Goal: Task Accomplishment & Management: Manage account settings

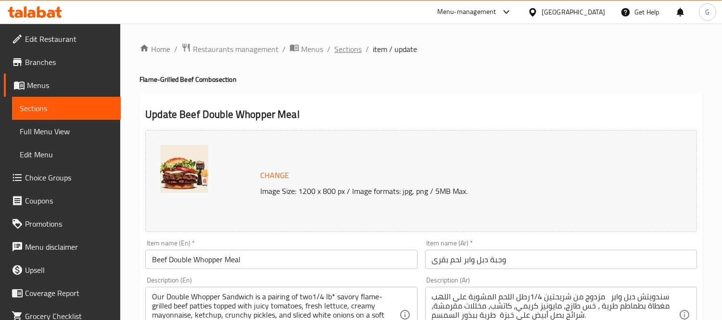
click at [356, 51] on span "Sections" at bounding box center [347, 49] width 27 height 12
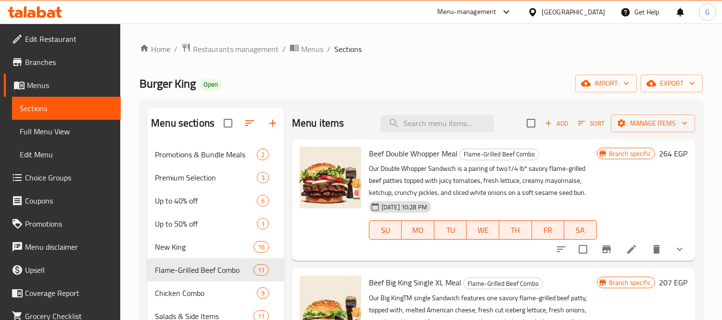
click at [438, 148] on span "Beef Double Whopper Meal" at bounding box center [413, 153] width 88 height 14
copy h6 "Beef Double Whopper Meal"
click at [674, 250] on icon "show more" at bounding box center [680, 249] width 12 height 12
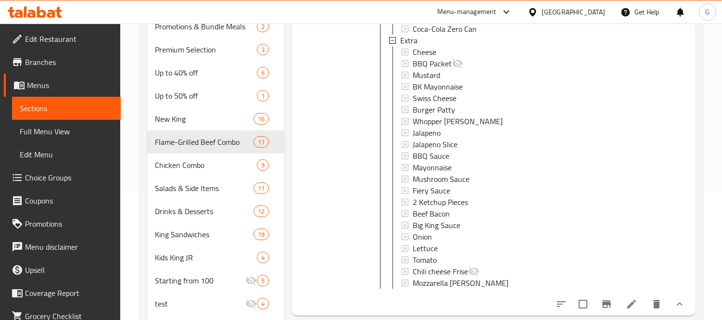
scroll to position [200, 0]
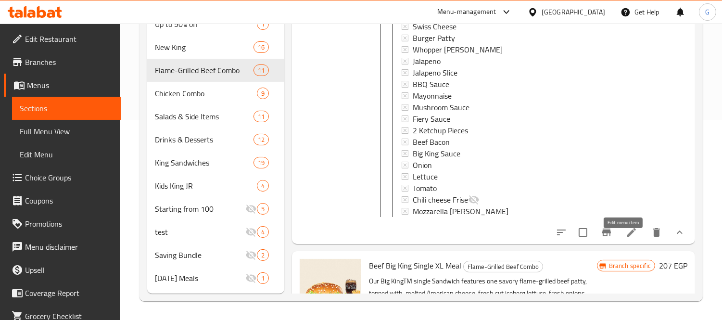
click at [626, 237] on icon at bounding box center [632, 232] width 12 height 12
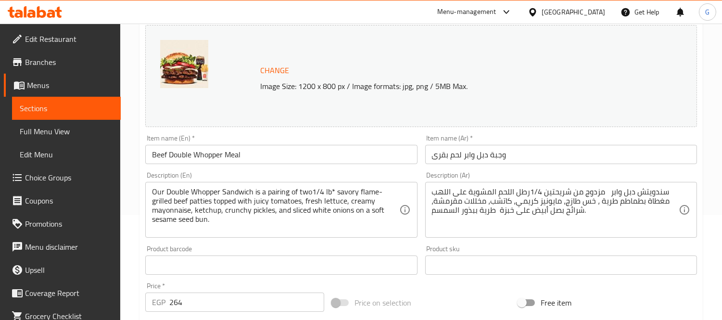
scroll to position [104, 0]
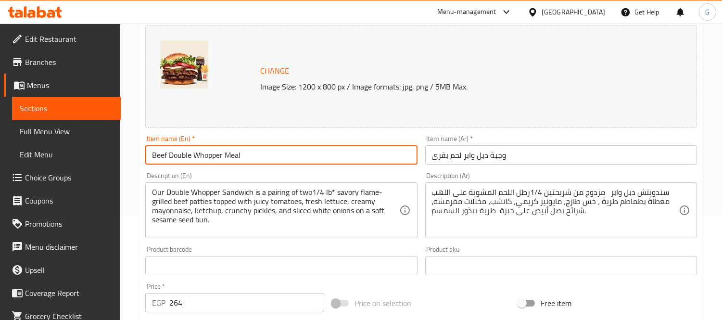
click at [222, 150] on input "Beef Double Whopper Meal" at bounding box center [281, 154] width 272 height 19
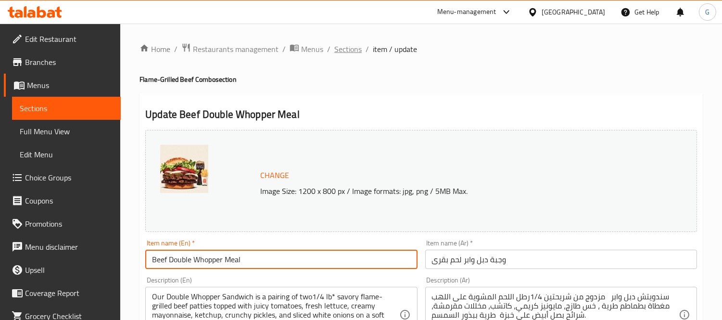
click at [347, 51] on span "Sections" at bounding box center [347, 49] width 27 height 12
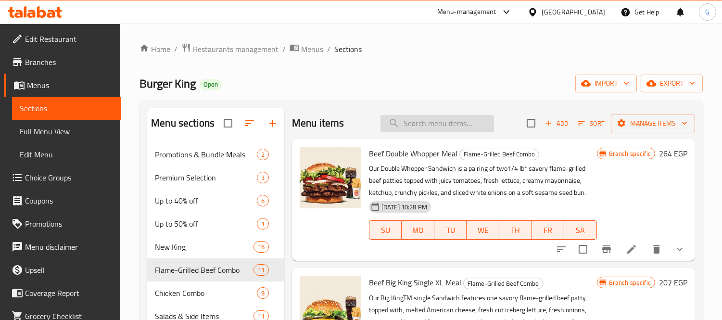
drag, startPoint x: 432, startPoint y: 116, endPoint x: 453, endPoint y: 130, distance: 25.7
click at [432, 116] on input "search" at bounding box center [436, 123] width 113 height 17
click at [676, 242] on button "show more" at bounding box center [679, 249] width 23 height 23
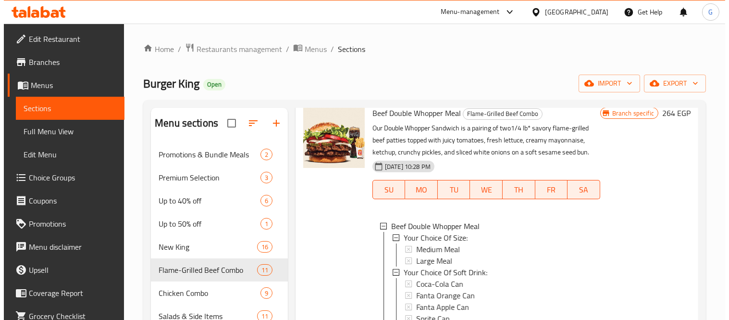
scroll to position [107, 0]
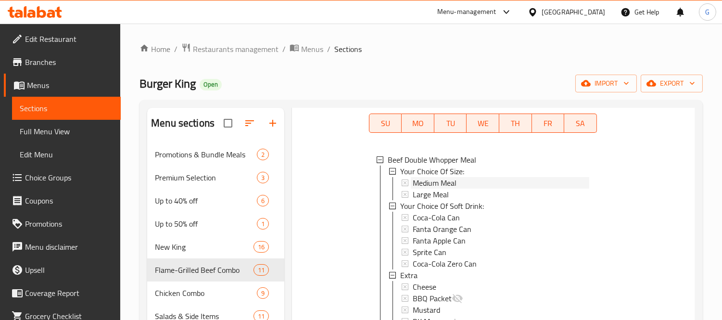
click at [444, 179] on span "Medium Meal" at bounding box center [435, 183] width 44 height 12
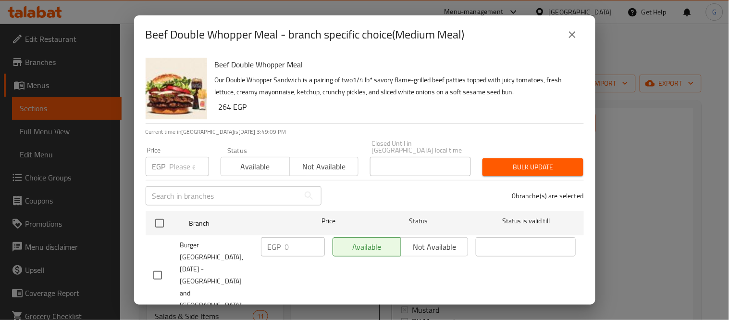
click at [630, 179] on div "Beef Double Whopper Meal - branch specific choice(Medium Meal) Beef Double Whop…" at bounding box center [364, 160] width 729 height 320
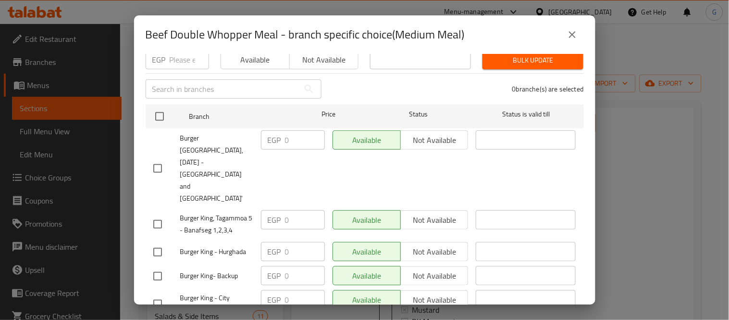
click at [570, 40] on button "close" at bounding box center [572, 34] width 23 height 23
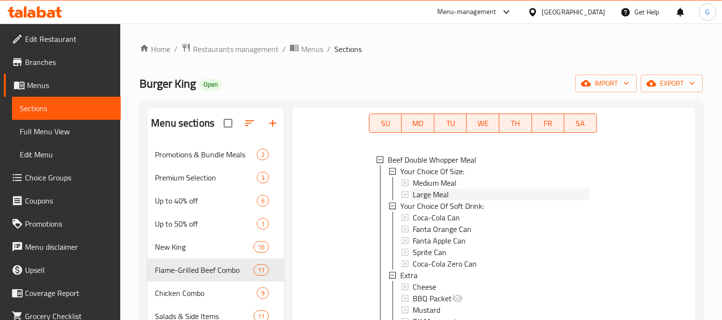
click at [458, 191] on div "Large Meal" at bounding box center [501, 195] width 176 height 12
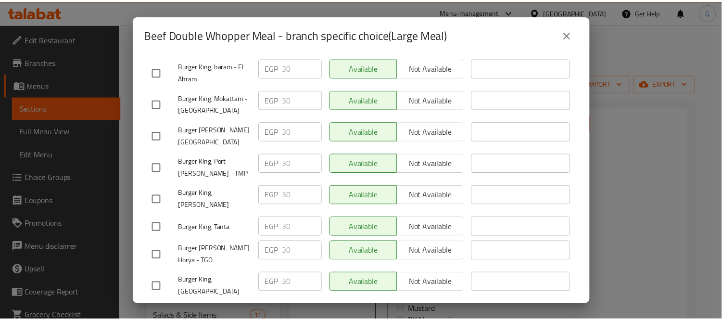
scroll to position [2423, 0]
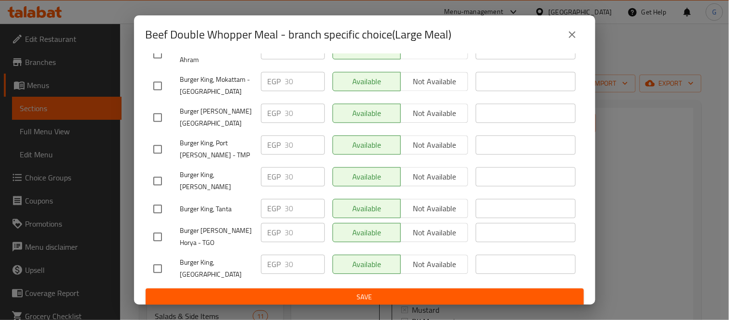
click at [567, 31] on icon "close" at bounding box center [573, 35] width 12 height 12
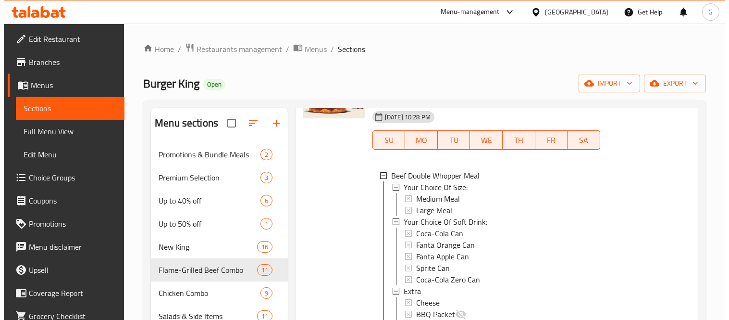
scroll to position [107, 0]
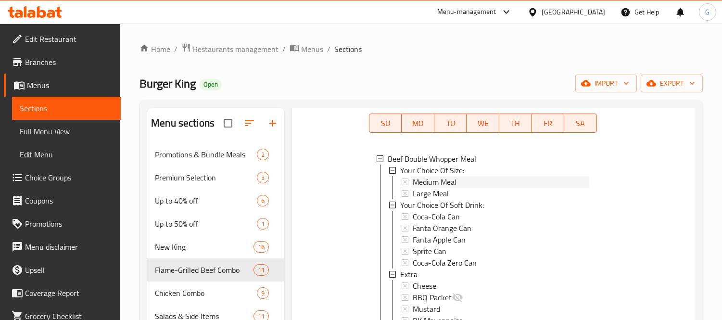
click at [454, 182] on span "Medium Meal" at bounding box center [435, 182] width 44 height 12
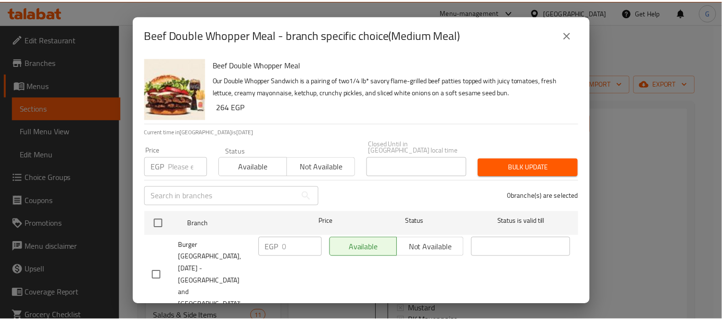
scroll to position [320, 0]
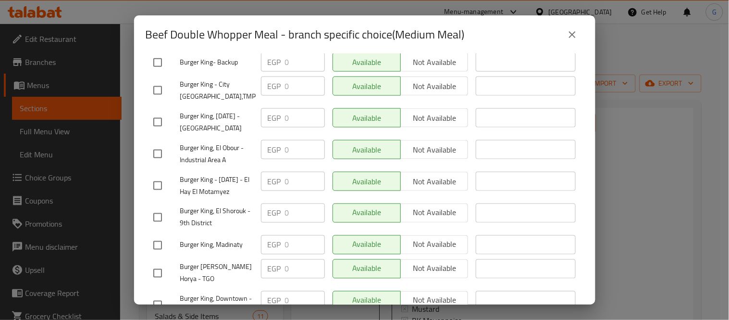
click at [580, 38] on button "close" at bounding box center [572, 34] width 23 height 23
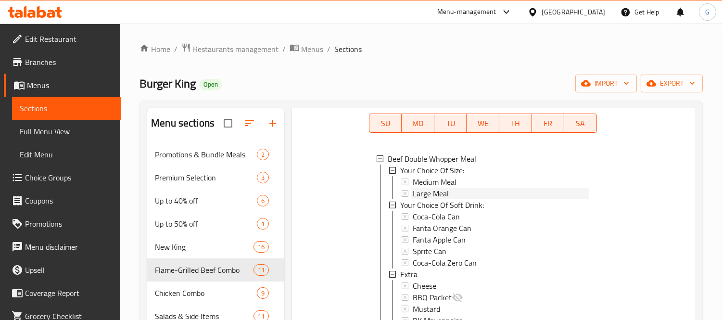
click at [465, 193] on div "Large Meal" at bounding box center [501, 194] width 176 height 12
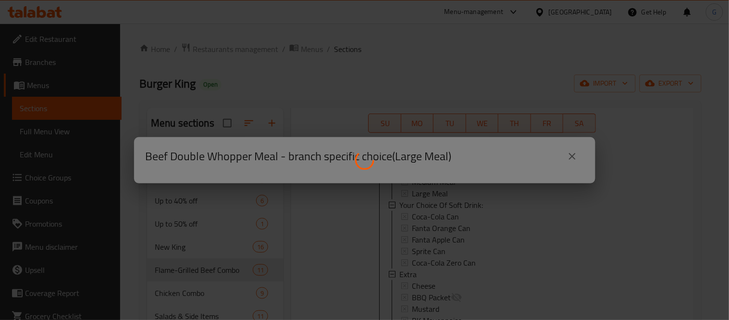
click at [629, 238] on div at bounding box center [364, 160] width 729 height 320
click at [570, 155] on div at bounding box center [364, 160] width 729 height 320
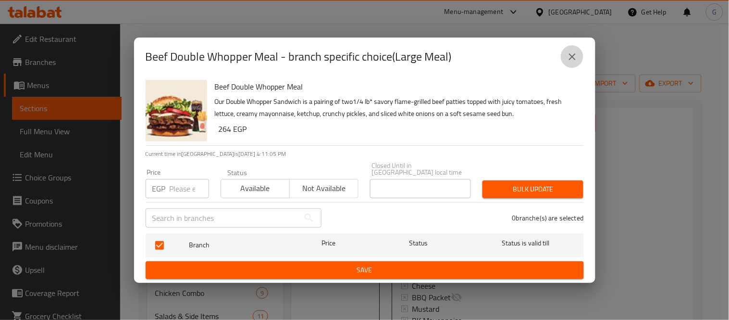
click at [570, 58] on icon "close" at bounding box center [572, 56] width 7 height 7
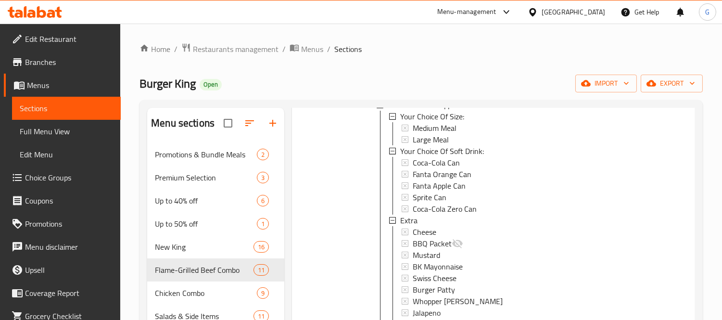
scroll to position [160, 0]
click at [490, 123] on div "Medium Meal" at bounding box center [501, 129] width 176 height 12
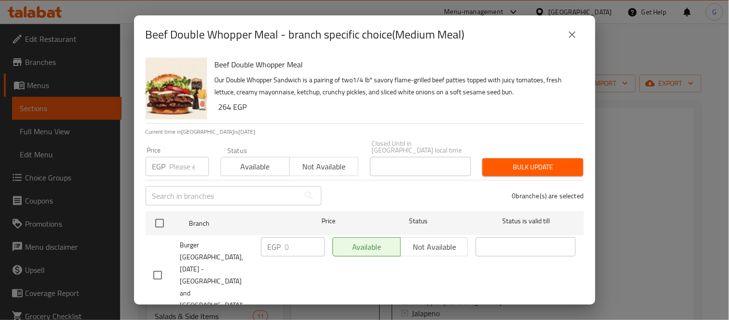
click at [566, 158] on button "Bulk update" at bounding box center [533, 167] width 101 height 18
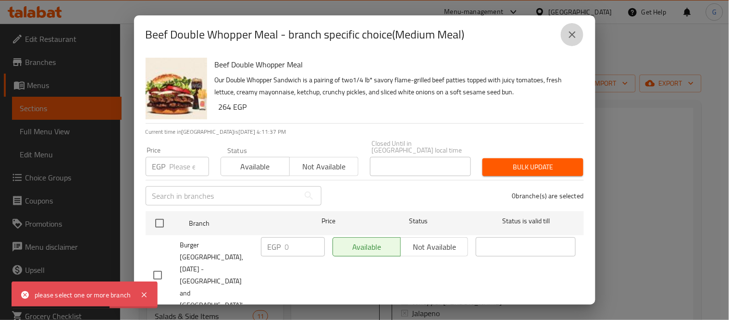
click at [571, 38] on icon "close" at bounding box center [573, 35] width 12 height 12
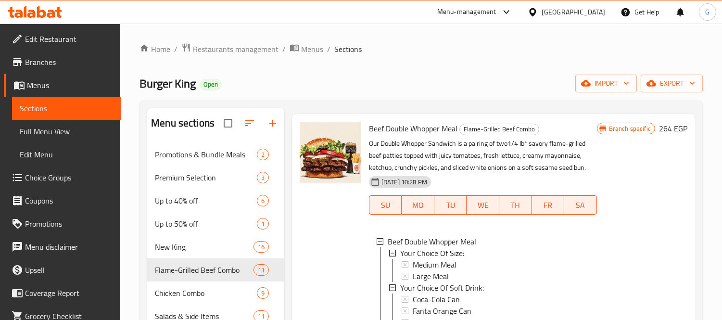
scroll to position [0, 0]
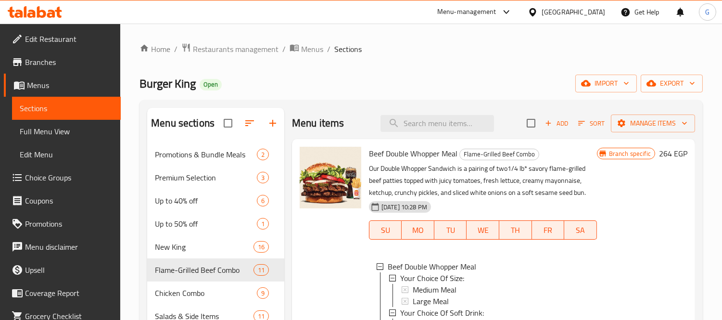
click at [418, 150] on span "Beef Double Whopper Meal" at bounding box center [413, 153] width 88 height 14
click at [542, 66] on div "Home / Restaurants management / Menus / Sections Burger King Open import export…" at bounding box center [420, 272] width 563 height 458
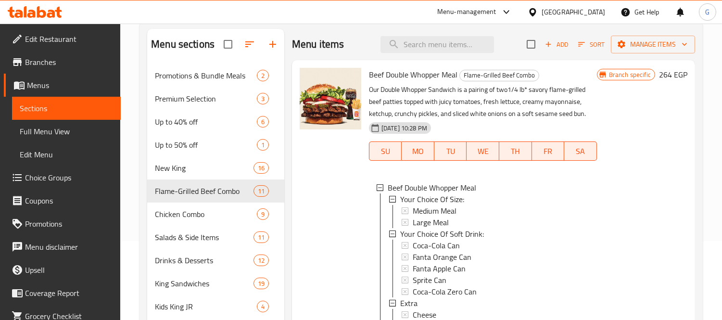
scroll to position [39, 0]
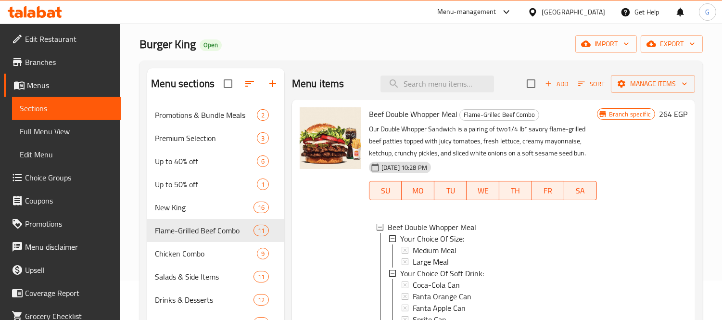
click at [521, 41] on div "Burger King Open import export" at bounding box center [420, 44] width 563 height 18
click at [456, 112] on span "Beef Double Whopper Meal" at bounding box center [413, 114] width 88 height 14
click at [448, 113] on span "Beef Double Whopper Meal" at bounding box center [413, 114] width 88 height 14
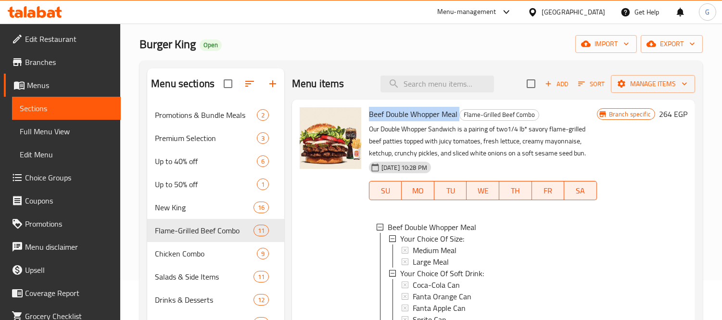
copy h6 "Beef Double Whopper Meal"
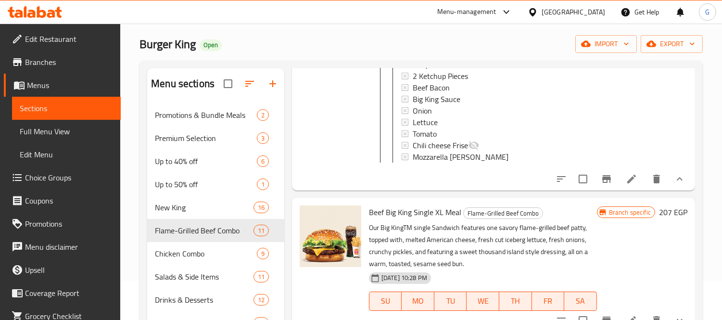
scroll to position [481, 0]
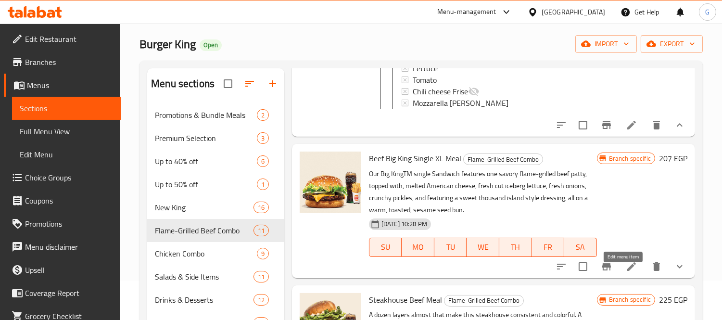
click at [626, 272] on icon at bounding box center [632, 267] width 12 height 12
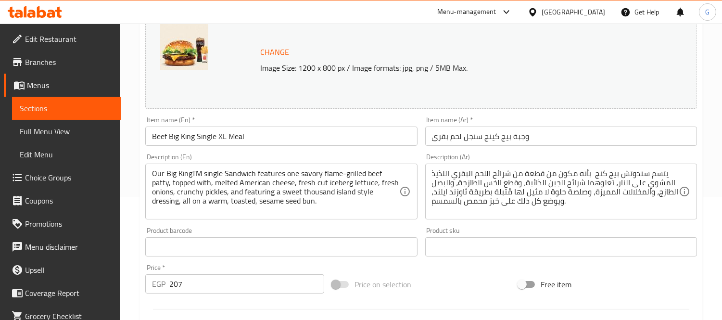
scroll to position [104, 0]
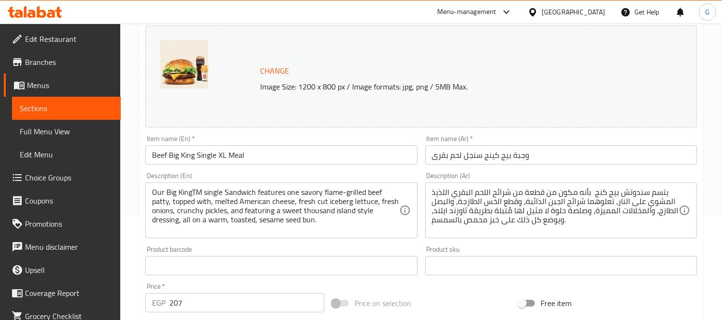
click at [286, 160] on input "Beef Big King Single XL Meal" at bounding box center [281, 154] width 272 height 19
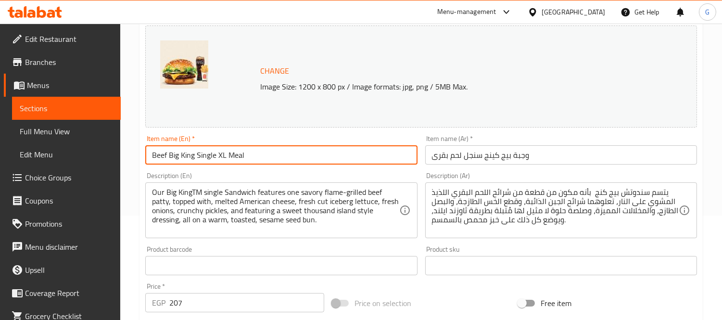
click at [286, 160] on input "Beef Big King Single XL Meal" at bounding box center [281, 154] width 272 height 19
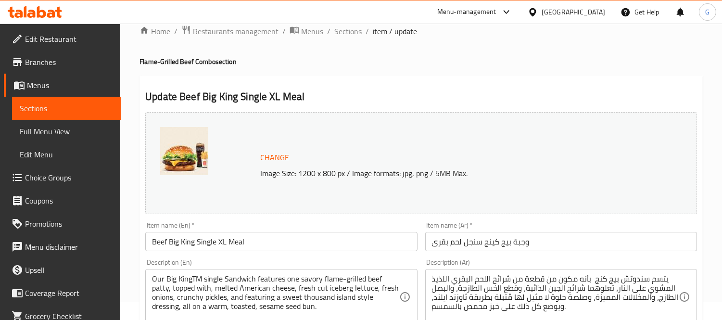
scroll to position [0, 0]
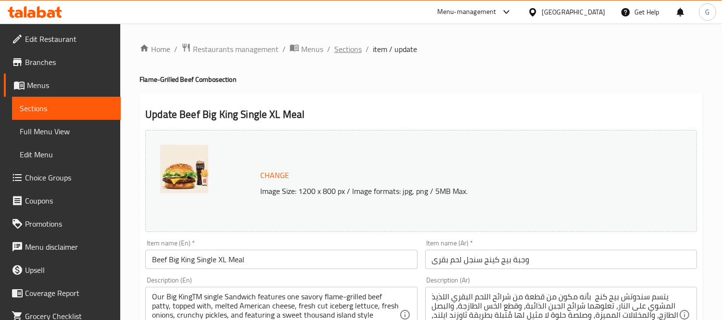
click at [348, 49] on span "Sections" at bounding box center [347, 49] width 27 height 12
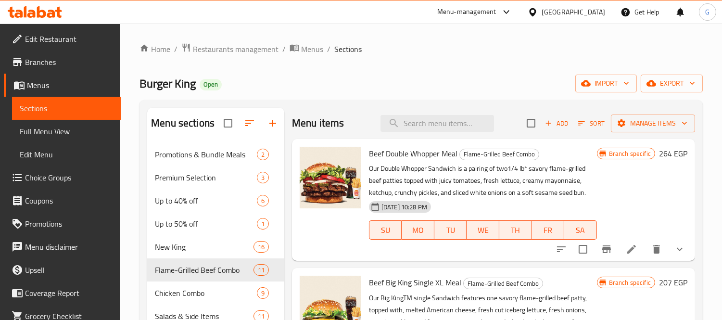
click at [680, 241] on div at bounding box center [620, 249] width 141 height 23
click at [674, 253] on icon "show more" at bounding box center [680, 249] width 12 height 12
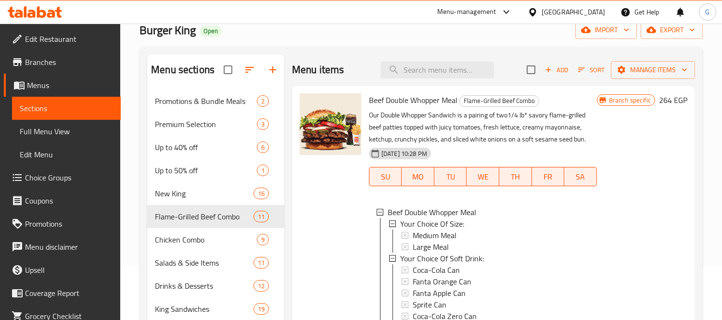
click at [440, 102] on span "Beef Double Whopper Meal" at bounding box center [413, 100] width 88 height 14
copy h6 "Beef Double Whopper Meal"
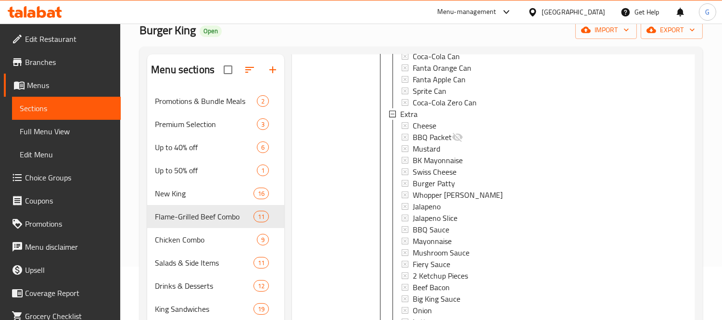
scroll to position [267, 0]
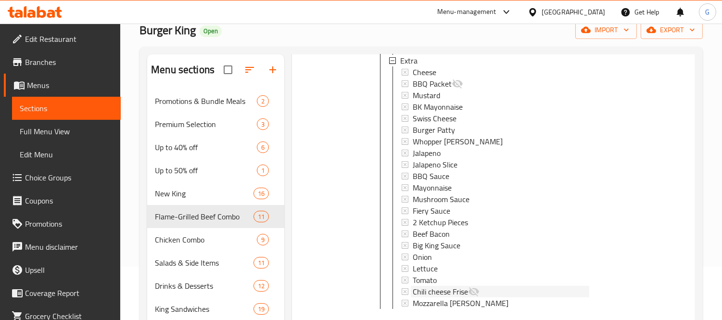
click at [444, 289] on span "Chili cheese Frise" at bounding box center [440, 292] width 55 height 12
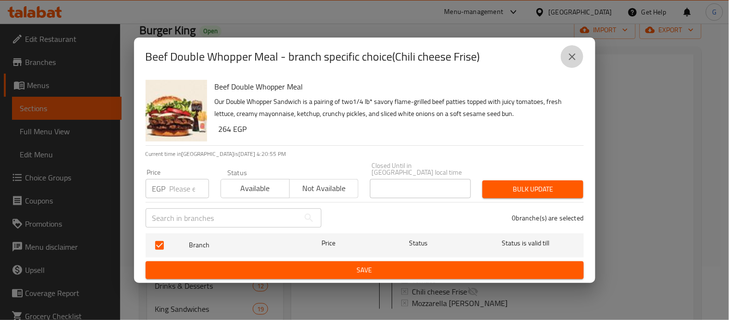
click at [575, 60] on icon "close" at bounding box center [573, 57] width 12 height 12
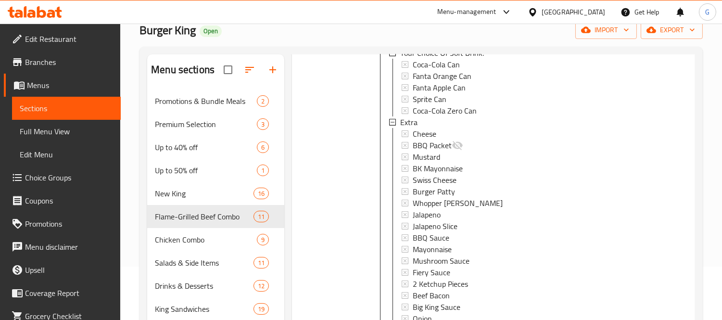
scroll to position [320, 0]
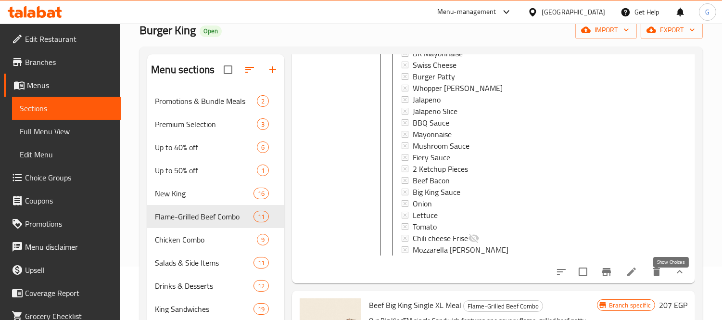
click at [674, 277] on icon "show more" at bounding box center [680, 272] width 12 height 12
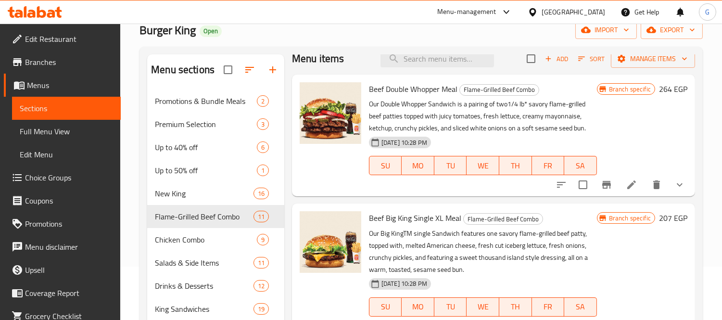
scroll to position [0, 0]
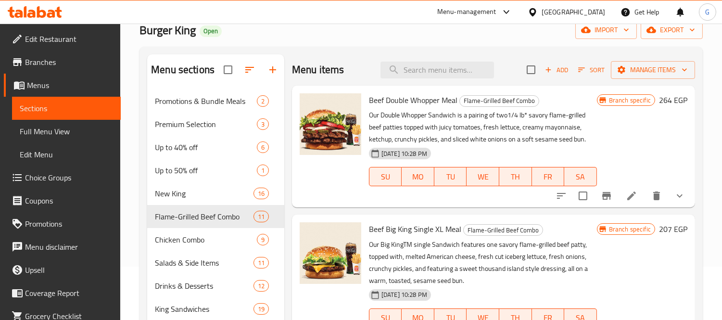
click at [425, 227] on span "Beef Big King Single XL Meal" at bounding box center [415, 229] width 92 height 14
copy h6 "Beef Big King Single XL Meal"
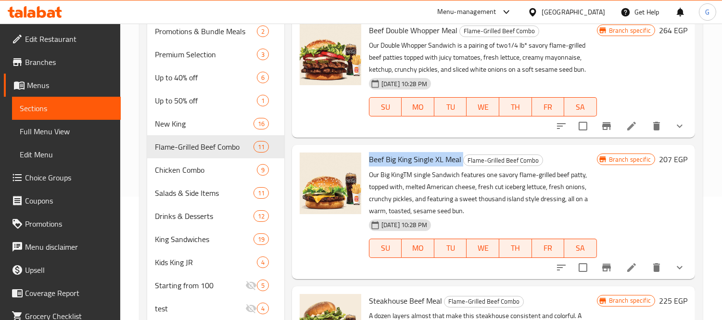
scroll to position [200, 0]
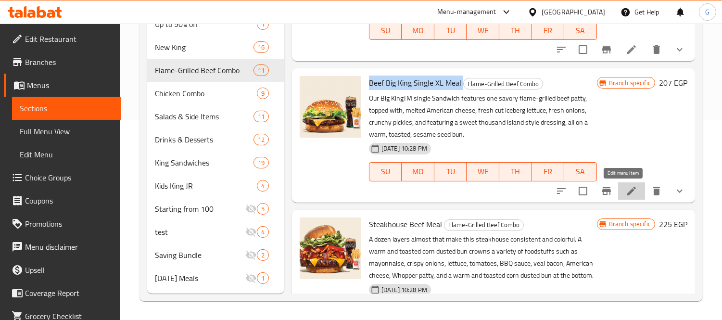
click at [629, 195] on icon at bounding box center [632, 191] width 12 height 12
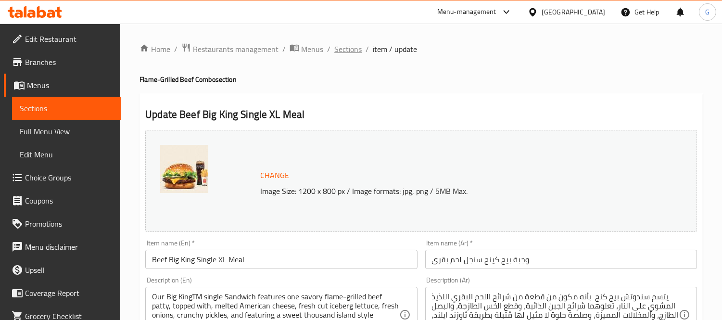
click at [348, 53] on span "Sections" at bounding box center [347, 49] width 27 height 12
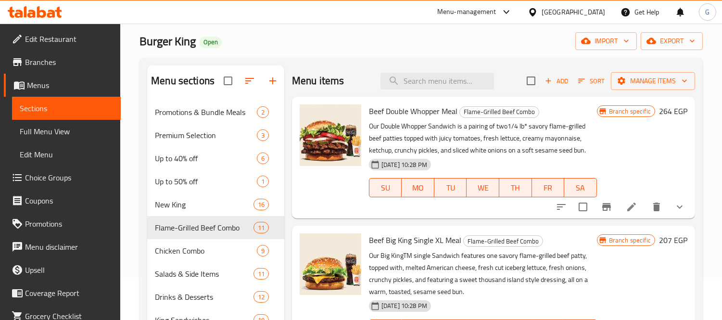
scroll to position [107, 0]
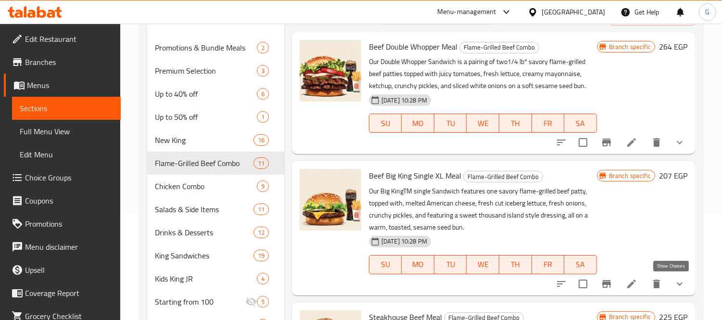
click at [674, 282] on icon "show more" at bounding box center [680, 284] width 12 height 12
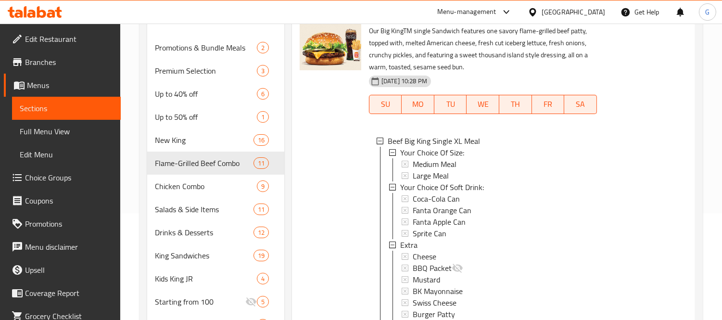
scroll to position [0, 0]
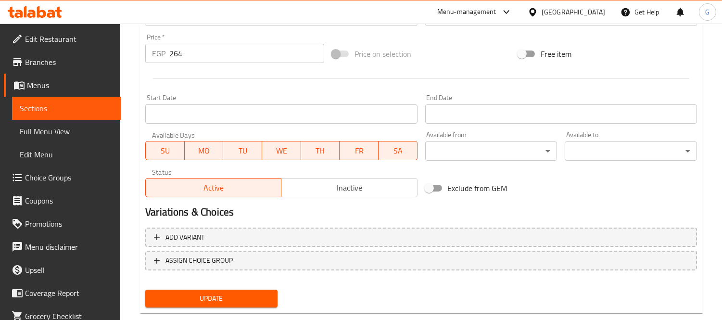
scroll to position [372, 0]
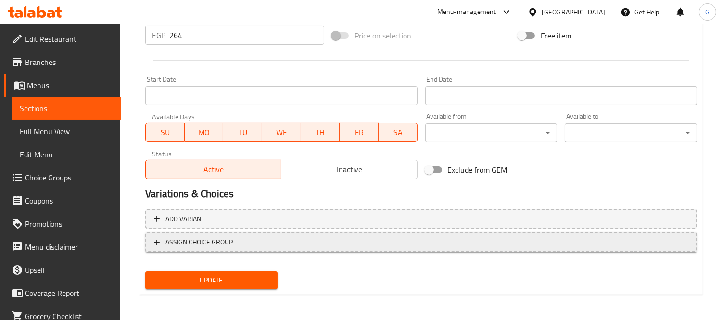
click at [222, 242] on span "ASSIGN CHOICE GROUP" at bounding box center [198, 242] width 67 height 12
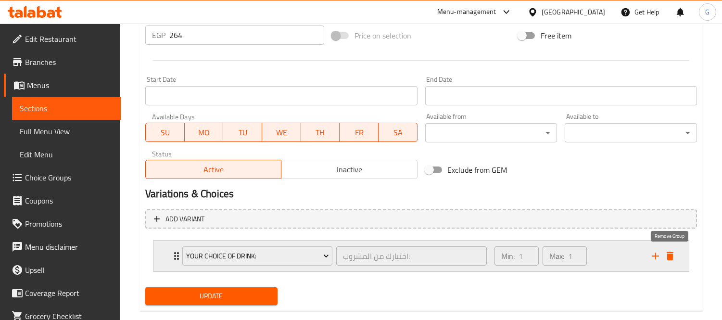
click at [667, 253] on icon "delete" at bounding box center [670, 256] width 12 height 12
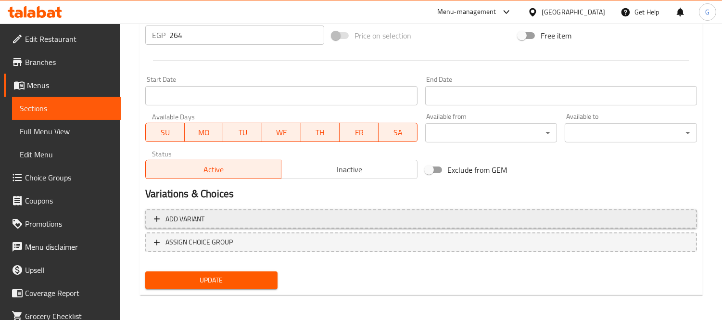
click at [394, 218] on span "Add variant" at bounding box center [421, 219] width 534 height 12
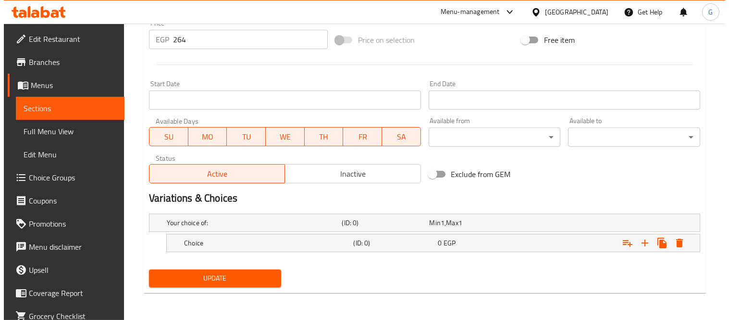
scroll to position [367, 0]
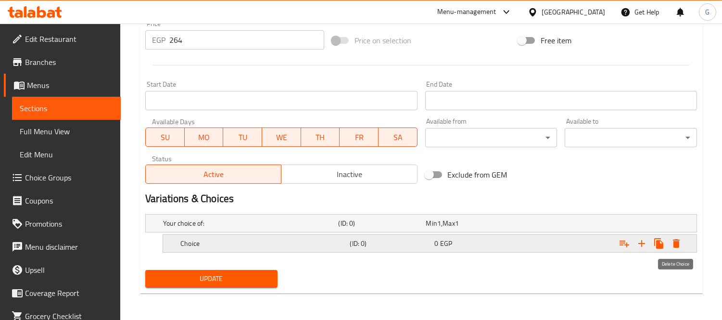
click at [671, 246] on icon "Expand" at bounding box center [676, 244] width 12 height 12
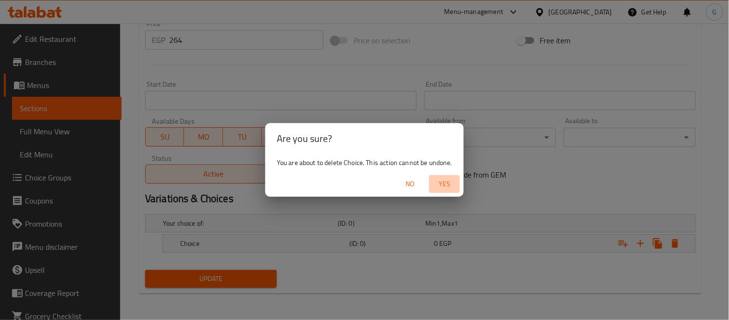
click at [438, 182] on span "Yes" at bounding box center [444, 184] width 23 height 12
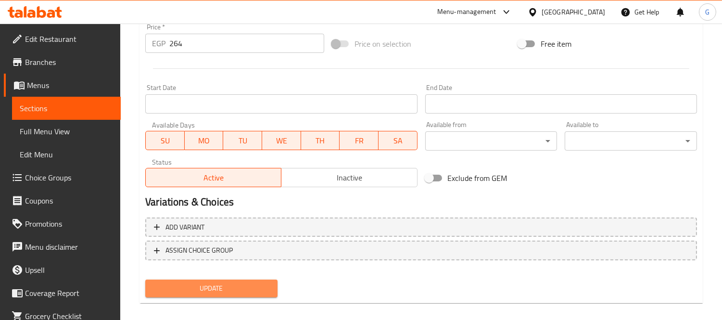
click at [257, 279] on button "Update" at bounding box center [211, 288] width 132 height 18
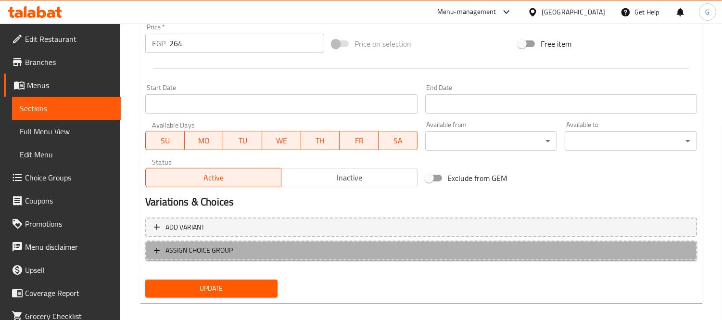
click at [271, 247] on span "ASSIGN CHOICE GROUP" at bounding box center [421, 250] width 534 height 12
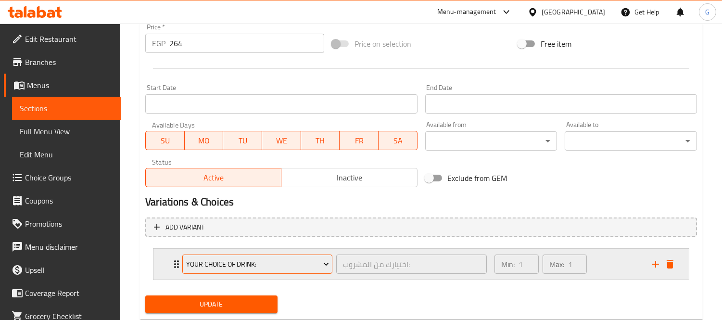
click at [223, 268] on span "Your Choice Of Drink:" at bounding box center [257, 264] width 143 height 12
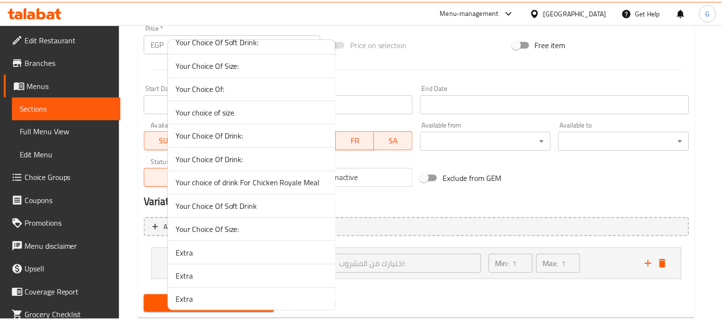
scroll to position [90, 0]
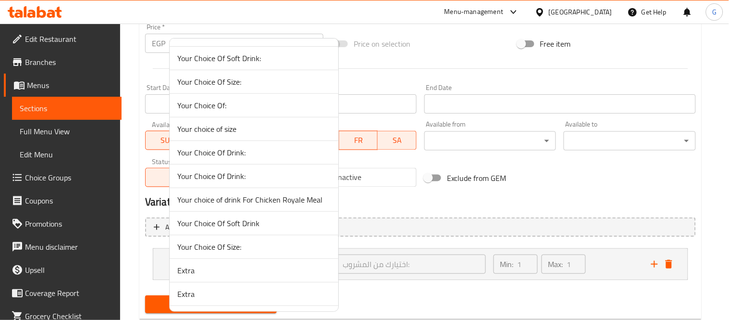
click at [223, 85] on span "Your Choice Of Size:" at bounding box center [253, 82] width 153 height 12
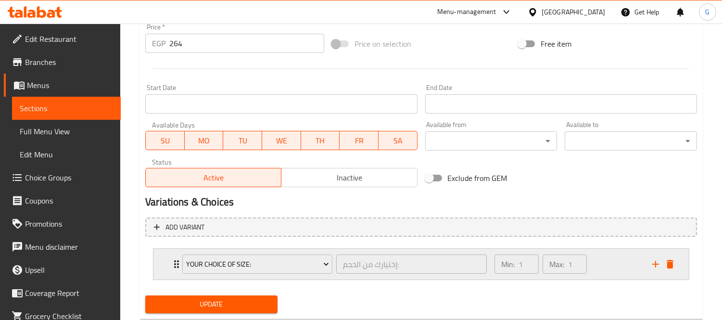
click at [176, 259] on div "Your Choice Of Size: إختيارك من الحجم: ​" at bounding box center [334, 264] width 316 height 31
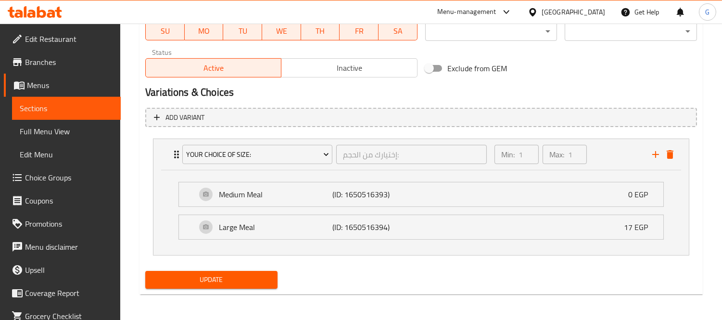
scroll to position [474, 0]
click at [673, 157] on icon "delete" at bounding box center [670, 154] width 12 height 12
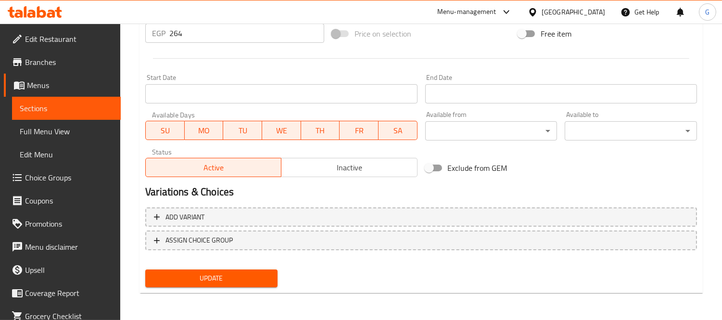
scroll to position [372, 0]
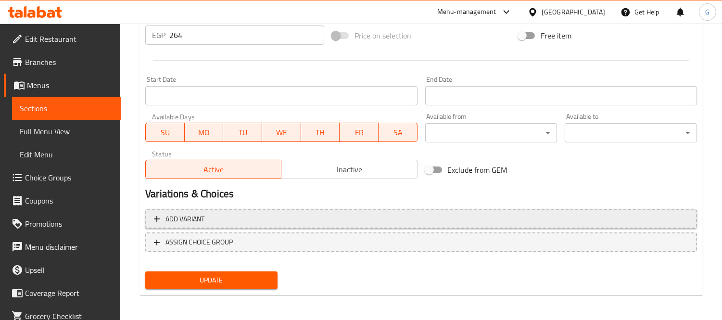
click at [400, 209] on button "Add variant" at bounding box center [421, 219] width 552 height 20
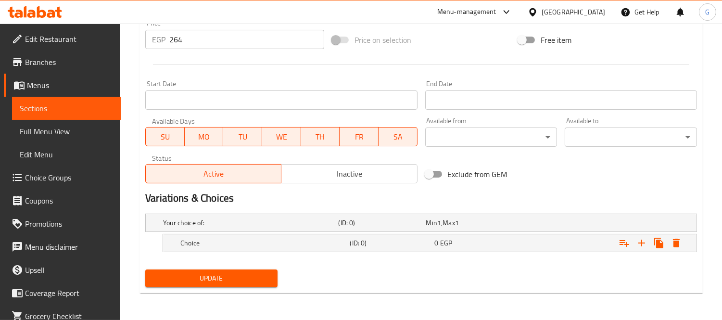
scroll to position [367, 0]
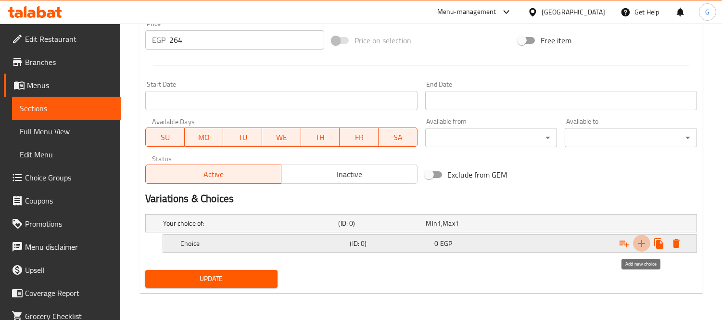
click at [641, 248] on icon "Expand" at bounding box center [642, 244] width 12 height 12
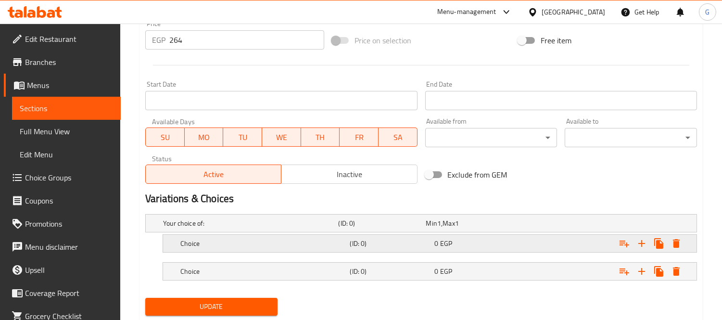
click at [282, 228] on h5 "Choice" at bounding box center [248, 223] width 171 height 10
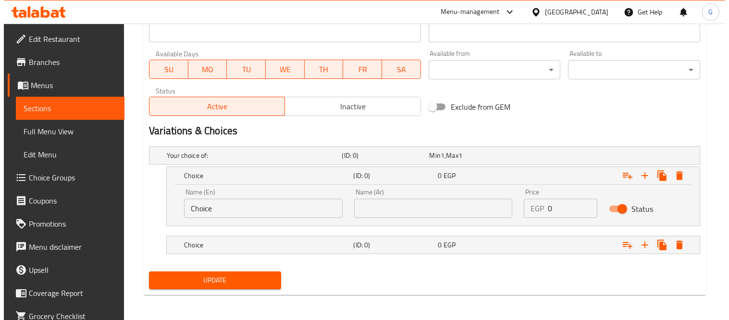
scroll to position [436, 0]
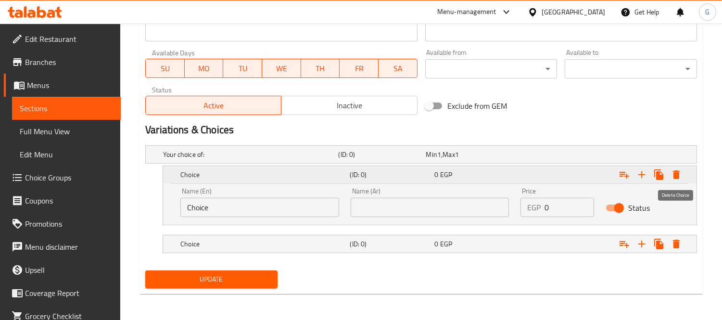
click at [678, 169] on icon "Expand" at bounding box center [676, 175] width 12 height 12
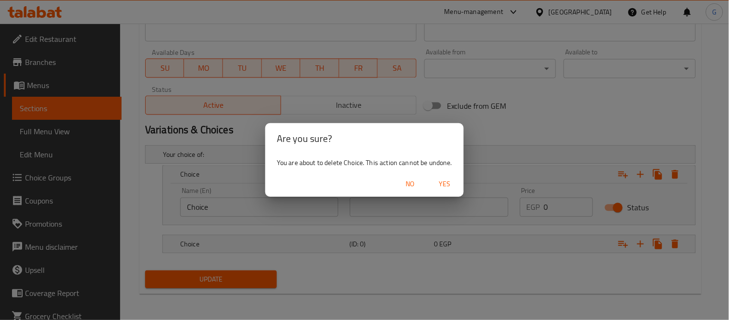
click at [444, 183] on span "Yes" at bounding box center [444, 184] width 23 height 12
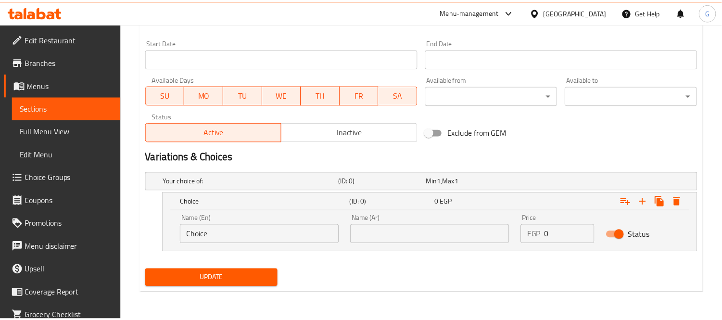
scroll to position [408, 0]
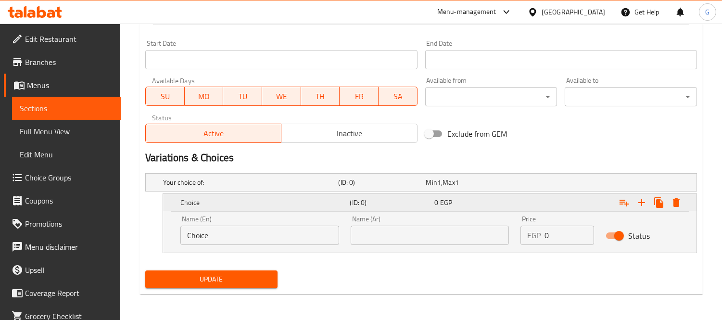
click at [686, 199] on div "Expand" at bounding box center [601, 202] width 169 height 21
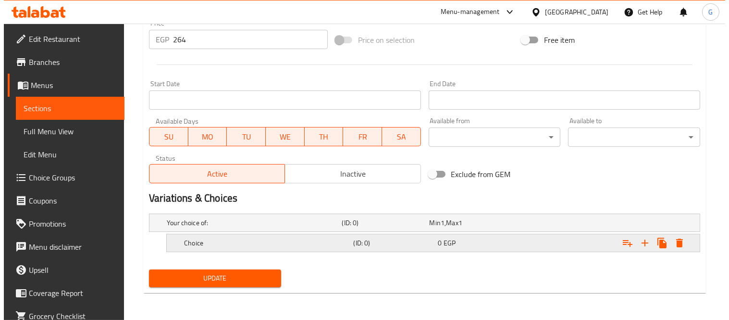
scroll to position [367, 0]
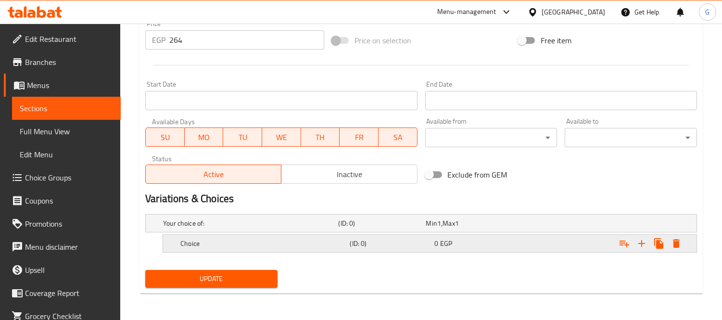
click at [684, 236] on div "Expand" at bounding box center [650, 243] width 69 height 17
click at [673, 243] on icon "Expand" at bounding box center [676, 243] width 7 height 9
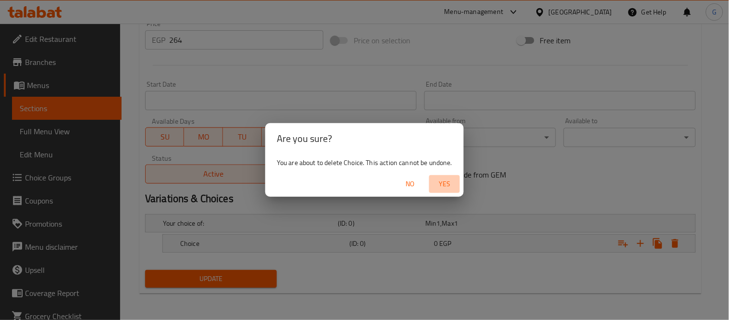
click at [443, 181] on span "Yes" at bounding box center [444, 184] width 23 height 12
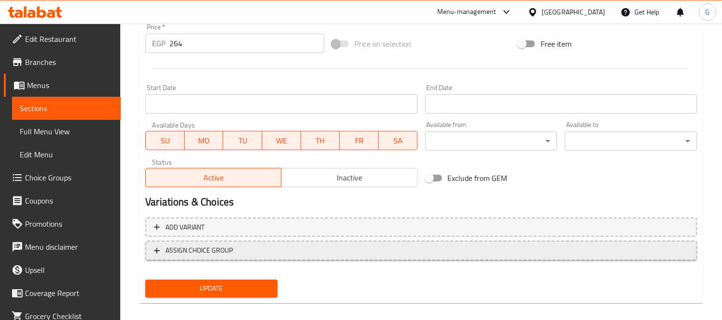
click at [267, 251] on span "ASSIGN CHOICE GROUP" at bounding box center [421, 250] width 534 height 12
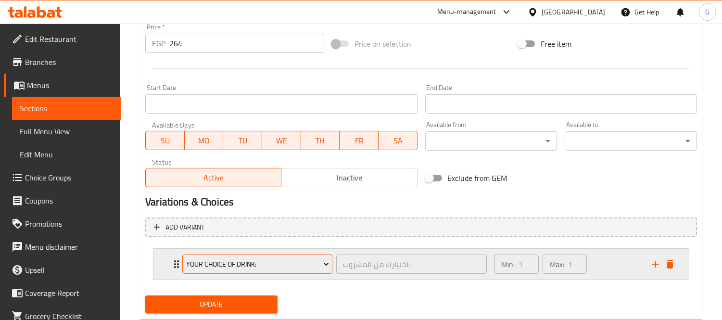
click at [199, 258] on span "Your Choice Of Drink:" at bounding box center [257, 264] width 143 height 12
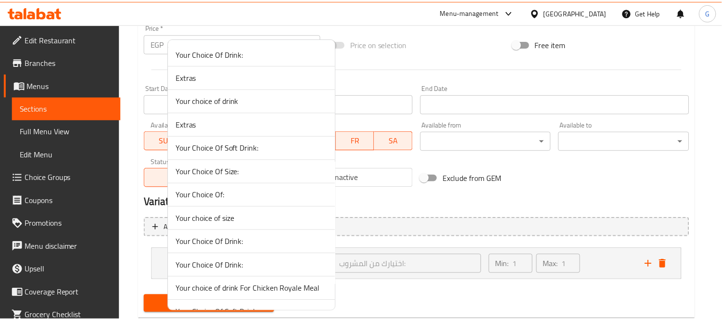
scroll to position [0, 0]
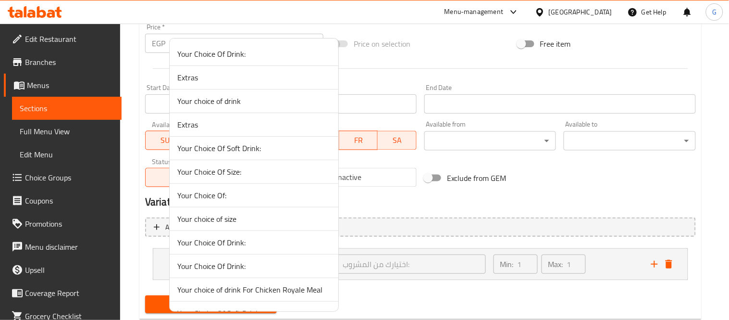
click at [256, 176] on span "Your Choice Of Size:" at bounding box center [253, 172] width 153 height 12
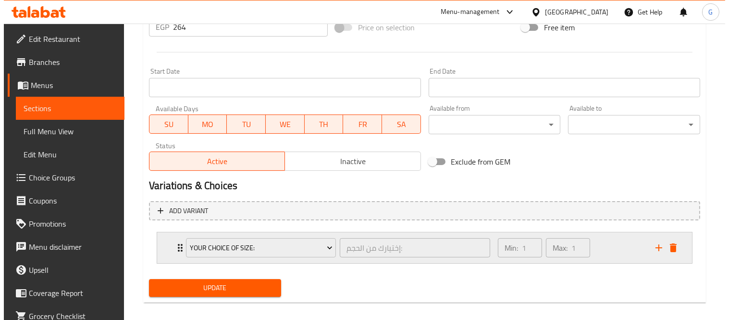
scroll to position [388, 0]
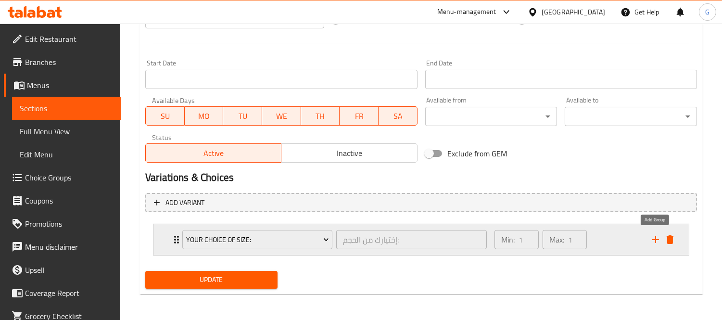
click at [650, 237] on icon "add" at bounding box center [656, 240] width 12 height 12
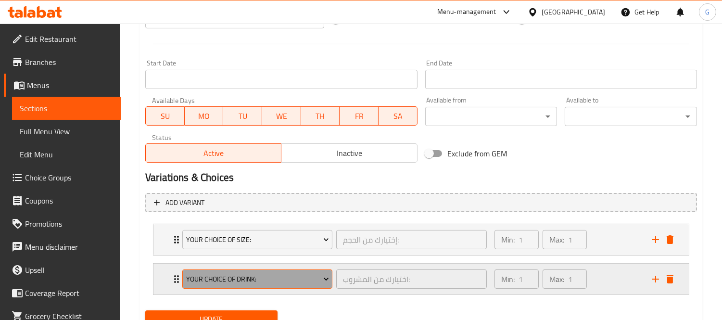
click at [292, 279] on span "Your Choice Of Drink:" at bounding box center [257, 279] width 143 height 12
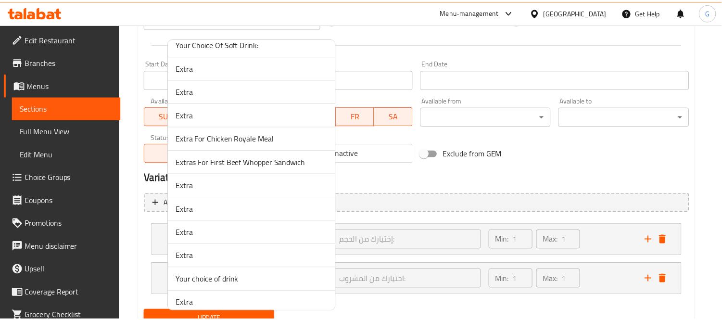
scroll to position [357, 0]
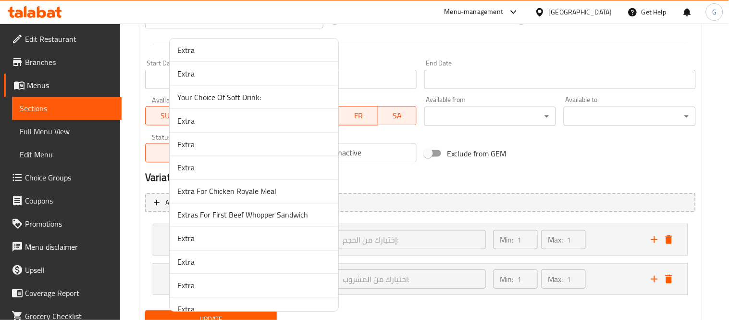
click at [258, 89] on li "Your Choice Of Soft Drink:" at bounding box center [254, 98] width 169 height 24
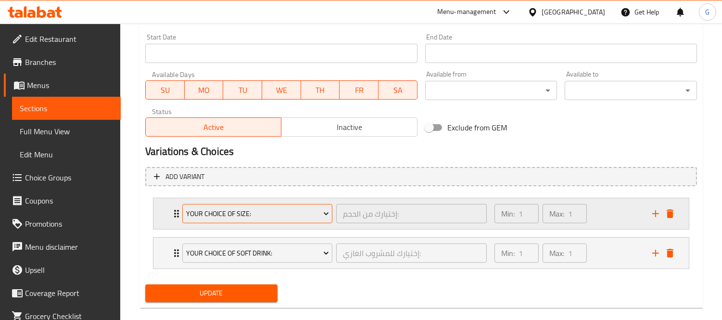
scroll to position [428, 0]
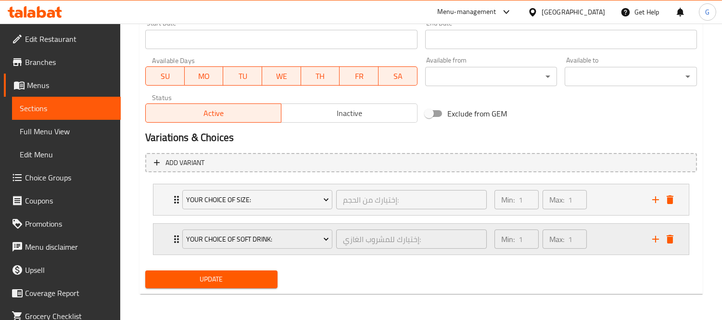
click at [165, 215] on div "Your Choice Of Soft Drink: إختيارك للمشروب الغازي: ​ Min: 1 ​ Max: 1 ​" at bounding box center [420, 199] width 535 height 31
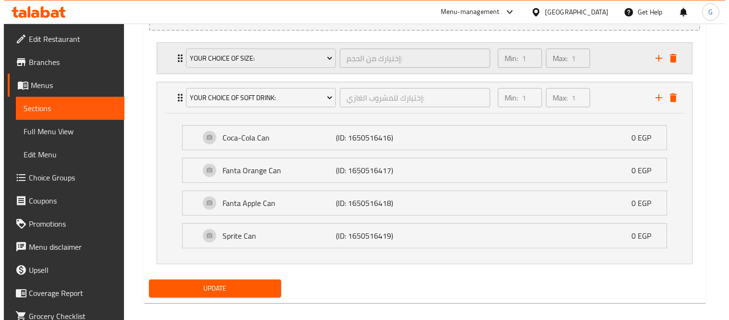
scroll to position [579, 0]
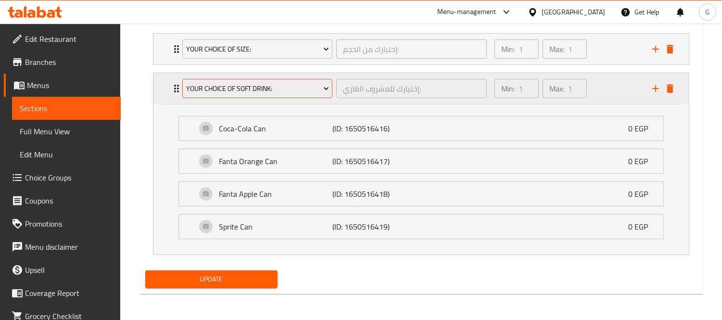
click at [299, 89] on span "Your Choice Of Soft Drink:" at bounding box center [257, 89] width 143 height 12
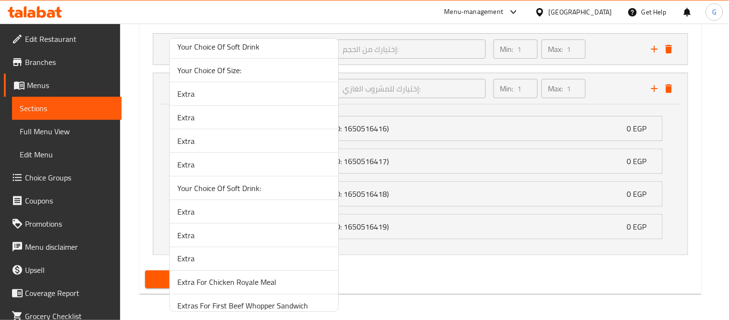
scroll to position [267, 0]
click at [258, 187] on span "Your Choice Of Soft Drink:" at bounding box center [253, 188] width 153 height 12
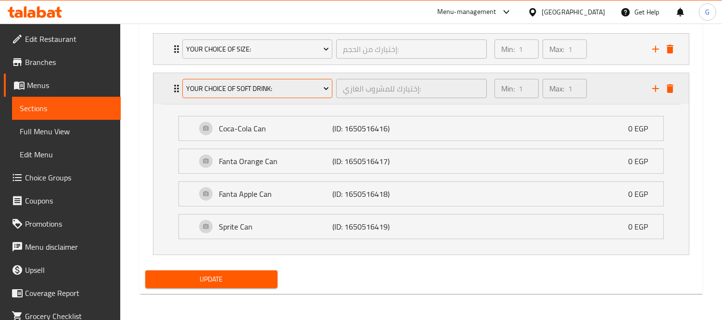
click at [300, 80] on button "Your Choice Of Soft Drink:" at bounding box center [257, 88] width 150 height 19
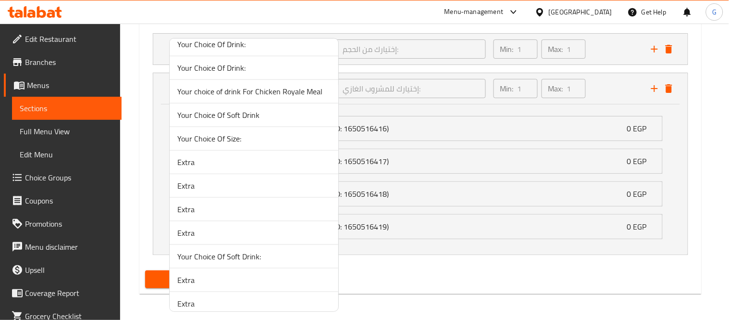
scroll to position [197, 0]
click at [282, 118] on span "Your Choice Of Soft Drink" at bounding box center [253, 116] width 153 height 12
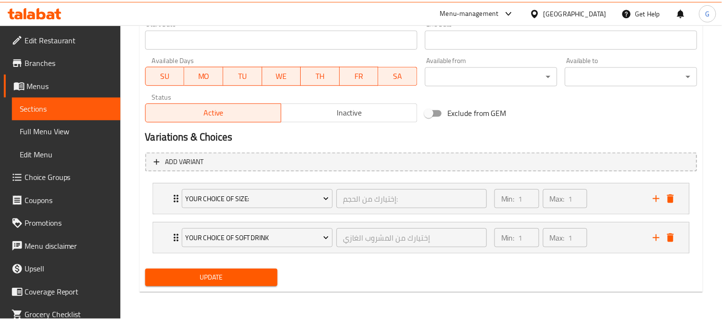
scroll to position [428, 0]
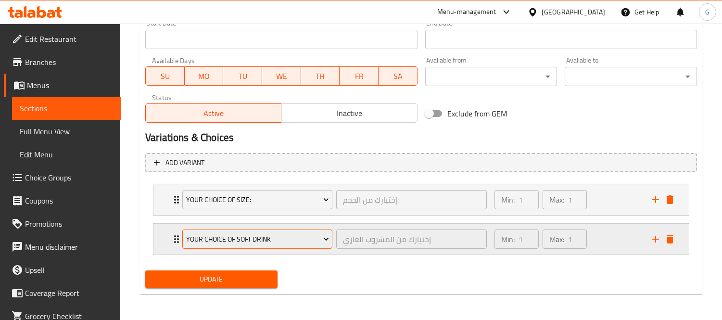
click at [198, 233] on span "Your Choice Of Soft Drink" at bounding box center [257, 239] width 143 height 12
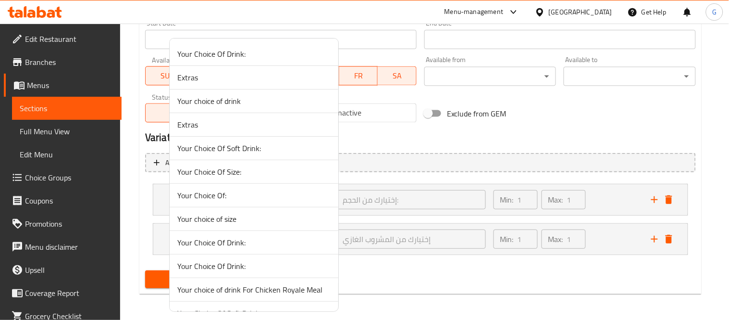
drag, startPoint x: 495, startPoint y: 294, endPoint x: 402, endPoint y: 254, distance: 101.0
click at [492, 290] on div at bounding box center [364, 160] width 729 height 320
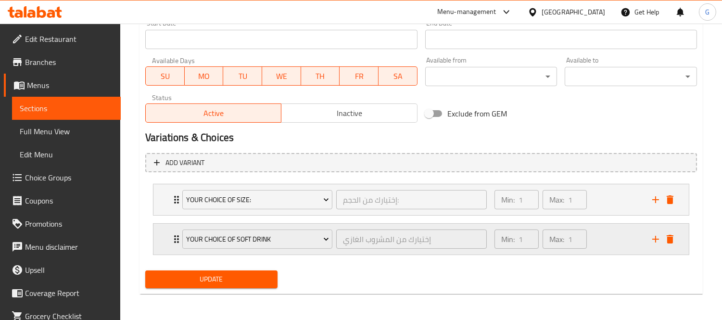
click at [167, 215] on div "Your Choice Of Soft Drink إختيارك من المشروب الغازي ​ Min: 1 ​ Max: 1 ​" at bounding box center [420, 199] width 535 height 31
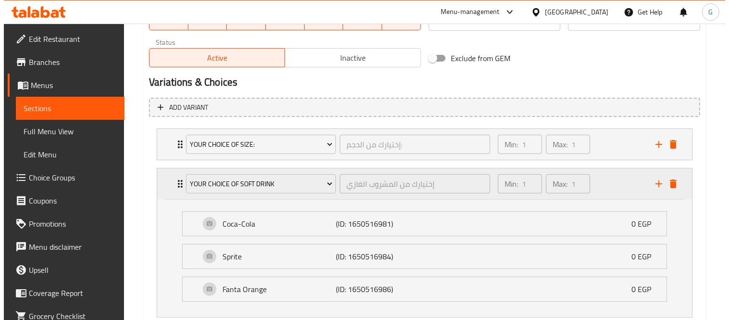
scroll to position [546, 0]
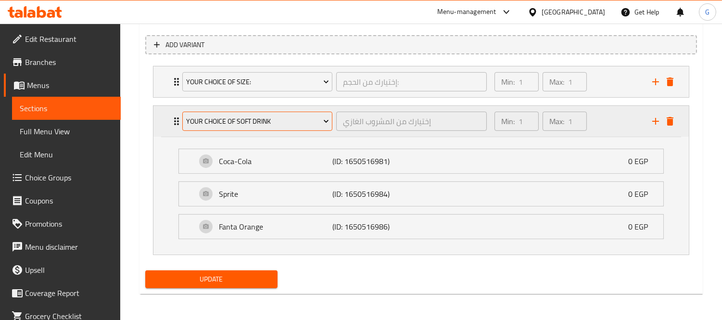
click at [246, 116] on span "Your Choice Of Soft Drink" at bounding box center [257, 121] width 143 height 12
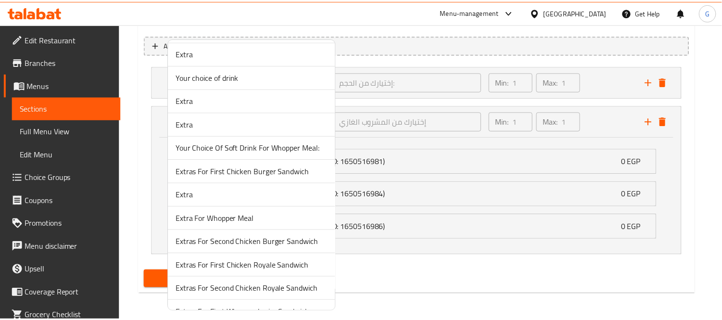
scroll to position [678, 0]
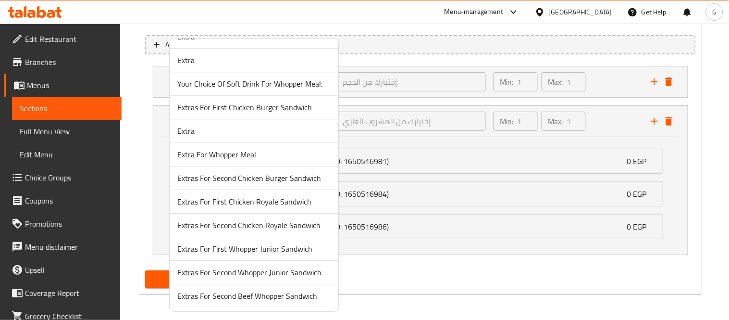
click at [454, 275] on div at bounding box center [364, 160] width 729 height 320
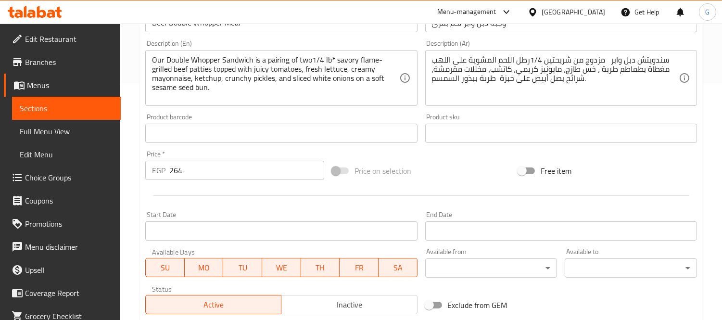
scroll to position [12, 0]
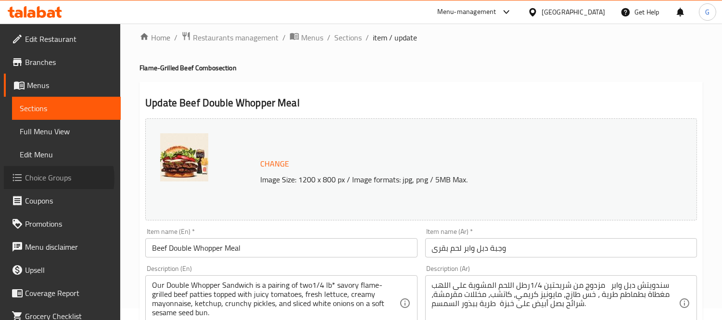
click at [51, 178] on span "Choice Groups" at bounding box center [69, 178] width 88 height 12
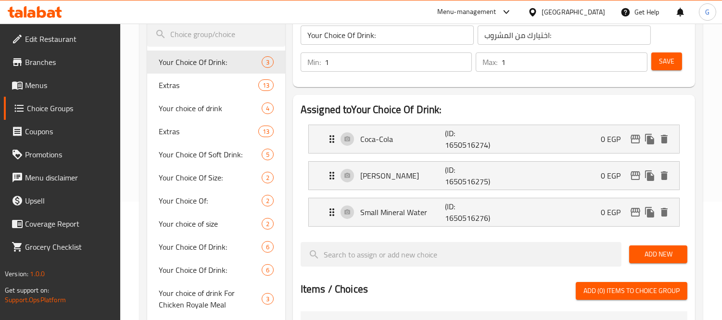
scroll to position [172, 0]
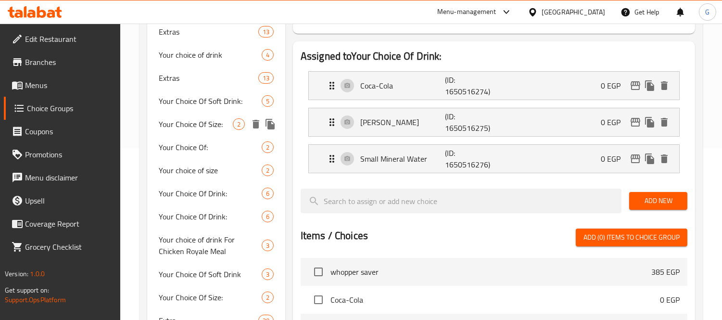
click at [193, 115] on div "Your Choice Of Size: 2" at bounding box center [216, 124] width 138 height 23
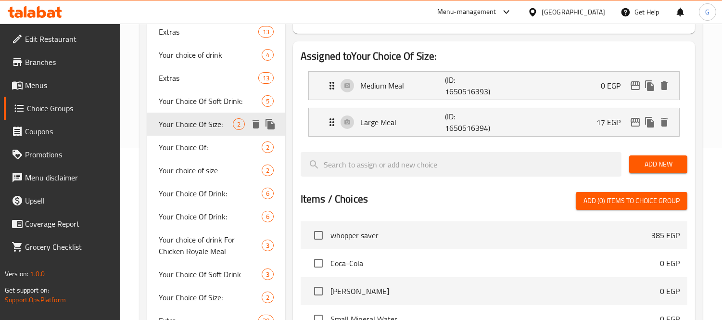
type input "Your Choice Of Size:"
type input "إختيارك من الحجم:"
click at [204, 160] on div "Your choice of size 2" at bounding box center [216, 170] width 138 height 23
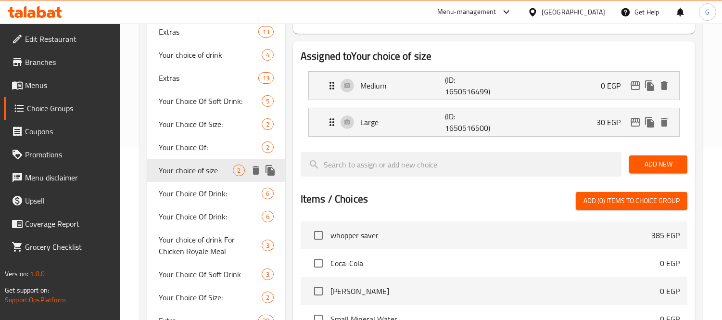
type input "Your choice of size"
type input "إختيارك من الحجم"
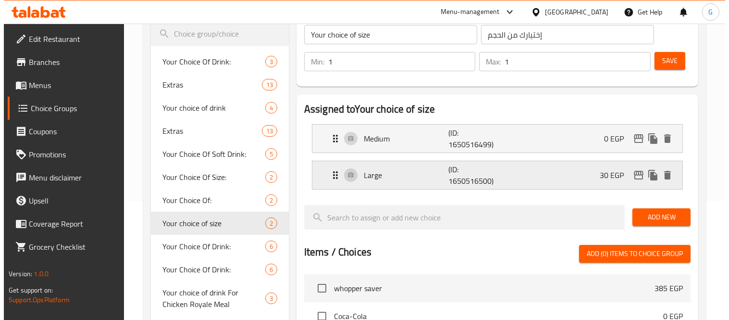
scroll to position [118, 0]
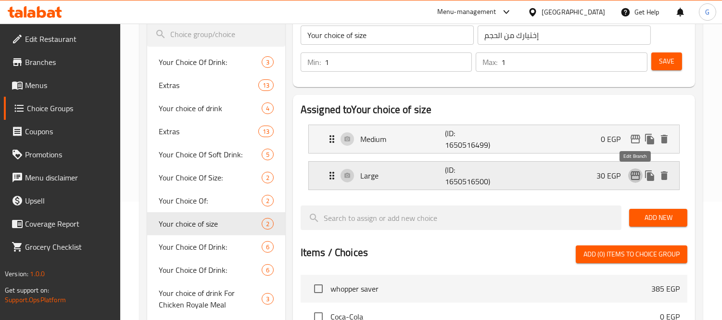
click at [632, 179] on icon "edit" at bounding box center [635, 175] width 10 height 9
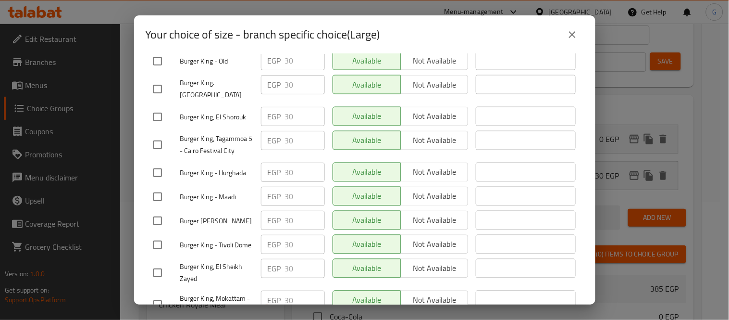
scroll to position [2361, 0]
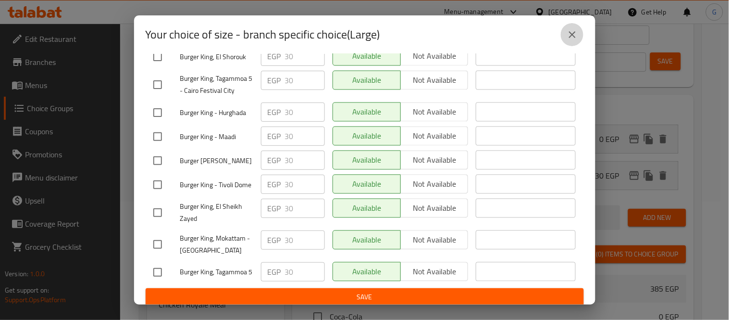
click at [574, 34] on icon "close" at bounding box center [572, 34] width 7 height 7
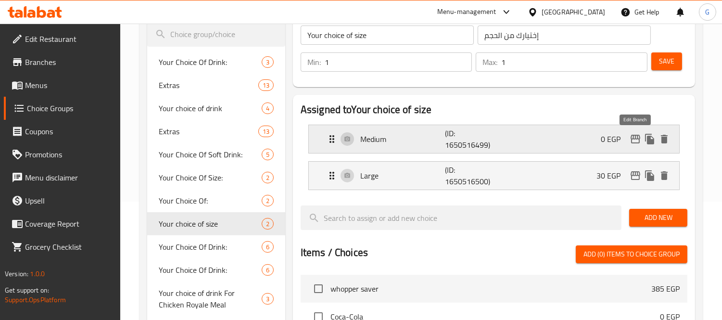
click at [636, 138] on icon "edit" at bounding box center [635, 139] width 12 height 12
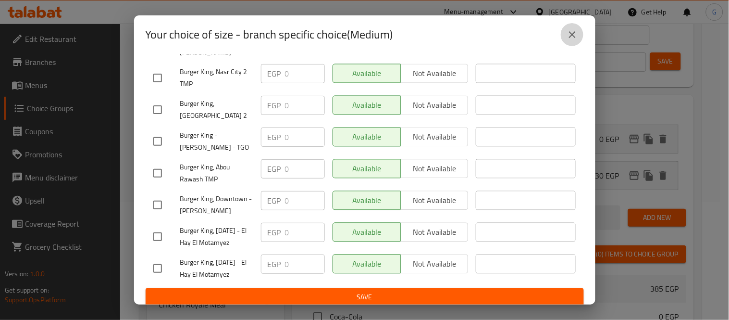
click at [568, 27] on button "close" at bounding box center [572, 34] width 23 height 23
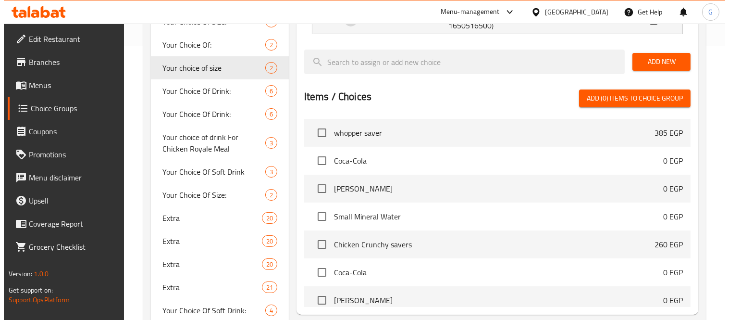
scroll to position [492, 0]
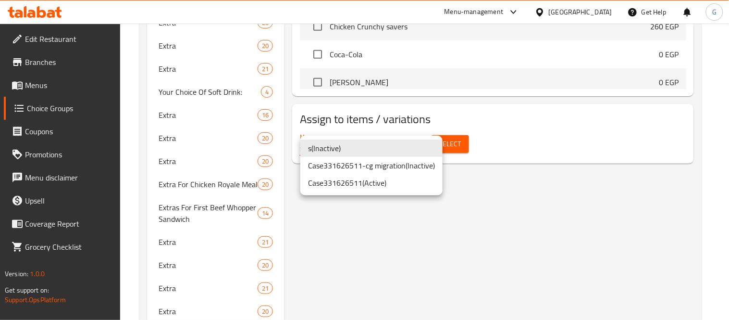
click at [396, 179] on li "Case331626511 ( Active )" at bounding box center [372, 182] width 142 height 17
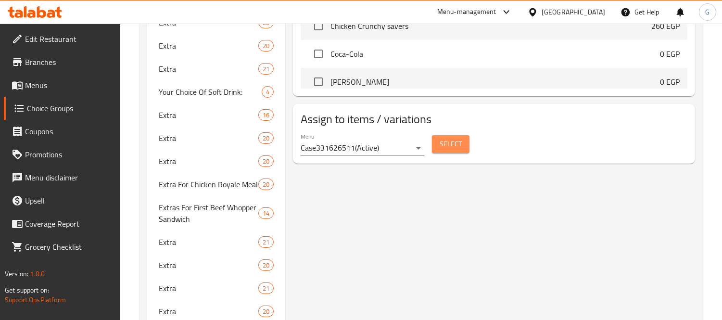
click at [450, 143] on span "Select" at bounding box center [451, 144] width 22 height 12
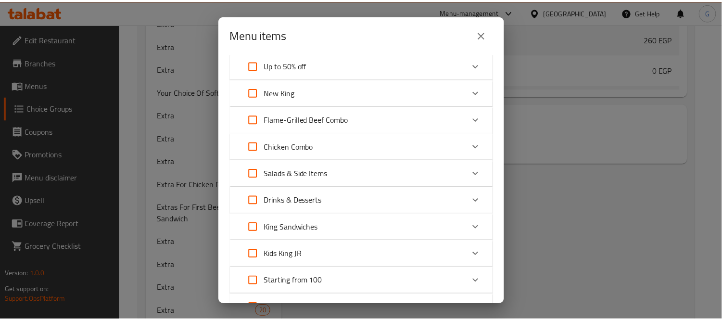
scroll to position [250, 0]
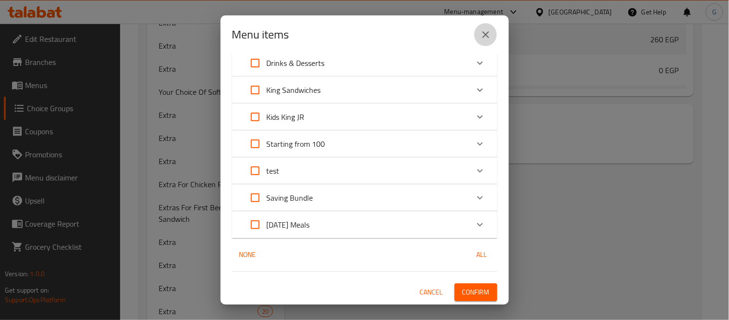
click at [488, 27] on button "close" at bounding box center [486, 34] width 23 height 23
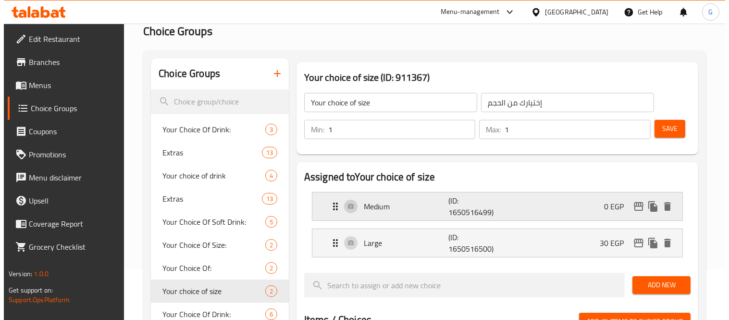
scroll to position [107, 0]
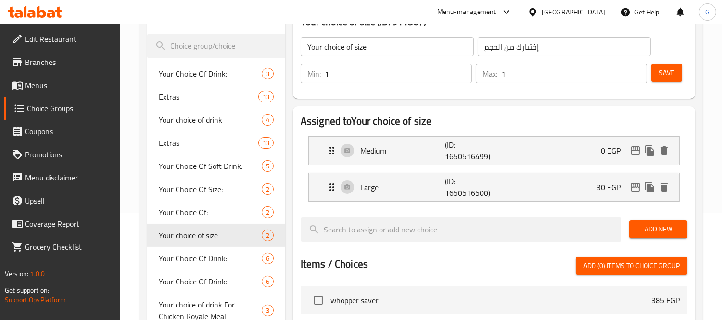
click at [383, 45] on input "Your choice of size" at bounding box center [387, 46] width 173 height 19
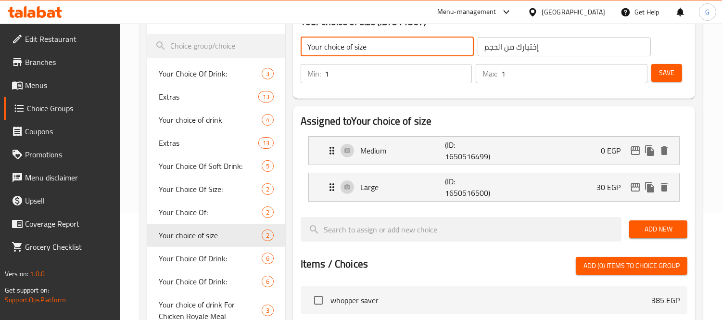
click at [383, 45] on input "Your choice of size" at bounding box center [387, 46] width 173 height 19
click at [383, 45] on input "Your Choice of Size" at bounding box center [387, 46] width 173 height 19
type input "Your Choice of Size:"
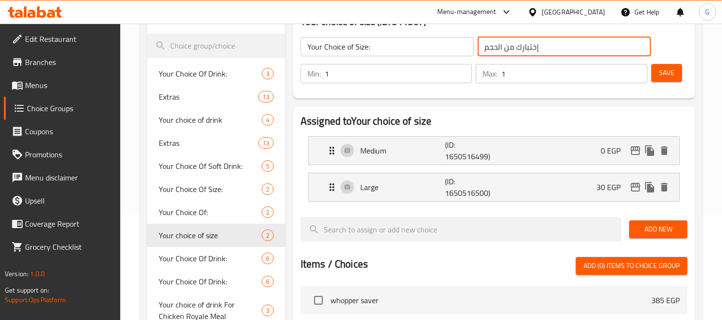
drag, startPoint x: 541, startPoint y: 44, endPoint x: 536, endPoint y: 47, distance: 6.3
click at [536, 47] on input "إختيارك من الحجم" at bounding box center [564, 46] width 173 height 19
click at [557, 53] on input "اختيارك من الحجم" at bounding box center [564, 46] width 173 height 19
type input "اختيارك من الحجم:"
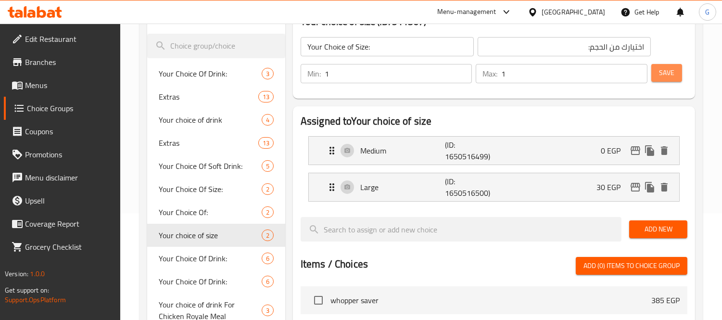
click at [666, 73] on span "Save" at bounding box center [666, 73] width 15 height 12
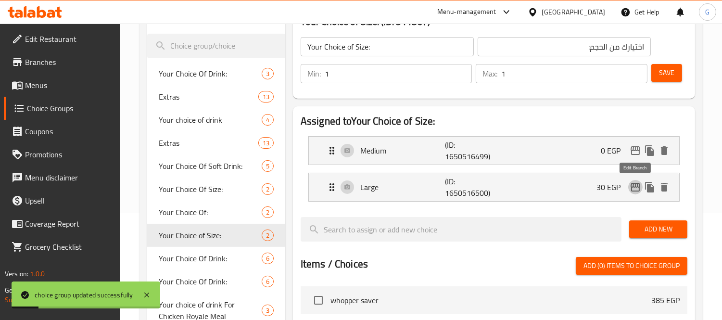
click at [632, 189] on icon "edit" at bounding box center [635, 187] width 12 height 12
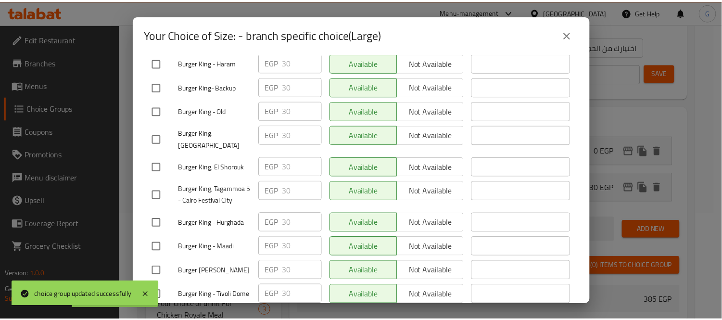
scroll to position [2351, 0]
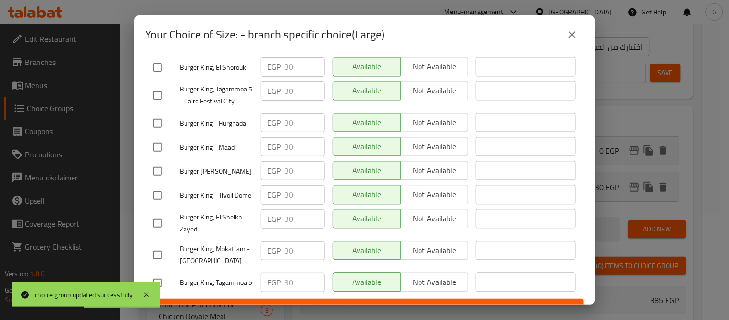
click at [569, 37] on icon "close" at bounding box center [573, 35] width 12 height 12
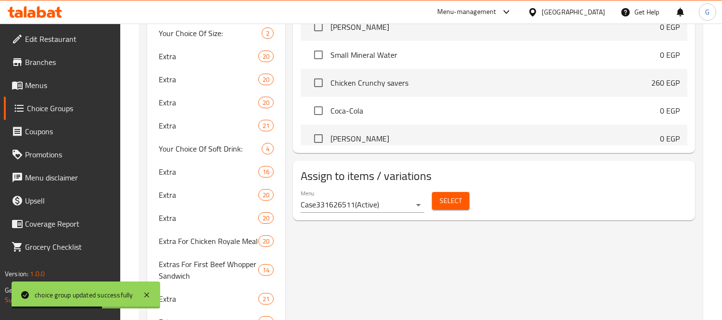
scroll to position [588, 0]
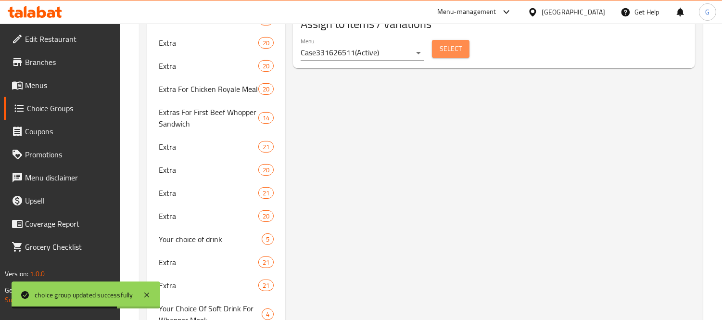
click at [442, 52] on span "Select" at bounding box center [451, 49] width 22 height 12
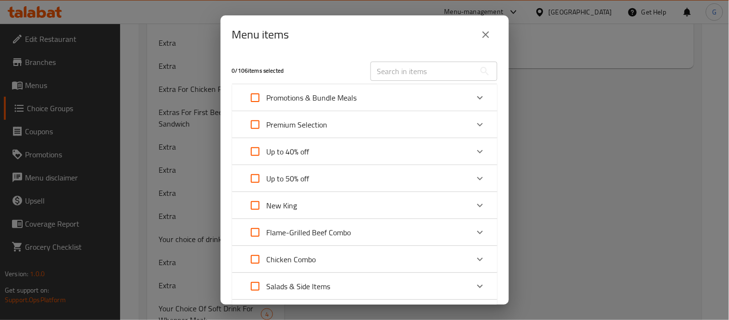
click at [401, 68] on input "text" at bounding box center [423, 71] width 105 height 19
paste input "Beef Double Whopper Meal"
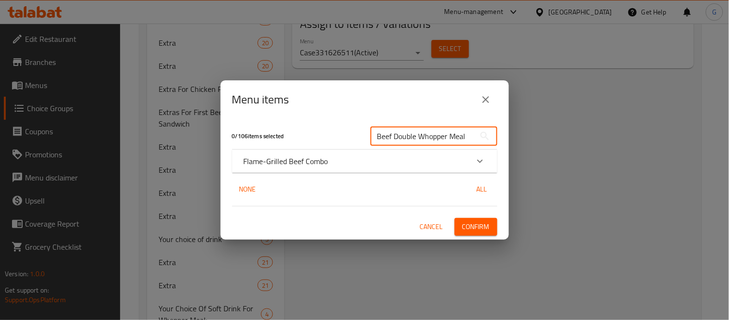
type input "Beef Double Whopper Meal"
click at [405, 163] on div "Flame-Grilled Beef Combo" at bounding box center [356, 161] width 225 height 12
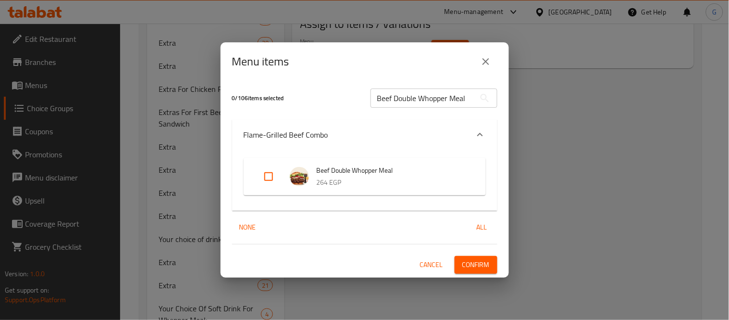
click at [281, 175] on div "Expand" at bounding box center [276, 176] width 27 height 23
click at [266, 176] on input "Expand" at bounding box center [268, 176] width 23 height 23
checkbox input "true"
click at [433, 88] on input "Beef Double Whopper Meal" at bounding box center [423, 97] width 105 height 19
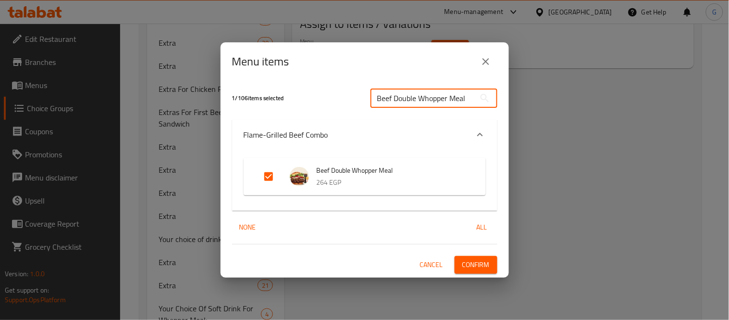
click at [433, 88] on input "Beef Double Whopper Meal" at bounding box center [423, 97] width 105 height 19
paste input "Big King Single XL Meal"
type input "Beef Big King Single XL Meal"
click at [480, 265] on span "Confirm" at bounding box center [476, 265] width 27 height 12
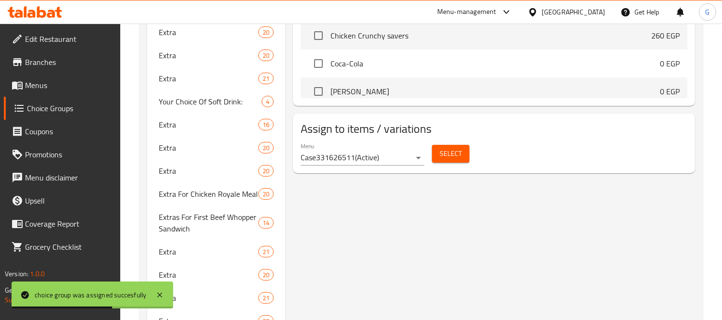
scroll to position [481, 0]
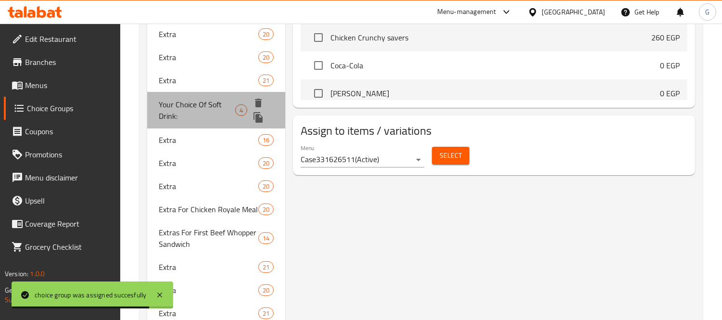
click at [207, 100] on span "Your Choice Of Soft Drink:" at bounding box center [197, 110] width 76 height 23
type input "Your Choice Of Soft Drink:"
type input "إختيارك للمشروب الغازي:"
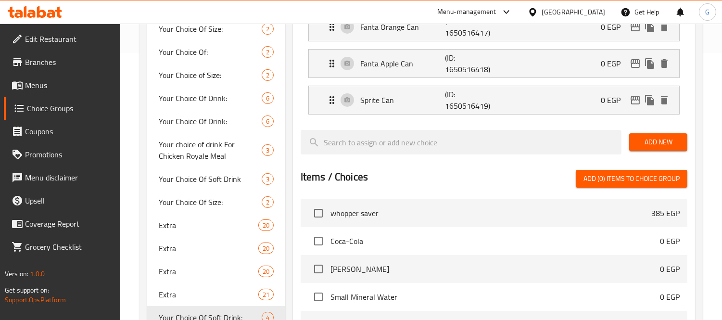
scroll to position [160, 0]
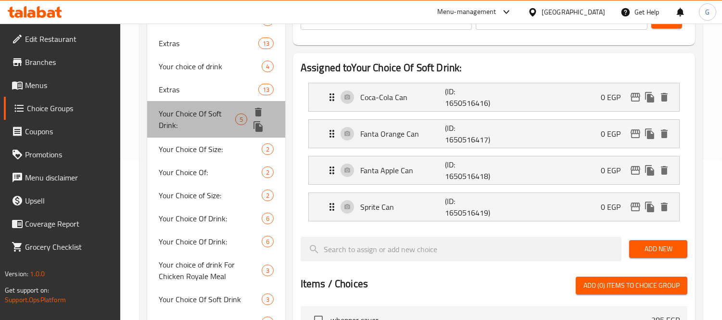
click at [214, 111] on span "Your Choice Of Soft Drink:" at bounding box center [197, 119] width 76 height 23
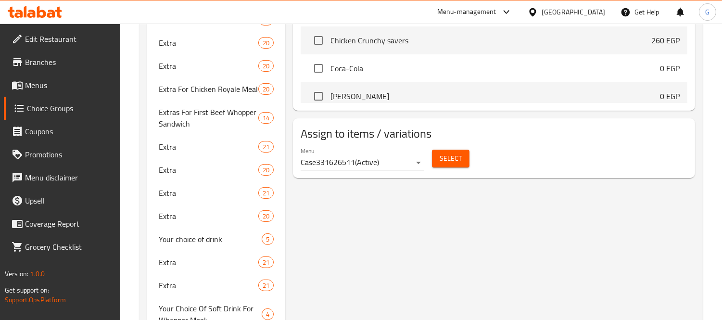
scroll to position [641, 0]
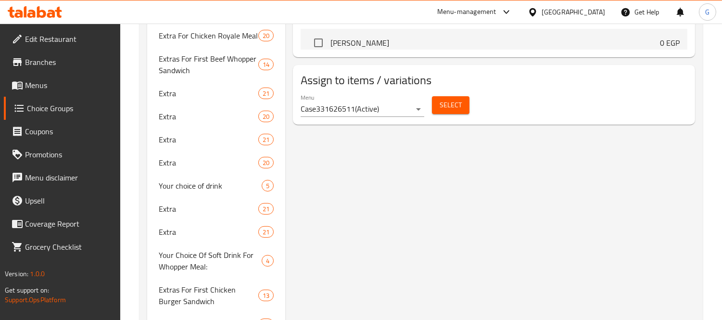
click at [453, 108] on span "Select" at bounding box center [451, 105] width 22 height 12
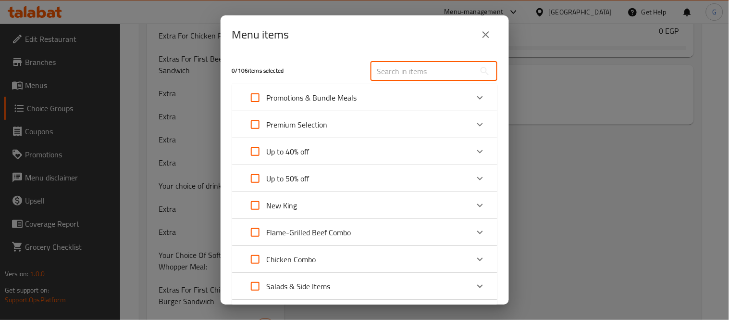
click at [400, 67] on input "text" at bounding box center [423, 71] width 105 height 19
paste input "Beef Double Whopper Meal"
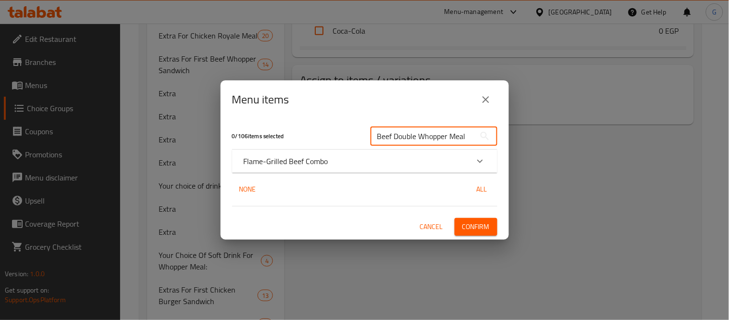
type input "Beef Double Whopper Meal"
click at [350, 160] on div "Flame-Grilled Beef Combo" at bounding box center [356, 161] width 225 height 12
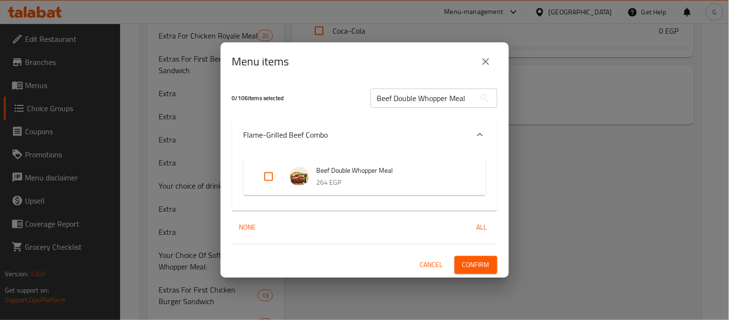
click at [265, 176] on input "Expand" at bounding box center [268, 176] width 23 height 23
checkbox input "true"
click at [469, 264] on span "Confirm" at bounding box center [476, 265] width 27 height 12
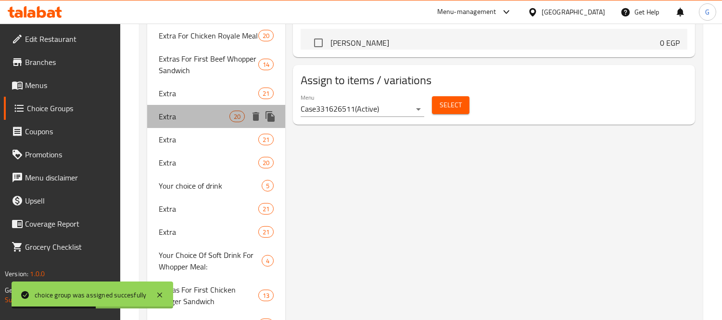
click at [178, 112] on span "Extra" at bounding box center [194, 117] width 70 height 12
type input "Extra"
type input "إضافات"
type input "0"
type input "20"
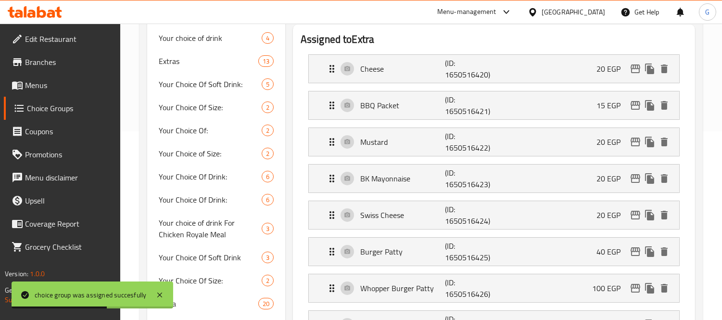
scroll to position [160, 0]
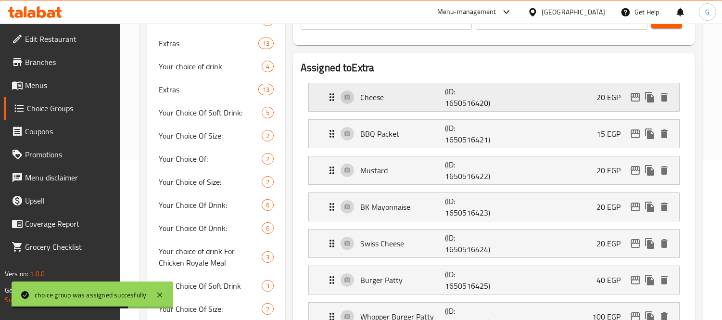
click at [517, 99] on div "Cheese (ID: 1650516420) 20 EGP" at bounding box center [496, 97] width 341 height 28
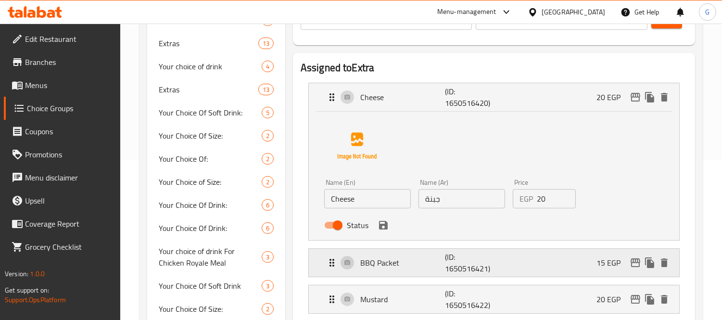
click at [431, 263] on p "BBQ Packet" at bounding box center [402, 263] width 85 height 12
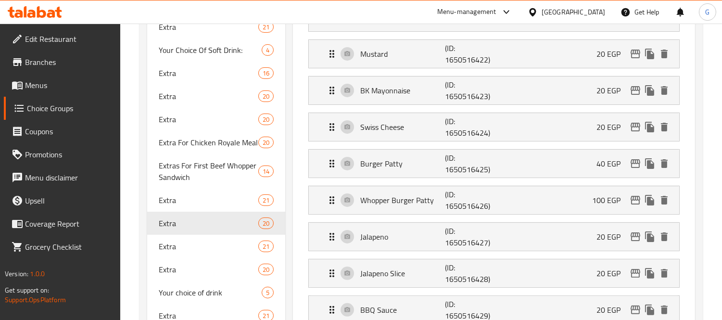
scroll to position [588, 0]
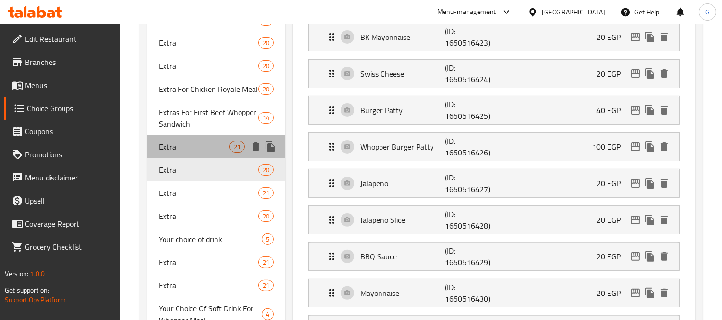
click at [208, 149] on span "Extra" at bounding box center [194, 147] width 70 height 12
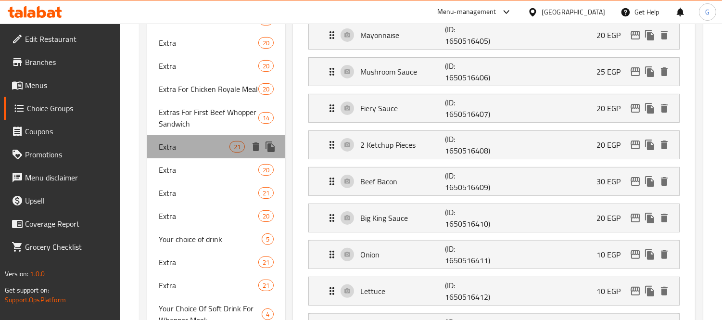
click at [208, 149] on span "Extra" at bounding box center [194, 147] width 70 height 12
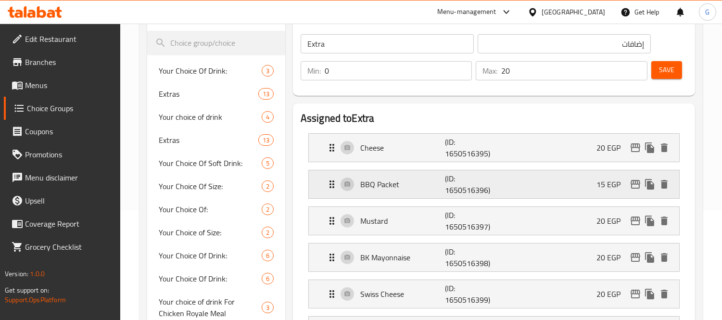
scroll to position [107, 0]
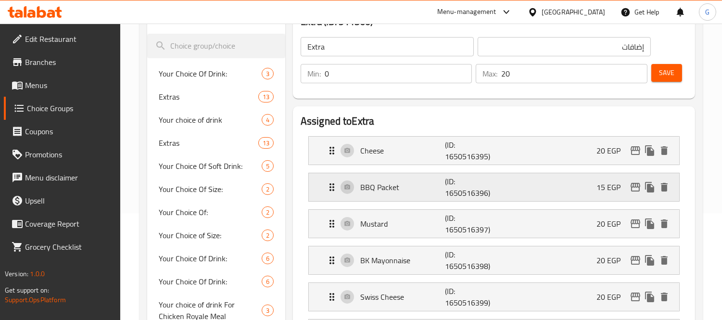
click at [396, 181] on p "BBQ Packet" at bounding box center [402, 187] width 85 height 12
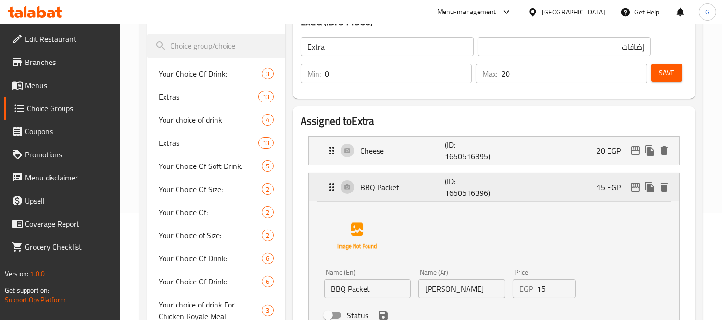
scroll to position [160, 0]
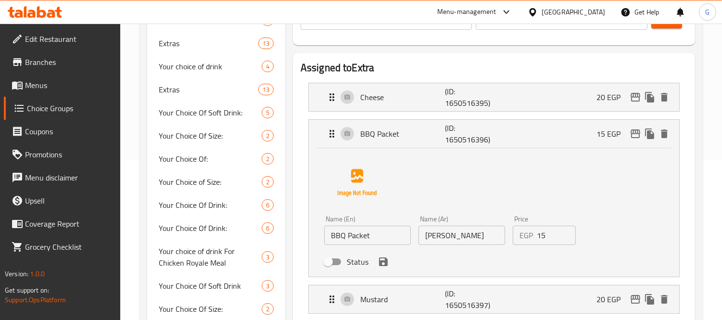
click at [407, 148] on div "Name (En) BBQ Packet Name (En) Name (Ar) باكيت باربيكيو Name (Ar) Price EGP 15 …" at bounding box center [494, 212] width 370 height 128
click at [411, 135] on p "BBQ Packet" at bounding box center [402, 134] width 85 height 12
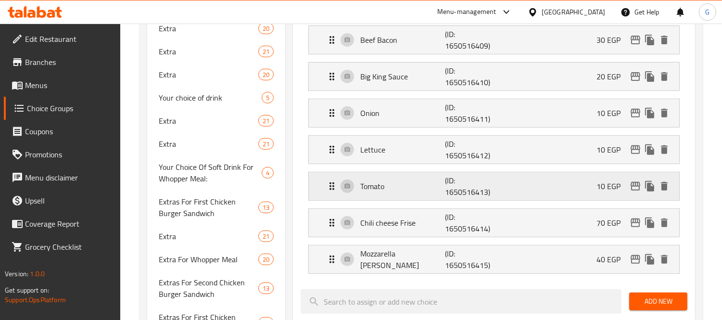
scroll to position [748, 0]
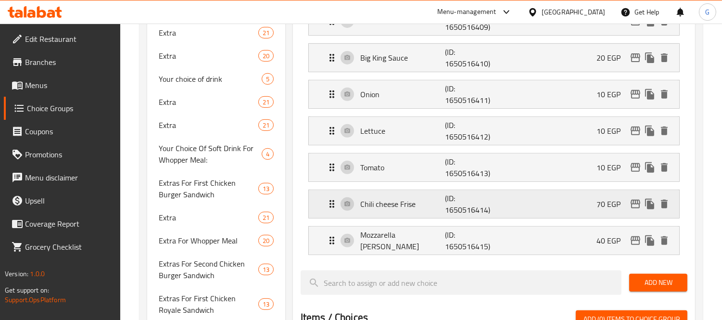
click at [414, 214] on div "Chili cheese Frise (ID: 1650516414) 70 EGP" at bounding box center [496, 204] width 341 height 28
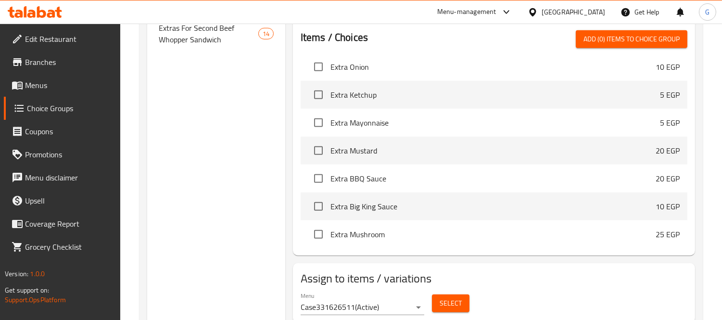
scroll to position [1192, 0]
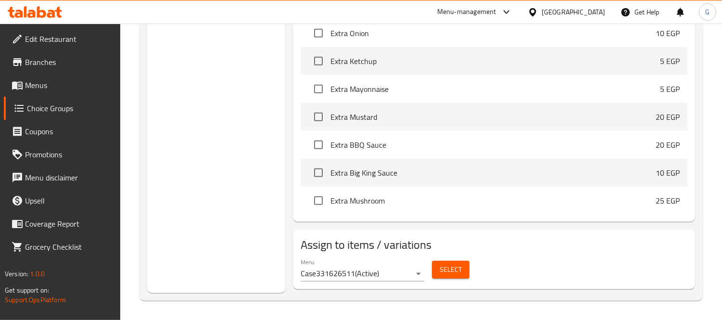
click at [458, 268] on span "Select" at bounding box center [451, 270] width 22 height 12
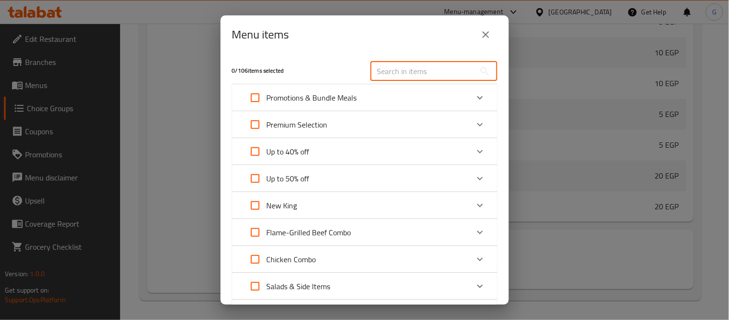
click at [410, 69] on input "text" at bounding box center [423, 71] width 105 height 19
paste input "Beef Double Whopper Meal"
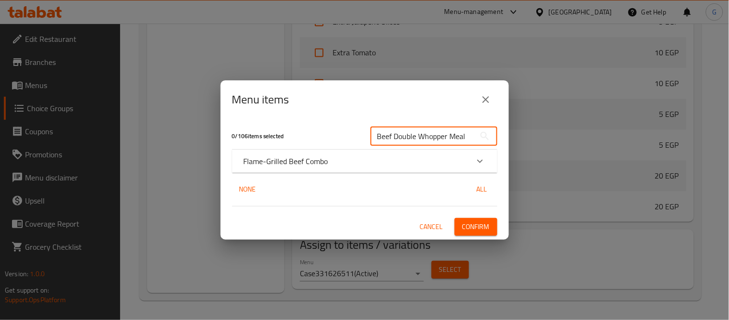
type input "Beef Double Whopper Meal"
click at [327, 165] on p "Flame-Grilled Beef Combo" at bounding box center [286, 161] width 85 height 12
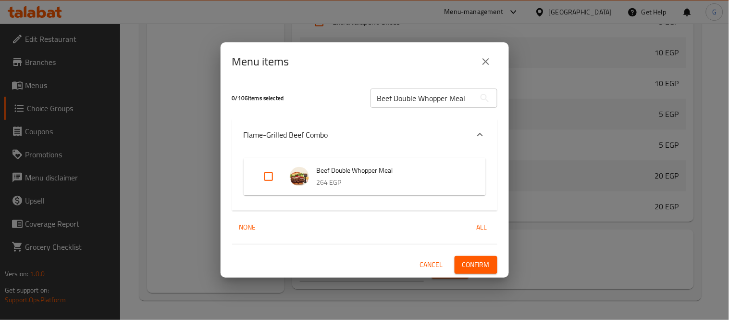
drag, startPoint x: 265, startPoint y: 176, endPoint x: 411, endPoint y: 212, distance: 149.9
click at [266, 176] on input "Expand" at bounding box center [268, 176] width 23 height 23
checkbox input "true"
click at [494, 267] on button "Confirm" at bounding box center [476, 265] width 43 height 18
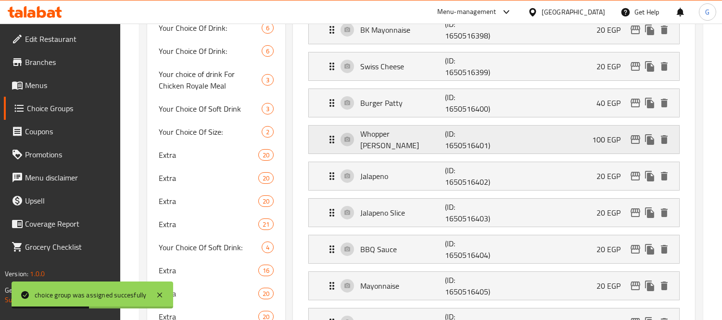
scroll to position [70, 0]
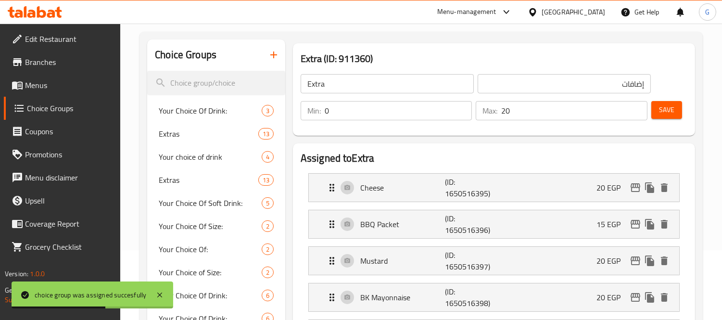
click at [342, 51] on h3 "Extra (ID: 911360)" at bounding box center [494, 58] width 387 height 15
copy h3 "911360"
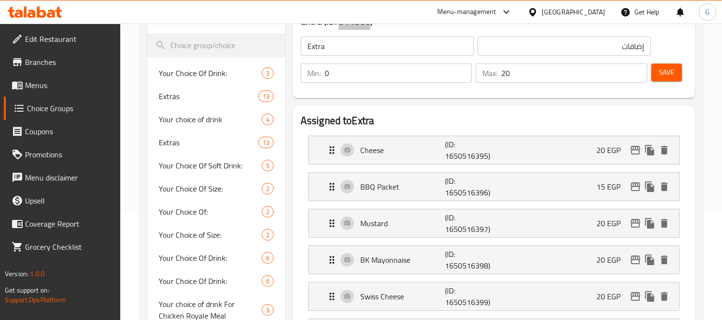
scroll to position [123, 0]
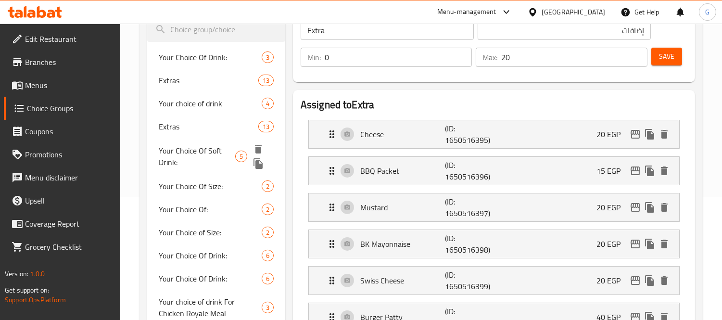
click at [194, 146] on span "Your Choice Of Soft Drink:" at bounding box center [197, 156] width 76 height 23
type input "Your Choice Of Soft Drink:"
type input "إختيارك للمشروب الغازي:"
type input "1"
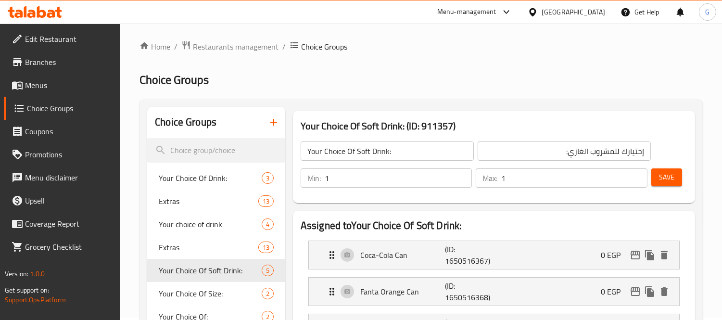
scroll to position [0, 0]
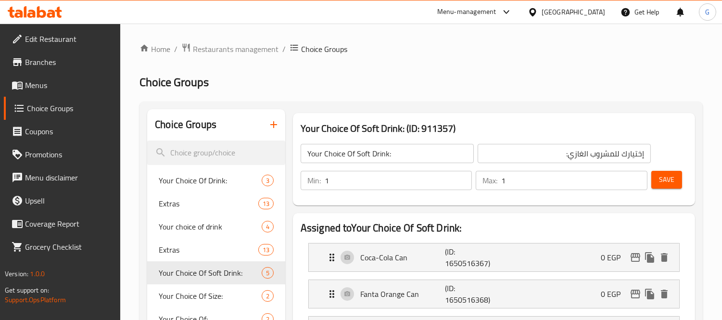
click at [435, 131] on h3 "Your Choice Of Soft Drink: (ID: 911357)" at bounding box center [494, 128] width 387 height 15
copy h3 "911357"
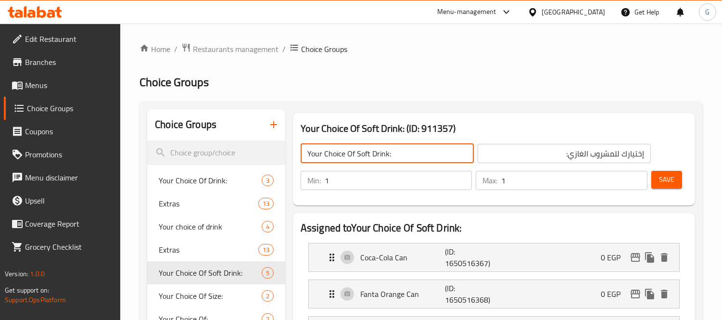
click at [388, 147] on input "Your Choice Of Soft Drink:" at bounding box center [387, 153] width 173 height 19
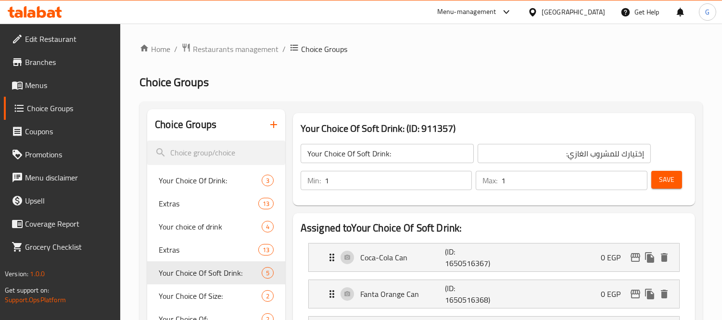
click at [426, 130] on h3 "Your Choice Of Soft Drink: (ID: 911357)" at bounding box center [494, 128] width 387 height 15
copy h3 "911357"
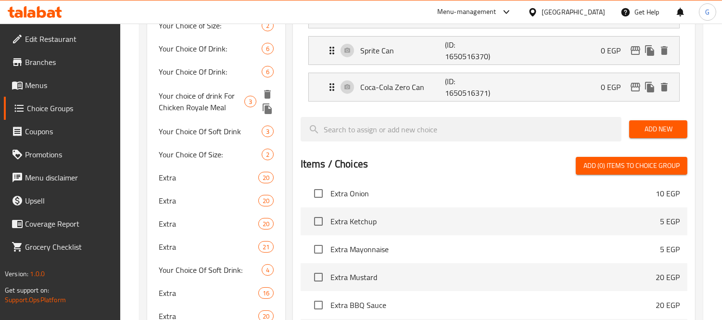
scroll to position [320, 0]
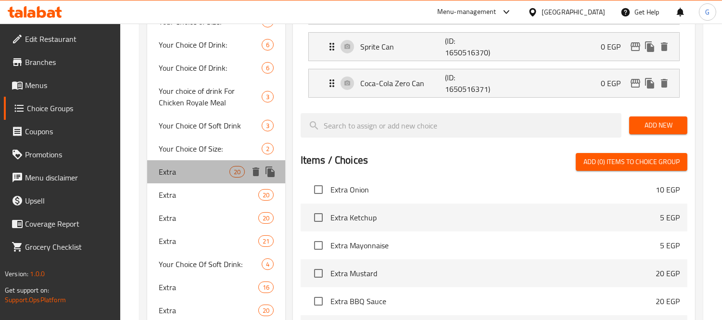
click at [195, 161] on div "Extra 20" at bounding box center [216, 171] width 138 height 23
type input "Extra"
type input "إضافات"
type input "0"
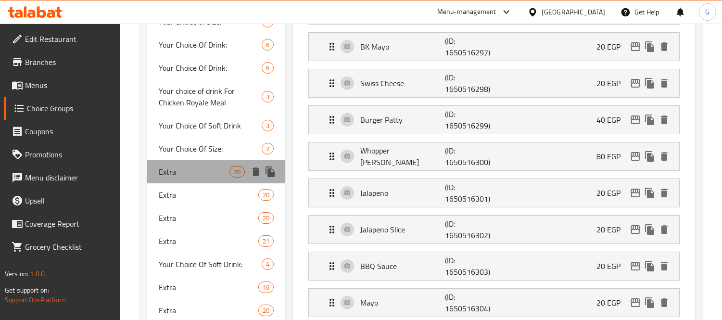
click at [189, 174] on span "Extra" at bounding box center [194, 172] width 70 height 12
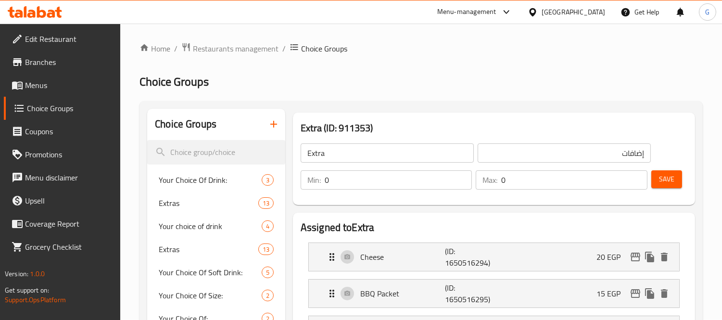
scroll to position [0, 0]
click at [318, 154] on input "Extra" at bounding box center [387, 153] width 173 height 19
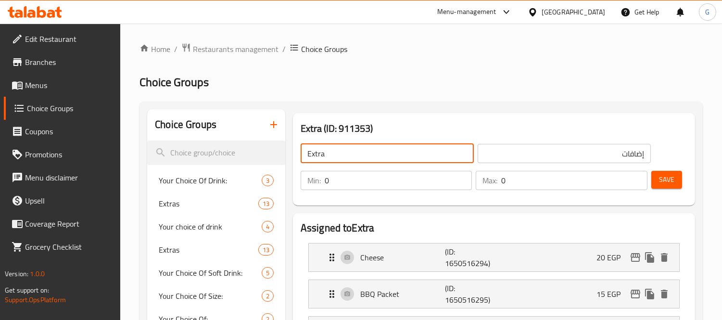
click at [318, 154] on input "Extra" at bounding box center [387, 153] width 173 height 19
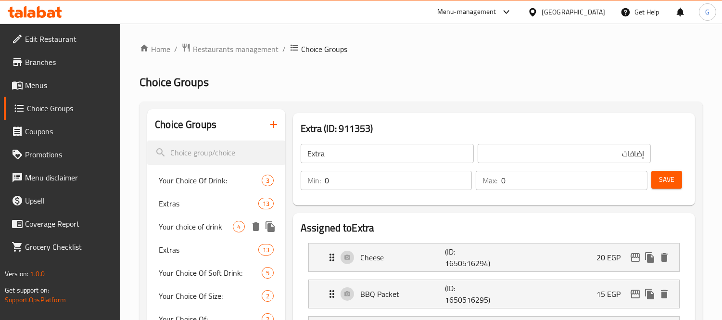
scroll to position [53, 0]
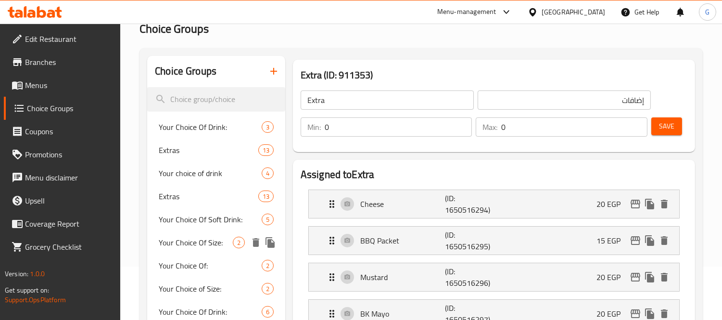
click at [204, 247] on span "Your Choice Of Size:" at bounding box center [196, 243] width 74 height 12
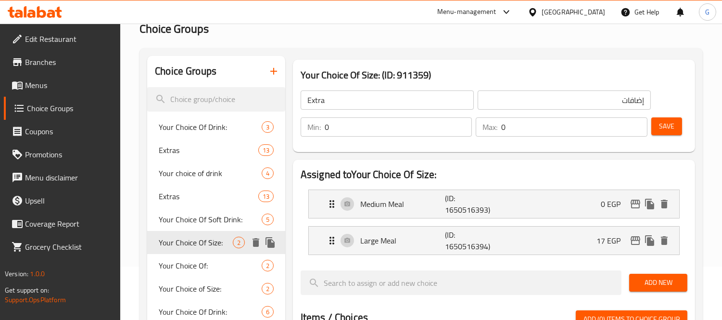
type input "Your Choice Of Size:"
type input "إختيارك من الحجم:"
type input "1"
click at [200, 283] on span "Your Choice of Size:" at bounding box center [196, 289] width 74 height 12
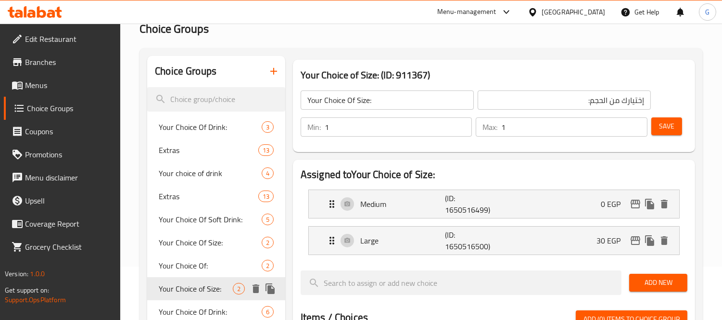
type input "Your Choice of Size:"
type input "اختيارك من الحجم:"
click at [412, 107] on input "Your Choice of Size:" at bounding box center [387, 99] width 173 height 19
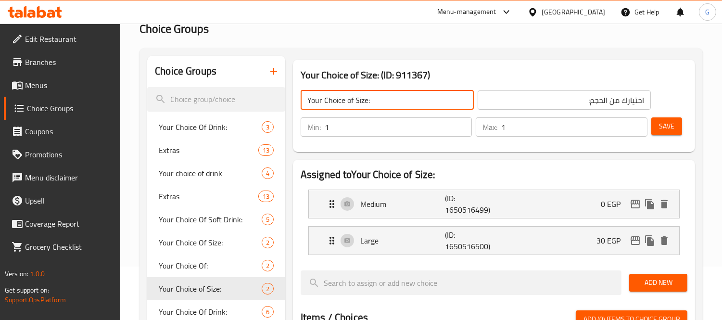
click at [412, 107] on input "Your Choice of Size:" at bounding box center [387, 99] width 173 height 19
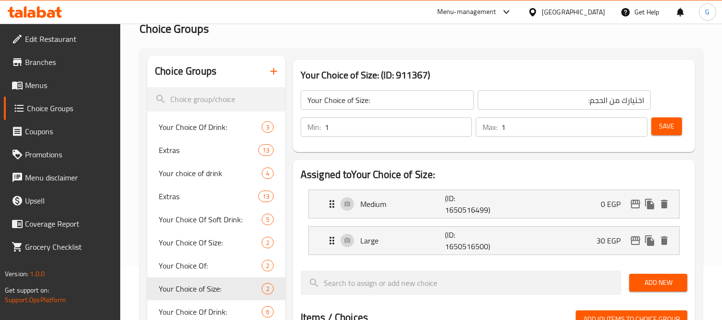
click at [420, 74] on h3 "Your Choice of Size: (ID: 911367)" at bounding box center [494, 74] width 387 height 15
copy h3 "911367"
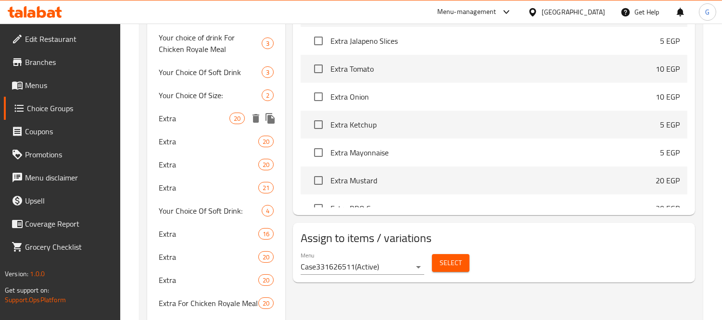
scroll to position [320, 0]
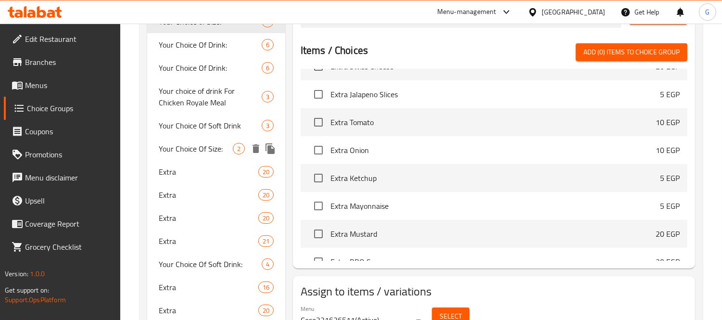
drag, startPoint x: 199, startPoint y: 150, endPoint x: 396, endPoint y: 188, distance: 200.8
click at [199, 150] on span "Your Choice Of Size:" at bounding box center [196, 149] width 74 height 12
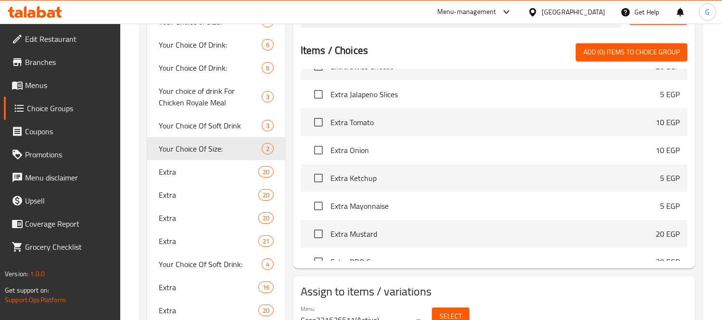
type input "Your Choice Of Size:"
type input "إختيارك من الحجم:"
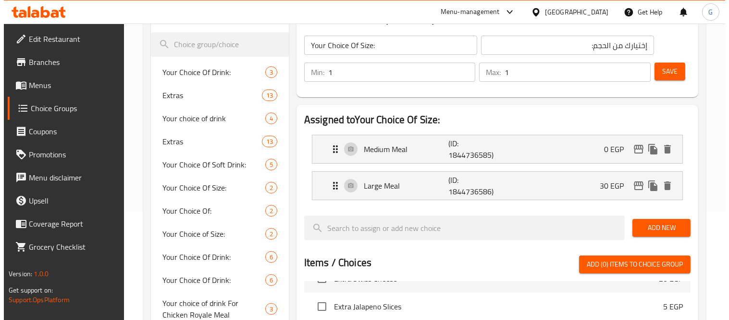
scroll to position [107, 0]
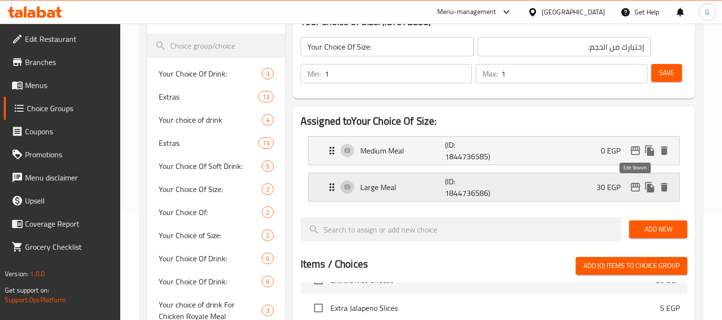
click at [631, 185] on icon "edit" at bounding box center [635, 187] width 10 height 9
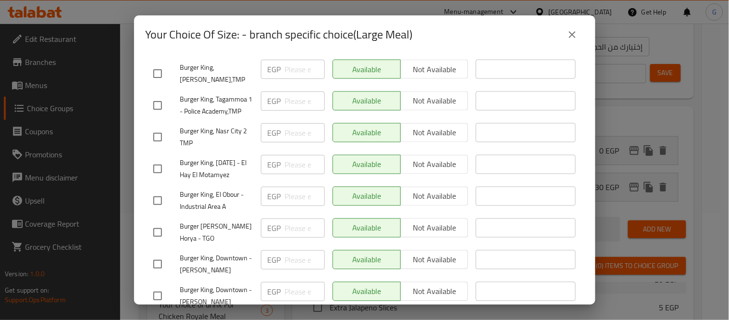
scroll to position [2361, 0]
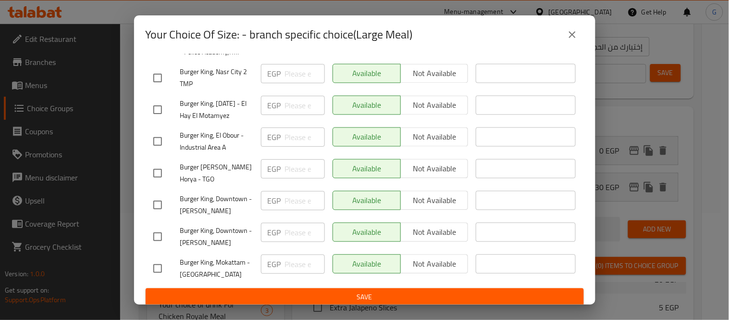
click at [570, 39] on icon "close" at bounding box center [573, 35] width 12 height 12
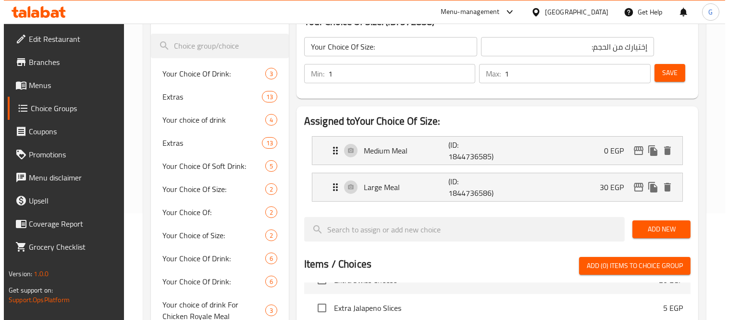
scroll to position [160, 0]
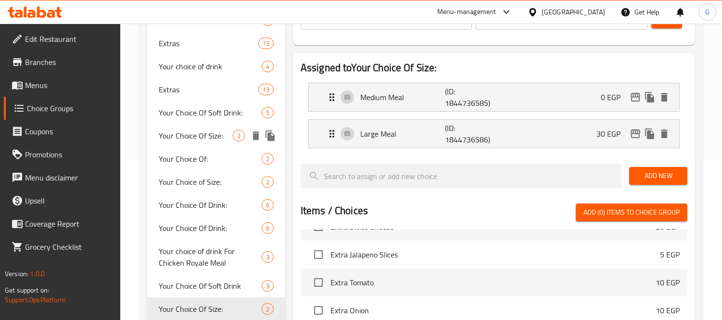
click at [219, 133] on span "Your Choice Of Size:" at bounding box center [196, 136] width 74 height 12
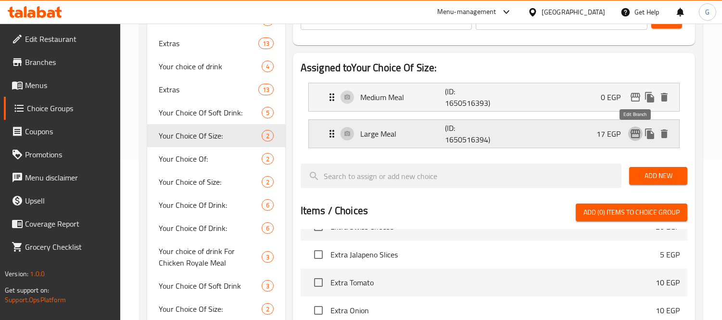
click at [638, 130] on icon "edit" at bounding box center [635, 134] width 12 height 12
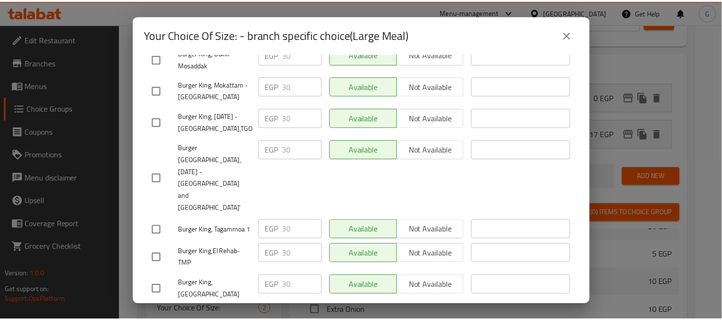
scroll to position [2361, 0]
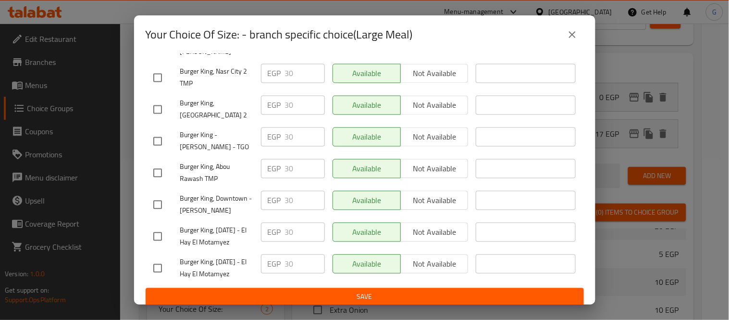
drag, startPoint x: 566, startPoint y: 36, endPoint x: 441, endPoint y: 104, distance: 143.1
click at [565, 36] on button "close" at bounding box center [572, 34] width 23 height 23
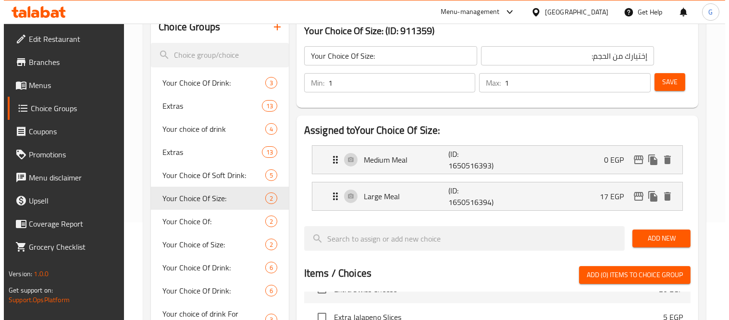
scroll to position [107, 0]
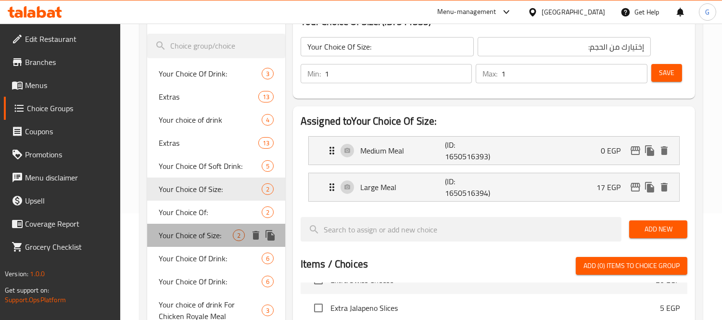
click at [220, 237] on span "Your Choice of Size:" at bounding box center [196, 235] width 74 height 12
type input "Your Choice of Size:"
type input "اختيارك من الحجم:"
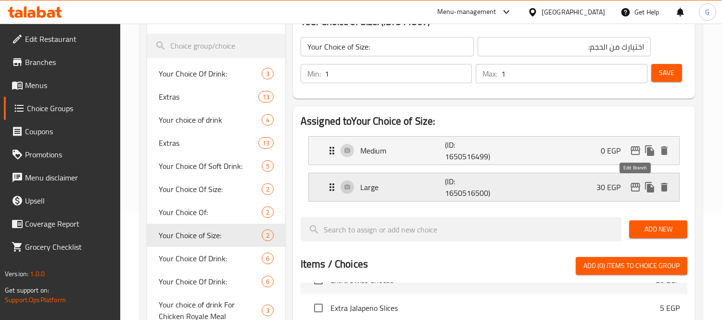
click at [633, 188] on icon "edit" at bounding box center [635, 187] width 12 height 12
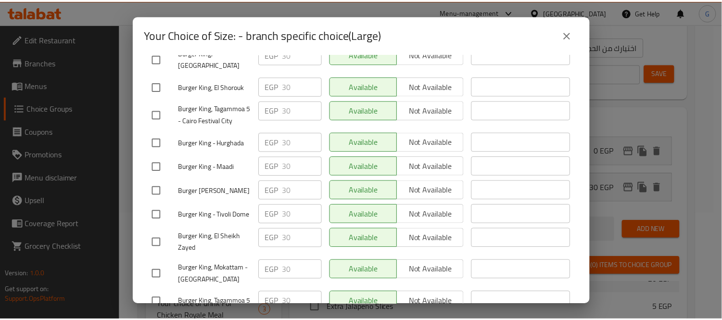
scroll to position [2361, 0]
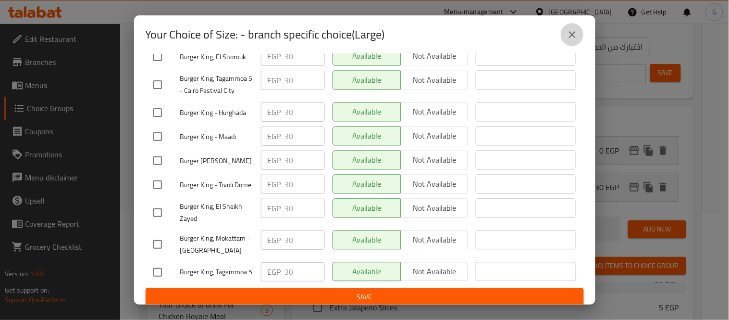
click at [574, 41] on button "close" at bounding box center [572, 34] width 23 height 23
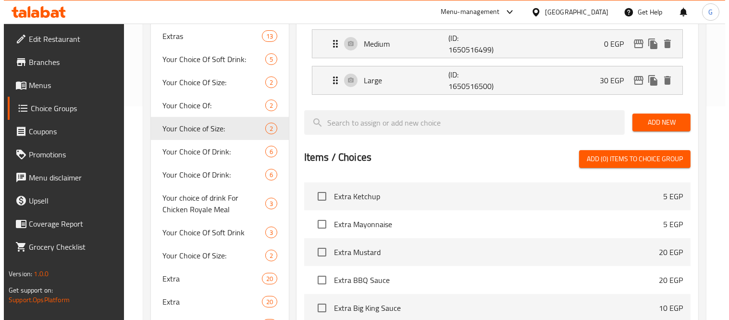
scroll to position [908, 0]
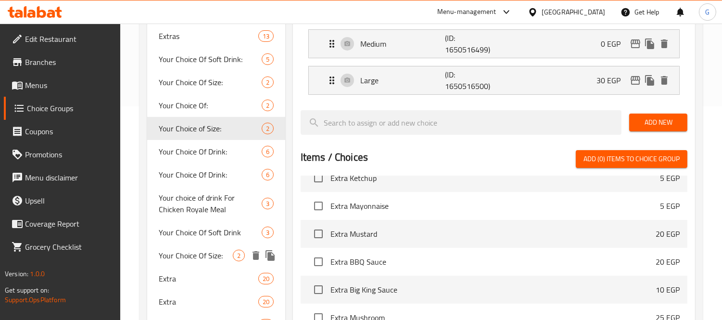
click at [204, 258] on span "Your Choice Of Size:" at bounding box center [196, 256] width 74 height 12
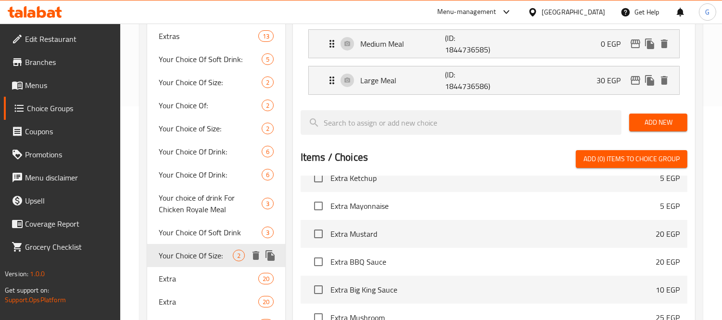
type input "Your Choice Of Size:"
type input "إختيارك من الحجم:"
click at [634, 84] on icon "edit" at bounding box center [635, 80] width 10 height 9
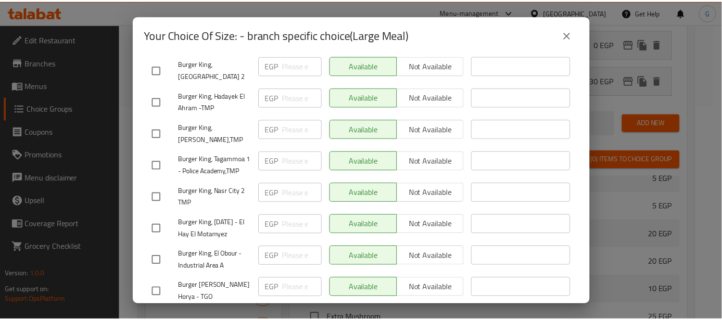
scroll to position [2361, 0]
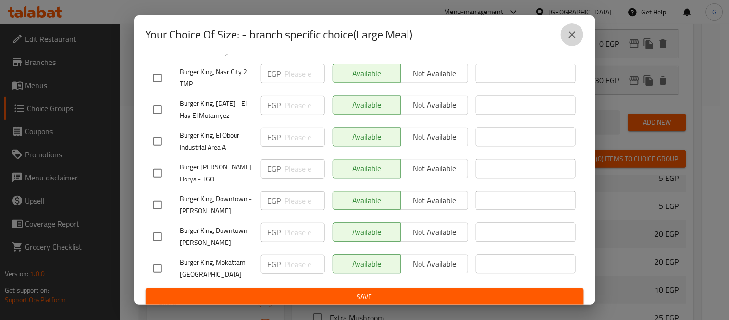
drag, startPoint x: 574, startPoint y: 40, endPoint x: 282, endPoint y: 161, distance: 316.1
click at [574, 40] on button "close" at bounding box center [572, 34] width 23 height 23
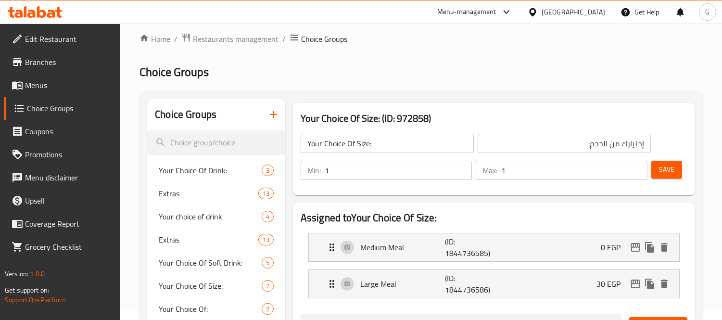
scroll to position [9, 0]
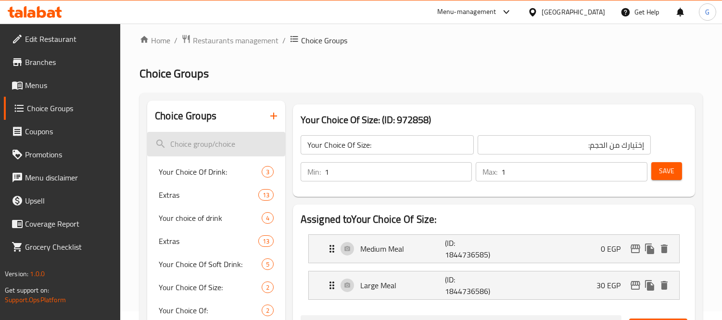
click at [199, 140] on input "search" at bounding box center [216, 144] width 138 height 25
paste input "Your Choice Of Size:"
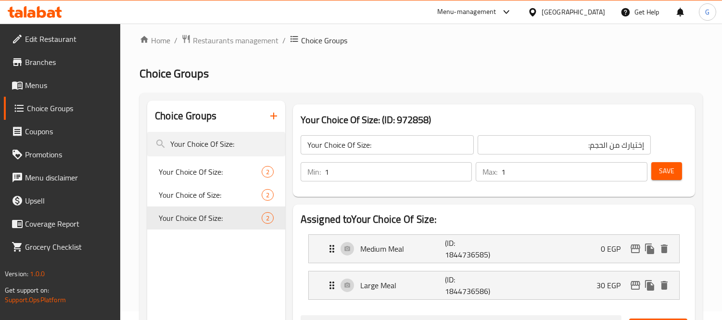
type input "Your Choice Of Size:"
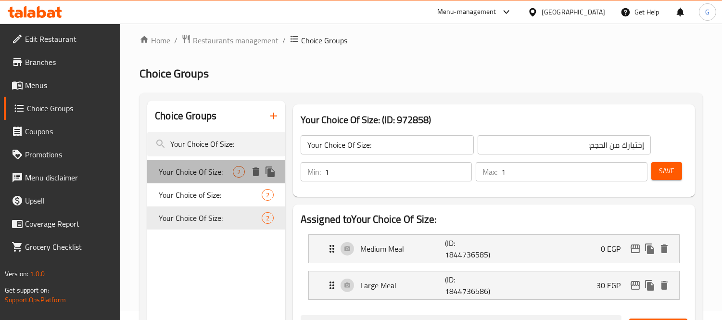
click at [193, 171] on span "Your Choice Of Size:" at bounding box center [196, 172] width 74 height 12
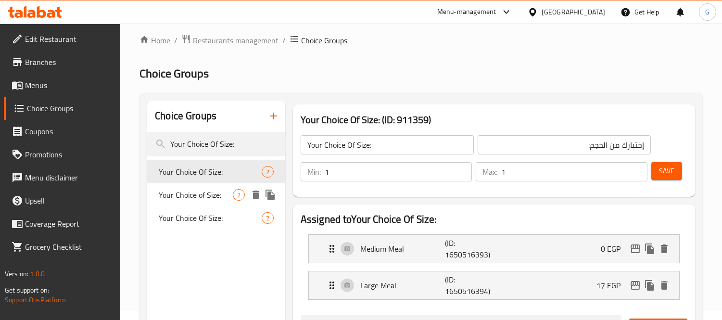
click at [201, 190] on span "Your Choice of Size:" at bounding box center [196, 195] width 74 height 12
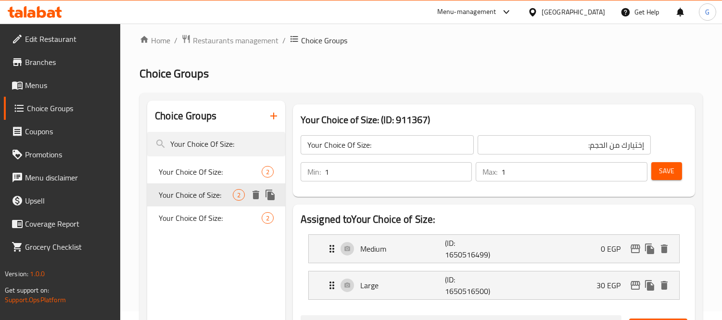
type input "Your Choice of Size:"
type input "اختيارك من الحجم:"
click at [191, 213] on span "Your Choice Of Size:" at bounding box center [196, 218] width 74 height 12
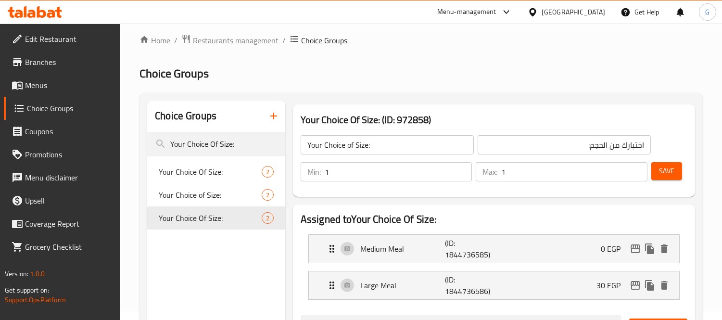
type input "Your Choice Of Size:"
type input "إختيارك من الحجم:"
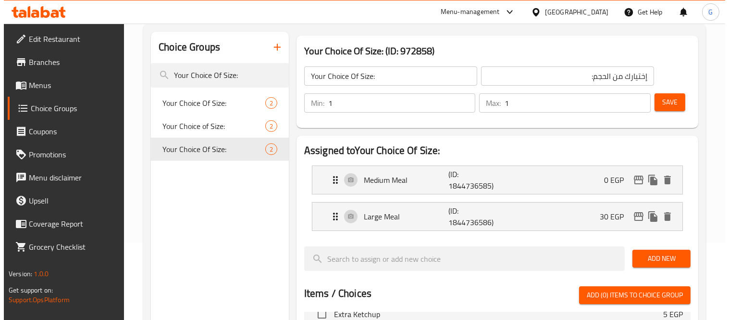
scroll to position [169, 0]
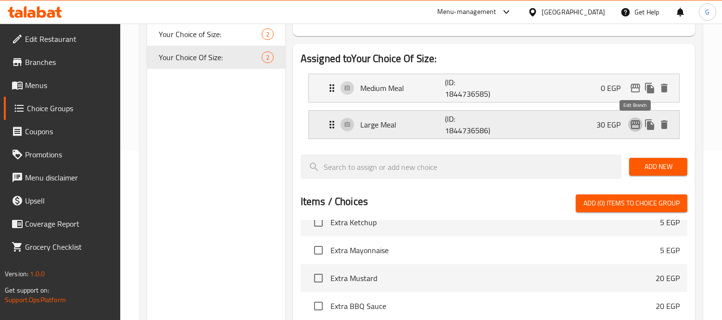
click at [629, 123] on icon "edit" at bounding box center [635, 125] width 12 height 12
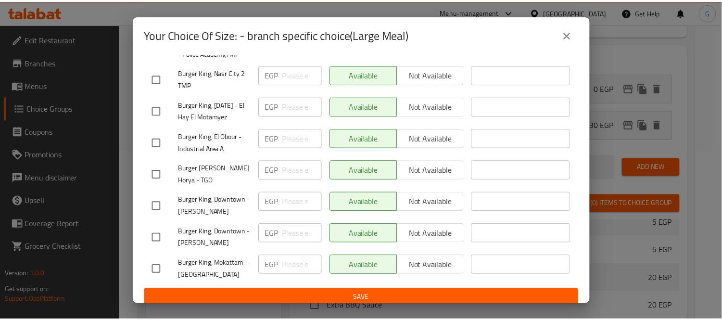
scroll to position [2361, 0]
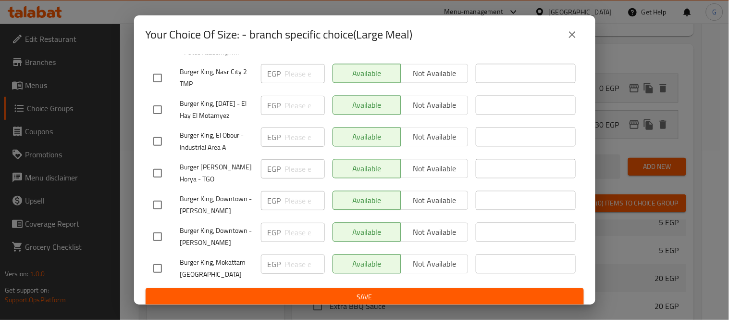
click at [571, 36] on icon "close" at bounding box center [572, 34] width 7 height 7
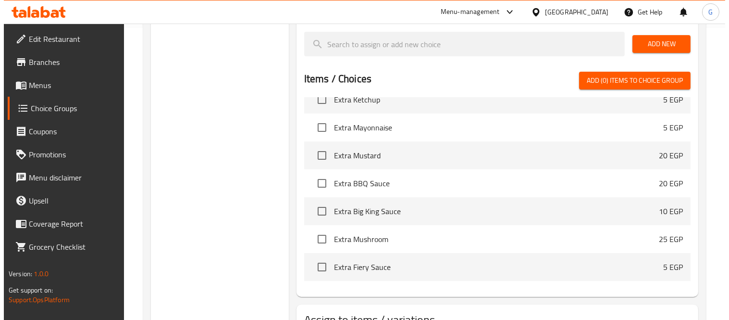
scroll to position [367, 0]
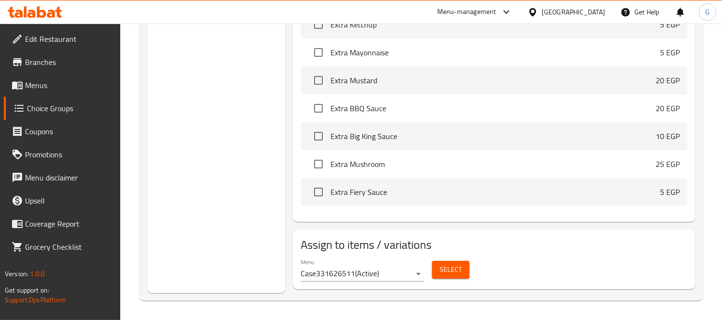
click at [446, 273] on span "Select" at bounding box center [451, 270] width 22 height 12
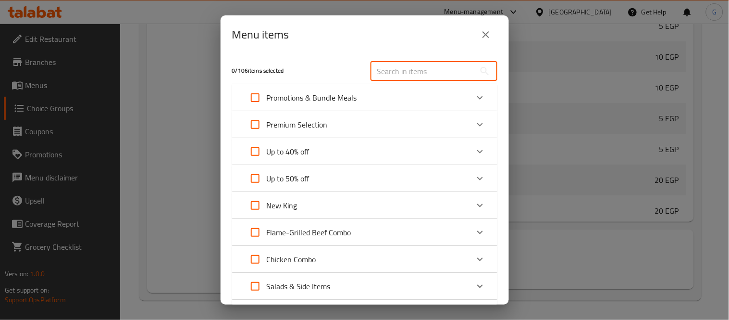
click at [415, 68] on input "text" at bounding box center [423, 71] width 105 height 19
paste input "Beef Big King Single XL Meal"
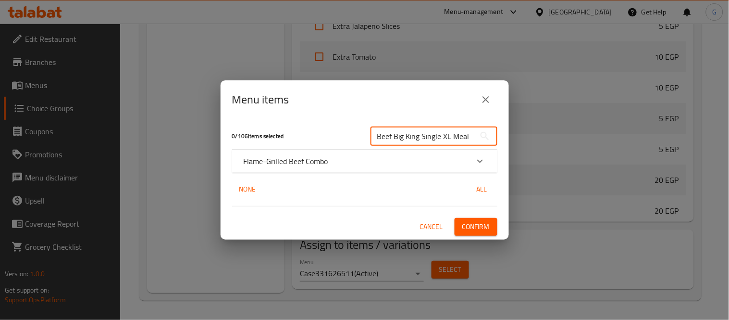
type input "Beef Big King Single XL Meal"
click at [319, 163] on p "Flame-Grilled Beef Combo" at bounding box center [286, 161] width 85 height 12
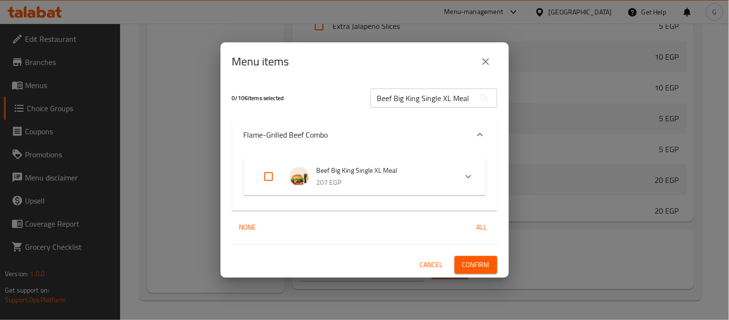
click at [277, 174] on input "Expand" at bounding box center [268, 176] width 23 height 23
checkbox input "true"
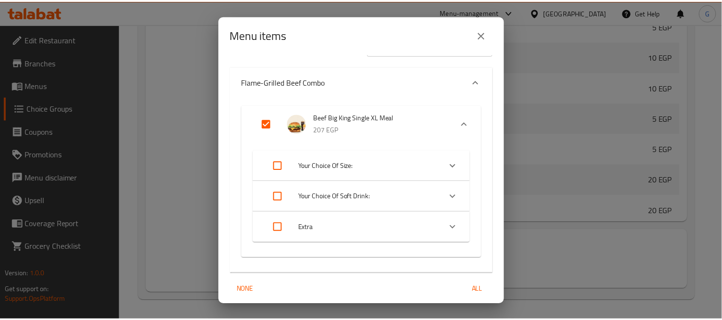
scroll to position [61, 0]
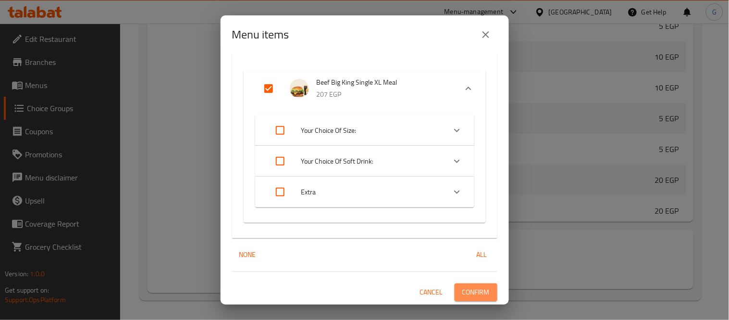
click at [463, 292] on span "Confirm" at bounding box center [476, 292] width 27 height 12
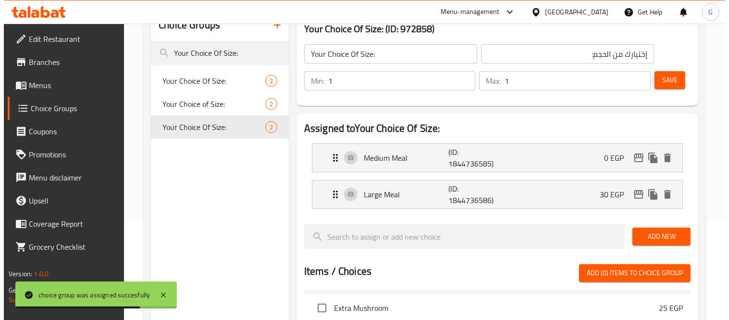
scroll to position [367, 0]
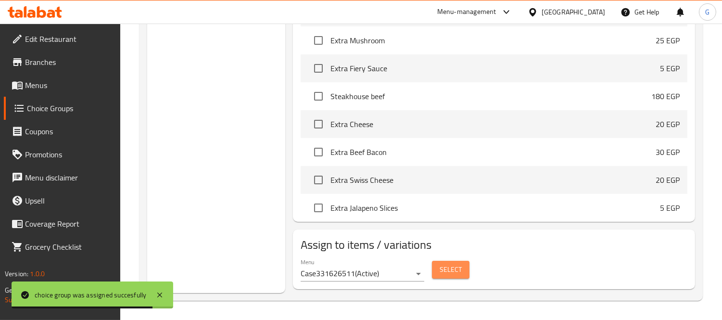
click at [458, 264] on span "Select" at bounding box center [451, 270] width 22 height 12
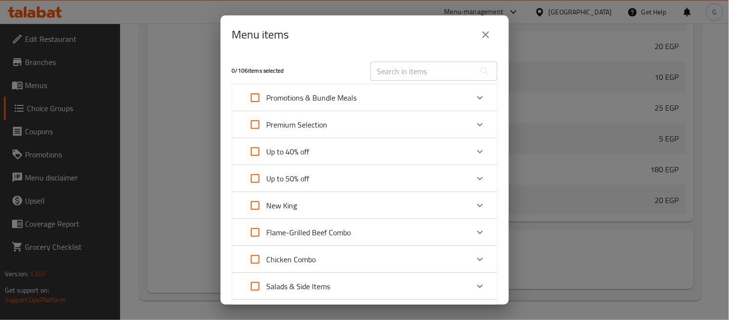
scroll to position [704, 0]
click at [402, 72] on input "text" at bounding box center [423, 71] width 105 height 19
paste input "Beef Big King Single XL Meal"
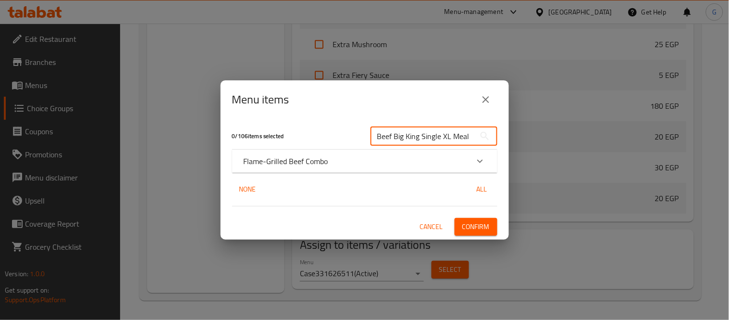
type input "Beef Big King Single XL Meal"
click at [469, 163] on div "Expand" at bounding box center [480, 161] width 23 height 23
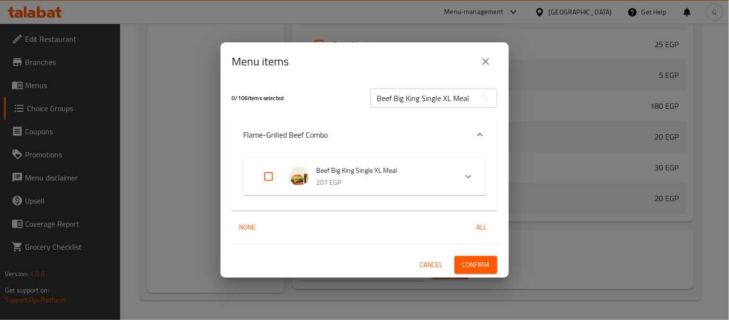
click at [264, 174] on input "Expand" at bounding box center [268, 176] width 23 height 23
checkbox input "true"
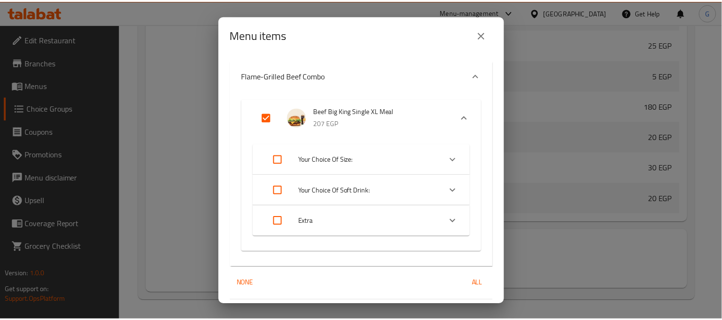
scroll to position [61, 0]
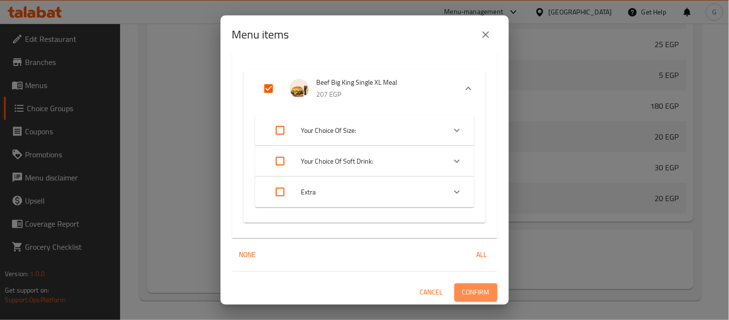
click at [474, 286] on span "Confirm" at bounding box center [476, 292] width 27 height 12
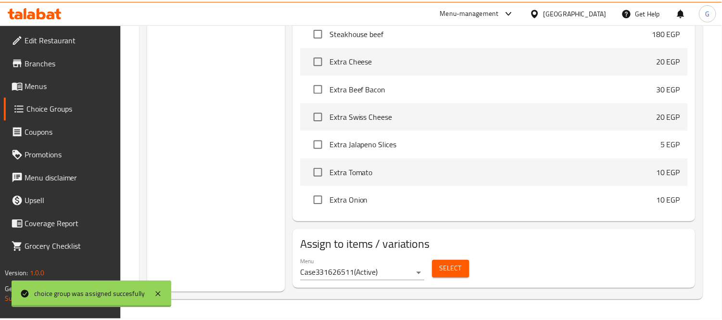
scroll to position [641, 0]
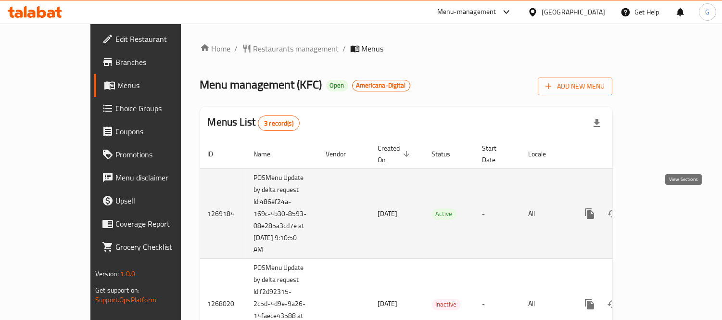
click at [670, 202] on link "enhanced table" at bounding box center [658, 213] width 23 height 23
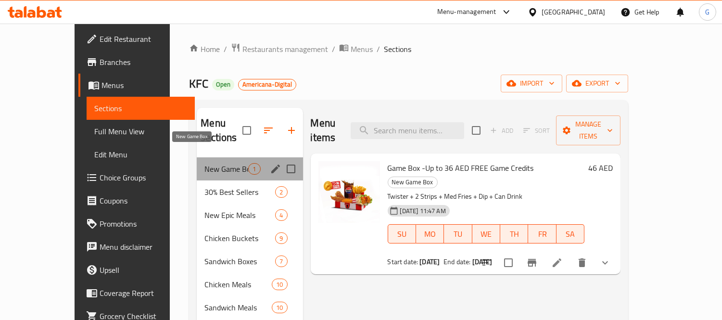
click at [204, 163] on span "New Game Box" at bounding box center [226, 169] width 44 height 12
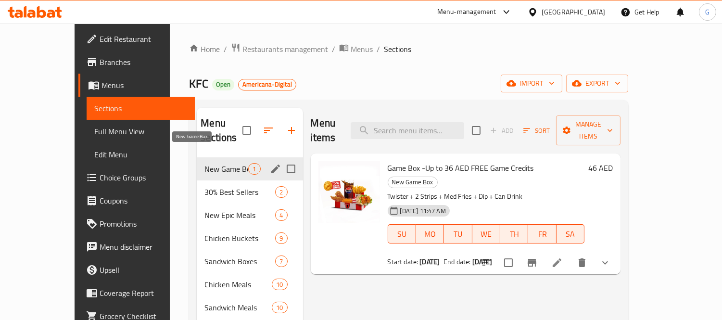
click at [204, 163] on span "New Game Box" at bounding box center [226, 169] width 44 height 12
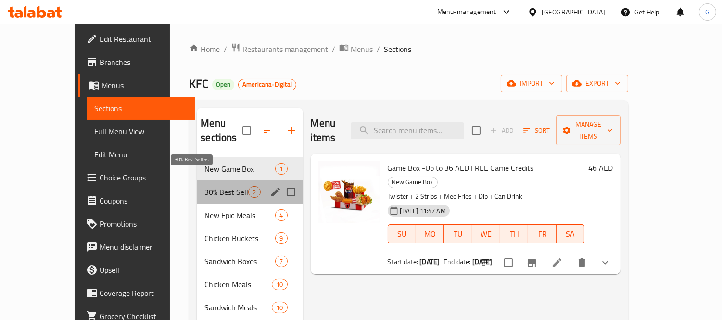
click at [204, 186] on span "30% Best Sellers" at bounding box center [226, 192] width 44 height 12
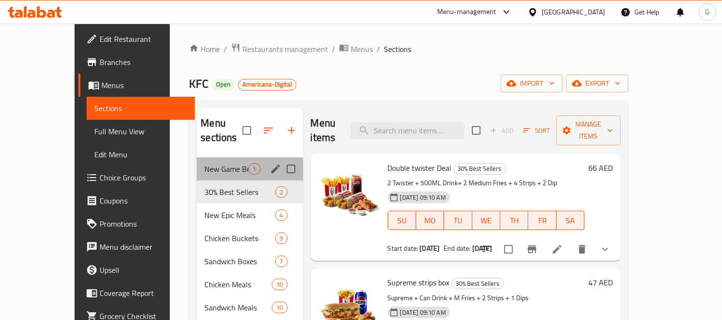
click at [204, 157] on div "New Game Box 1" at bounding box center [250, 168] width 106 height 23
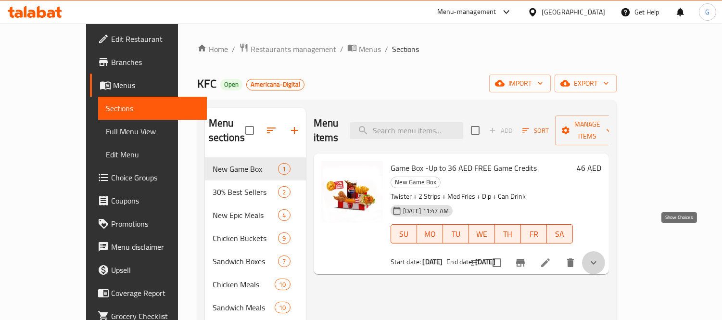
click at [599, 257] on icon "show more" at bounding box center [594, 263] width 12 height 12
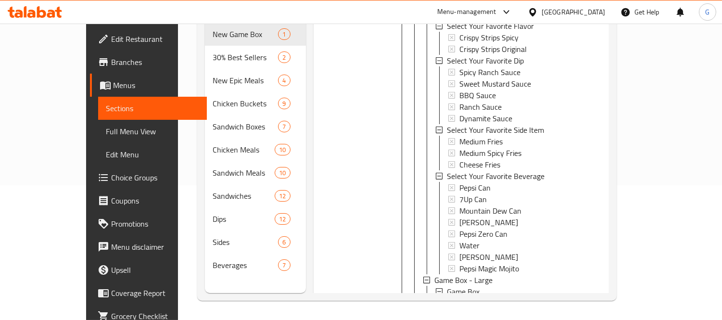
scroll to position [553, 0]
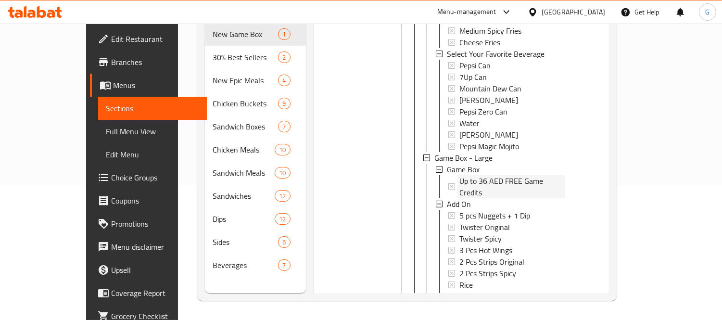
click at [475, 175] on span "Up to 36 AED FREE Game Credits" at bounding box center [512, 186] width 106 height 23
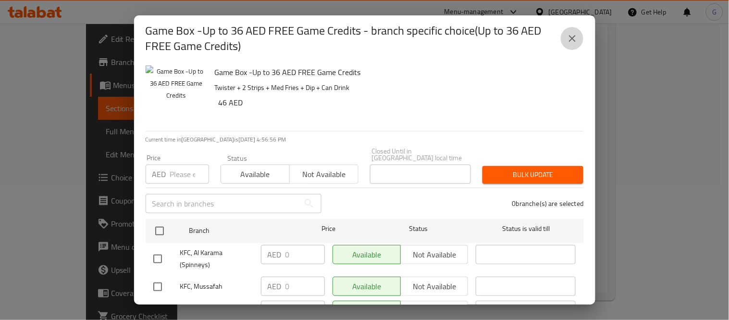
click at [578, 43] on icon "close" at bounding box center [573, 39] width 12 height 12
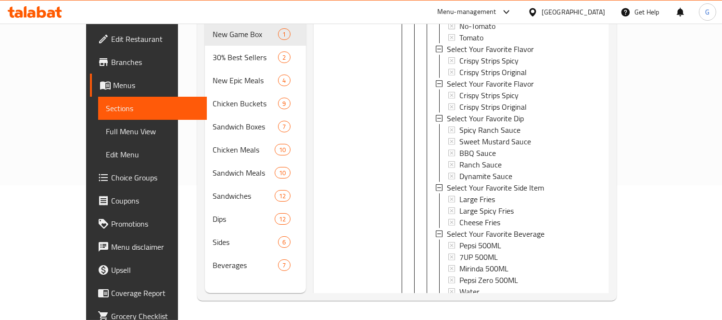
scroll to position [927, 0]
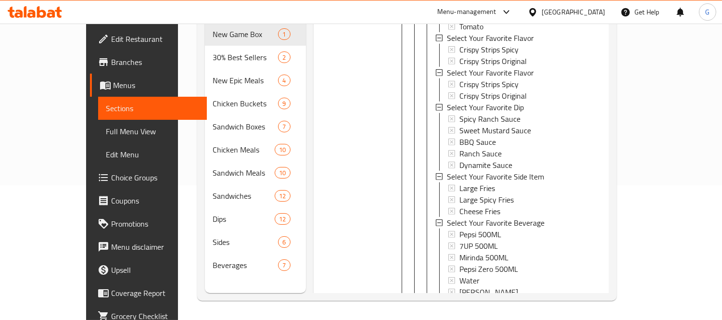
click at [559, 316] on li at bounding box center [545, 324] width 27 height 17
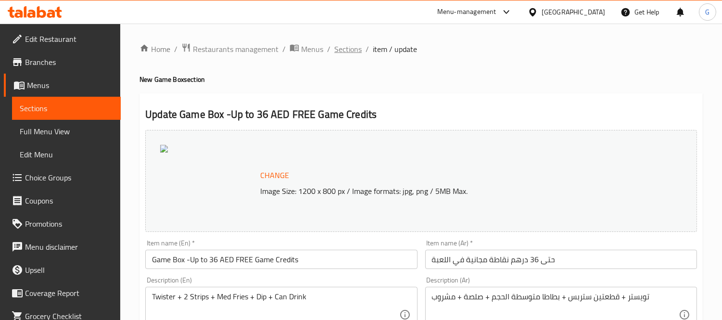
click at [345, 54] on span "Sections" at bounding box center [347, 49] width 27 height 12
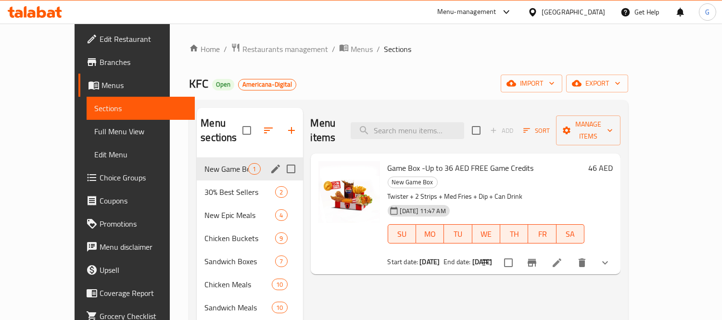
click at [281, 160] on input "Menu sections" at bounding box center [291, 169] width 20 height 20
checkbox input "true"
click at [271, 172] on icon "edit" at bounding box center [275, 168] width 9 height 9
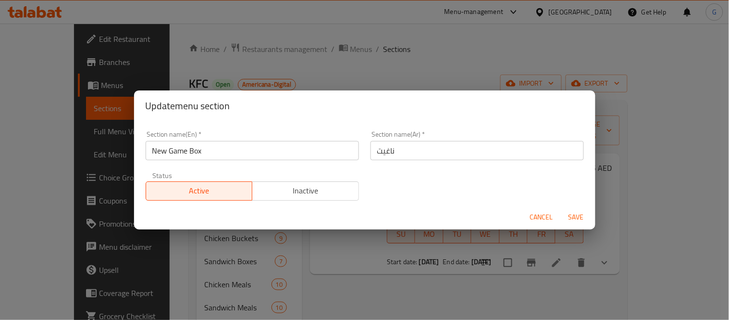
click at [539, 212] on span "Cancel" at bounding box center [541, 217] width 23 height 12
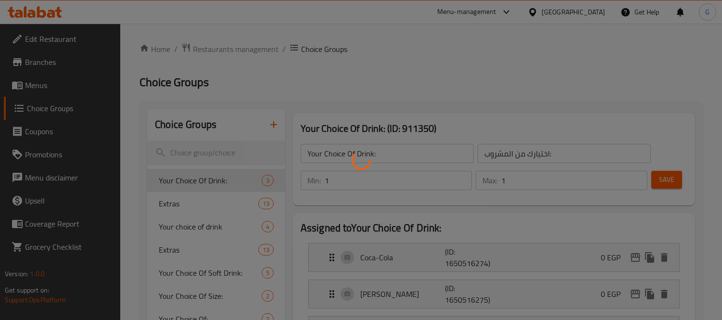
click at [39, 83] on div at bounding box center [361, 160] width 722 height 320
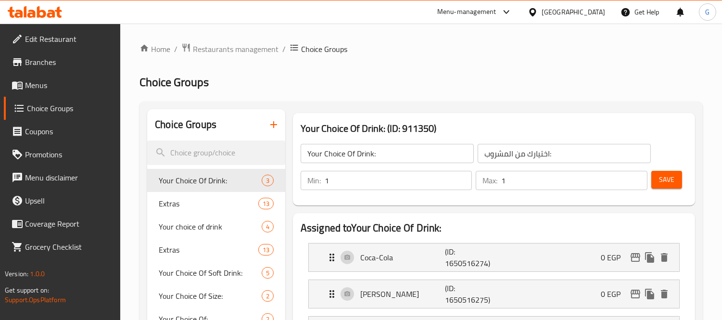
click at [39, 83] on span "Menus" at bounding box center [69, 85] width 88 height 12
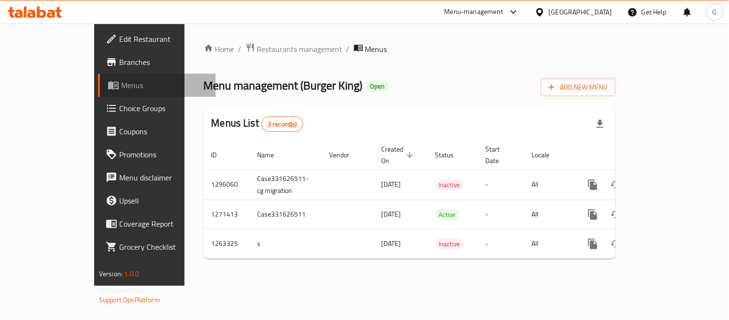
click at [121, 80] on span "Menus" at bounding box center [164, 85] width 87 height 12
click at [121, 84] on span "Menus" at bounding box center [164, 85] width 87 height 12
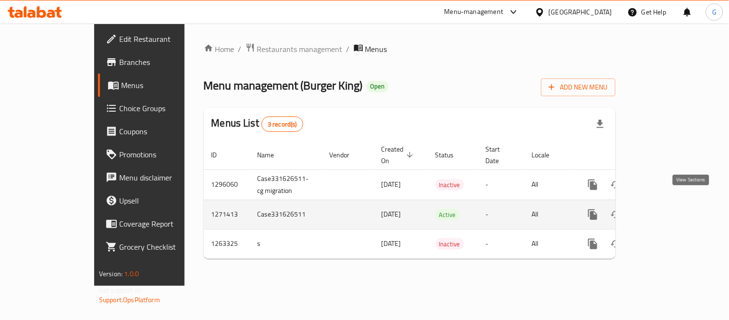
click at [674, 207] on link "enhanced table" at bounding box center [662, 214] width 23 height 23
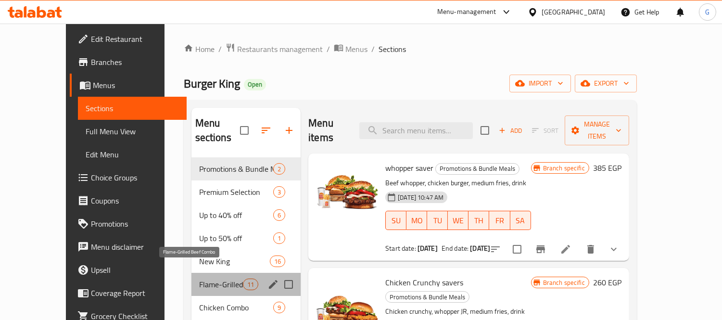
click at [209, 278] on span "Flame-Grilled Beef Combo" at bounding box center [221, 284] width 44 height 12
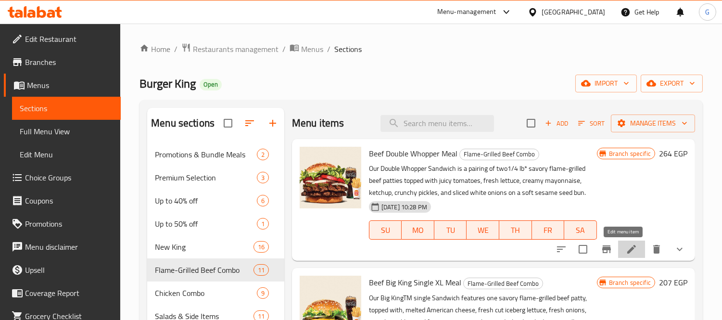
click at [626, 252] on icon at bounding box center [632, 249] width 12 height 12
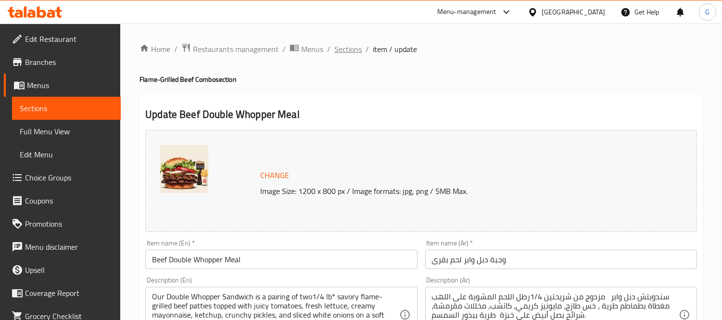
click at [352, 43] on span "Sections" at bounding box center [347, 49] width 27 height 12
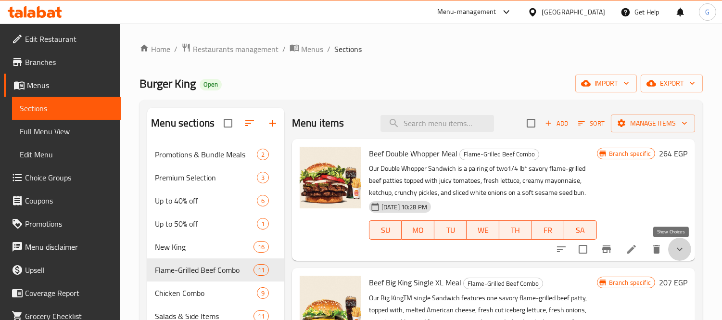
click at [674, 247] on icon "show more" at bounding box center [680, 249] width 12 height 12
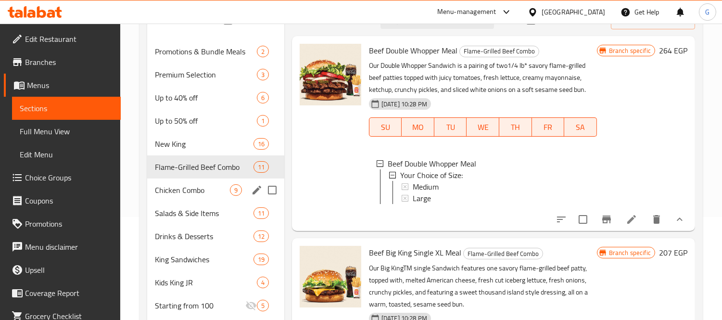
scroll to position [107, 0]
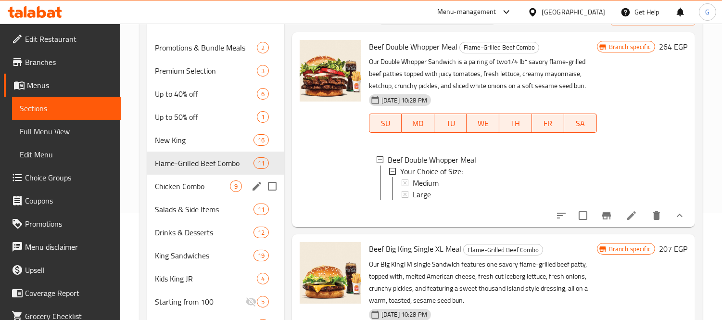
click at [204, 192] on div "Chicken Combo 9" at bounding box center [215, 186] width 137 height 23
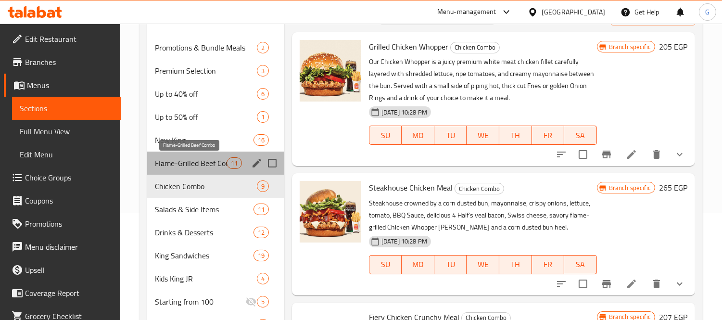
click at [205, 163] on span "Flame-Grilled Beef Combo" at bounding box center [190, 163] width 71 height 12
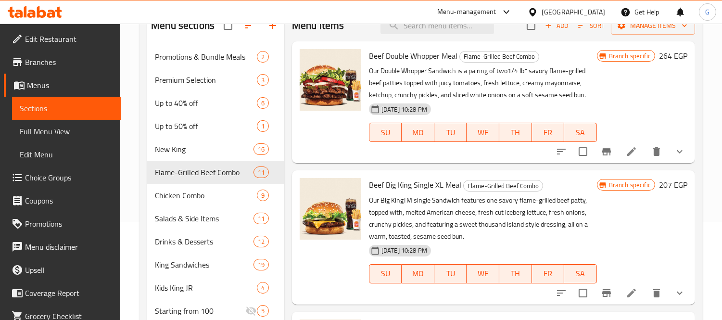
scroll to position [107, 0]
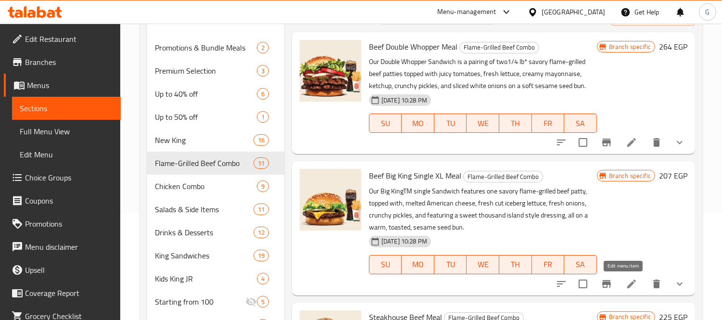
click at [627, 282] on icon at bounding box center [631, 283] width 9 height 9
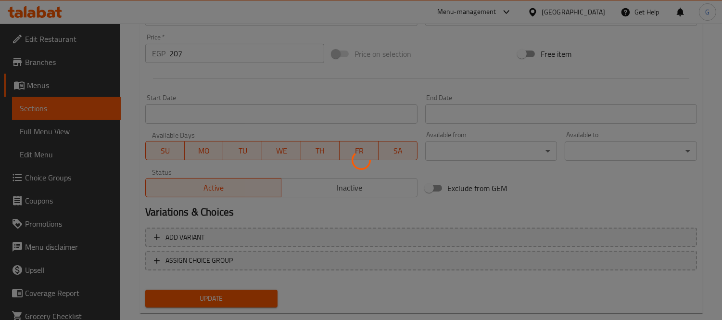
scroll to position [372, 0]
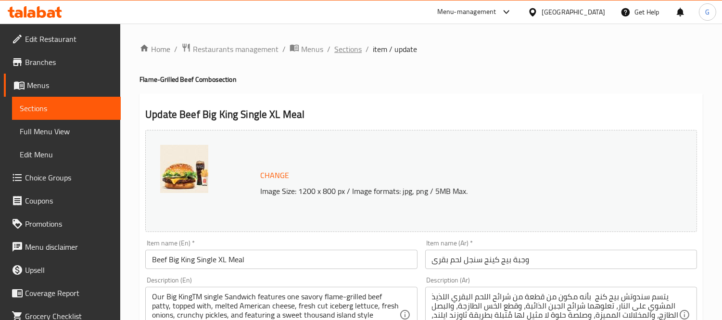
click at [340, 50] on span "Sections" at bounding box center [347, 49] width 27 height 12
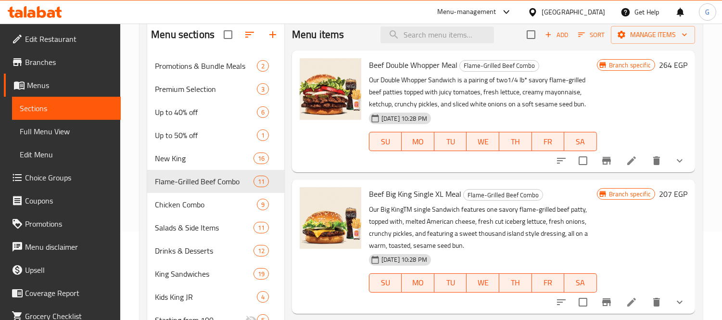
scroll to position [107, 0]
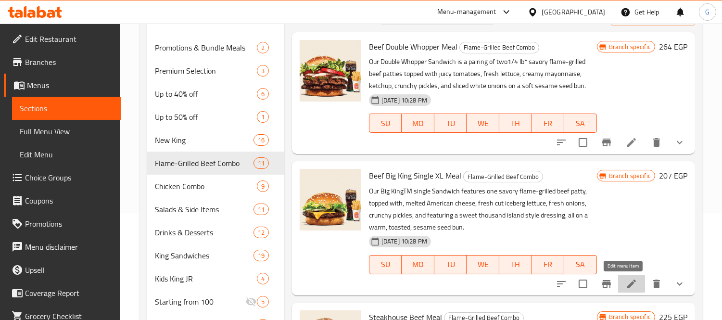
click at [626, 280] on icon at bounding box center [632, 284] width 12 height 12
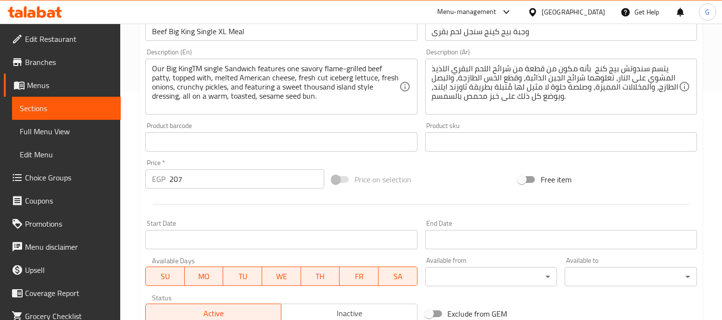
scroll to position [104, 0]
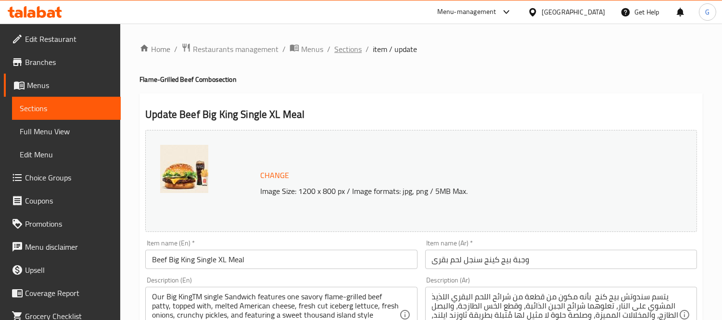
drag, startPoint x: 353, startPoint y: 58, endPoint x: 348, endPoint y: 48, distance: 11.4
click at [348, 47] on span "Sections" at bounding box center [347, 49] width 27 height 12
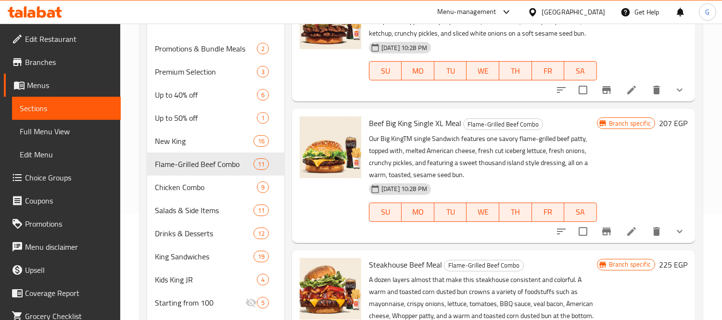
scroll to position [107, 0]
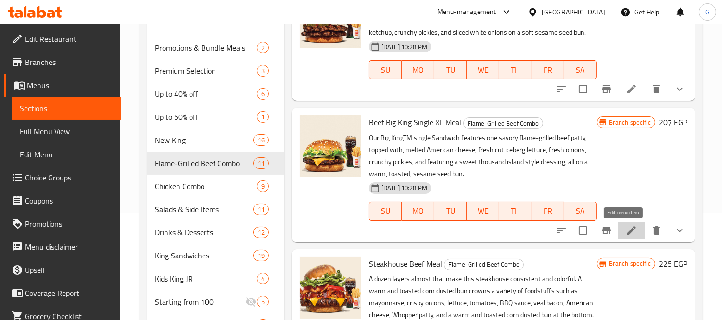
click at [626, 228] on icon at bounding box center [632, 231] width 12 height 12
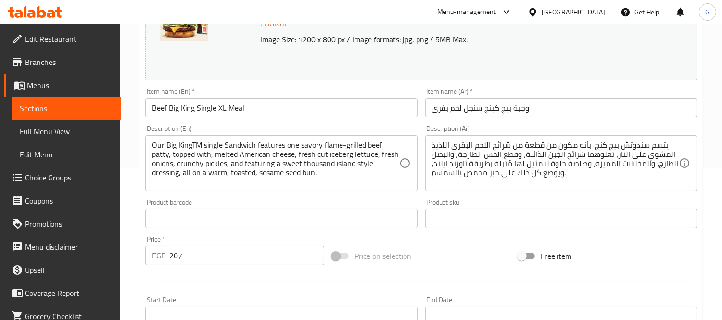
scroll to position [372, 0]
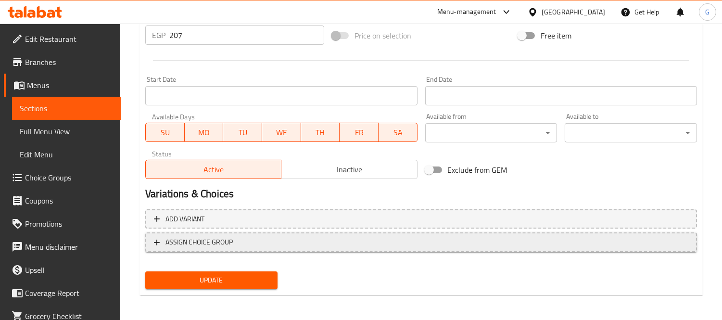
click at [337, 247] on button "ASSIGN CHOICE GROUP" at bounding box center [421, 242] width 552 height 20
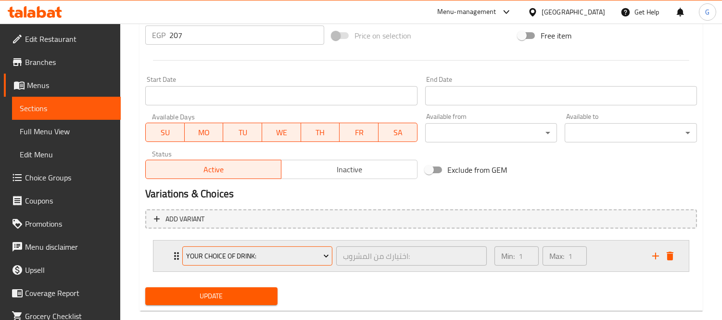
click at [247, 253] on span "Your Choice Of Drink:" at bounding box center [257, 256] width 143 height 12
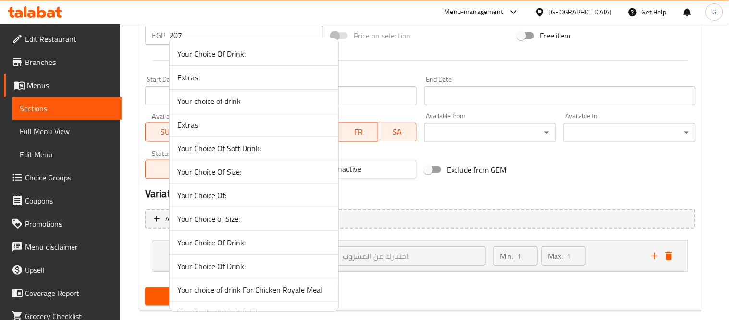
click at [447, 49] on div at bounding box center [364, 160] width 729 height 320
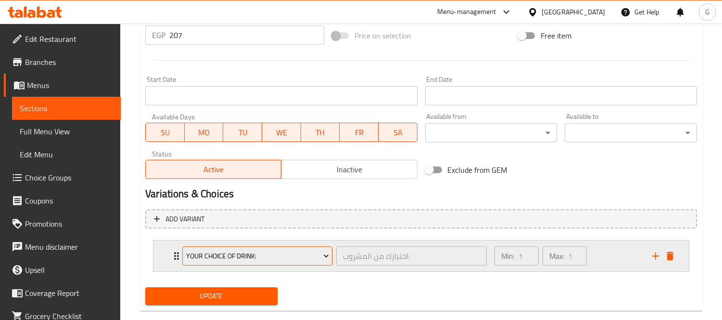
click at [227, 263] on button "Your Choice Of Drink:" at bounding box center [257, 255] width 150 height 19
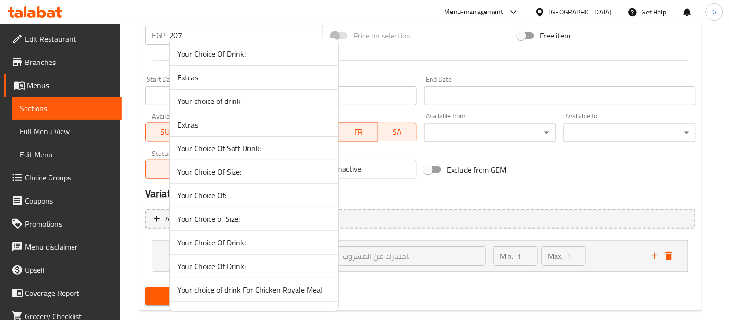
click at [263, 172] on span "Your Choice Of Size:" at bounding box center [253, 172] width 153 height 12
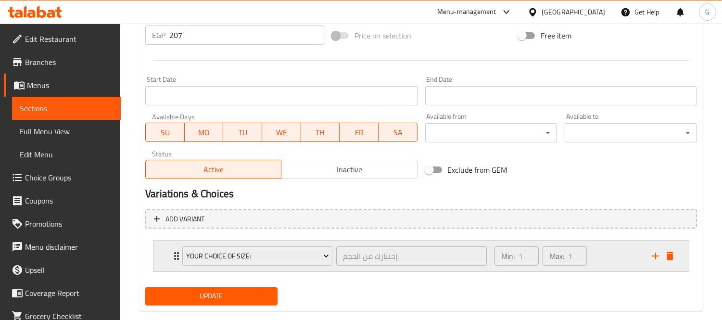
click at [176, 246] on div "Your Choice Of Size: إختيارك من الحجم: ​" at bounding box center [334, 255] width 316 height 31
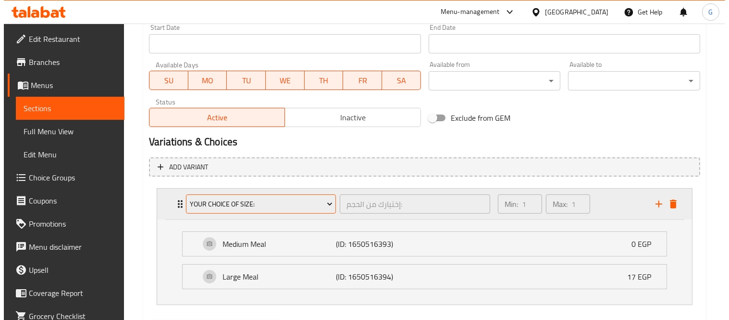
scroll to position [474, 0]
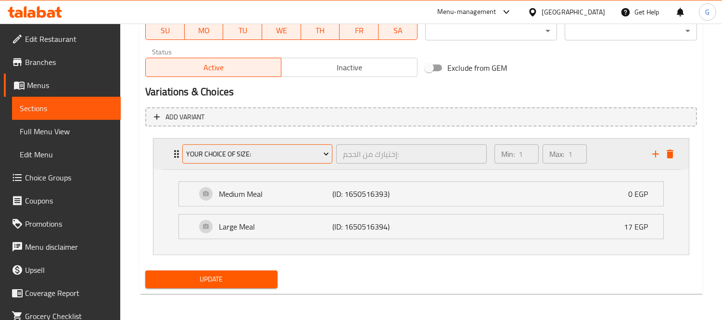
click at [266, 155] on span "Your Choice Of Size:" at bounding box center [257, 154] width 143 height 12
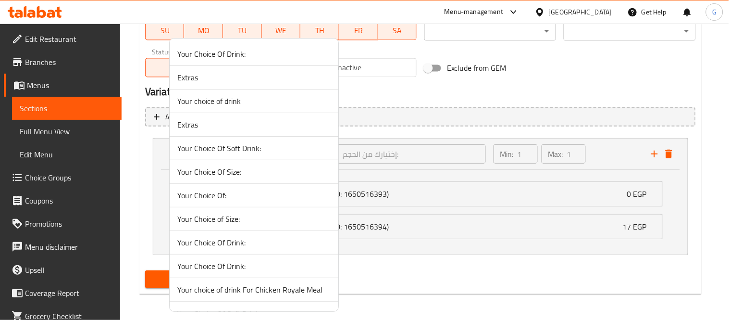
click at [251, 216] on span "Your Choice of Size:" at bounding box center [253, 219] width 153 height 12
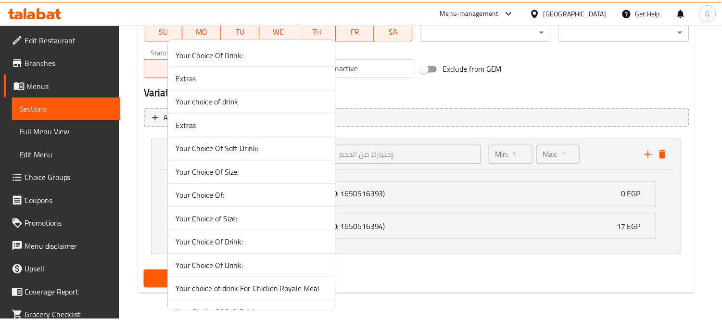
scroll to position [388, 0]
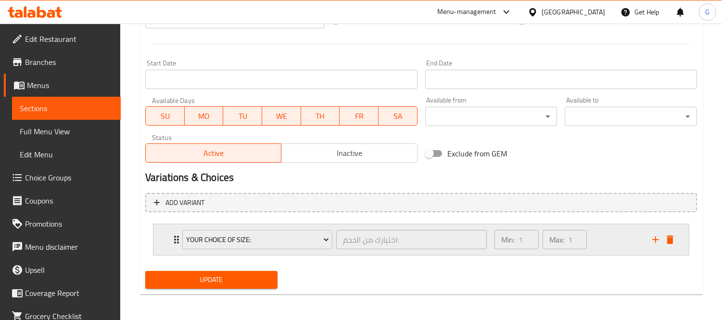
click at [175, 236] on icon "Expand" at bounding box center [176, 240] width 5 height 8
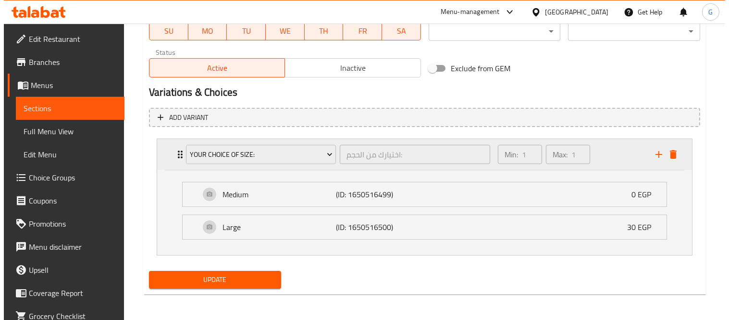
scroll to position [474, 0]
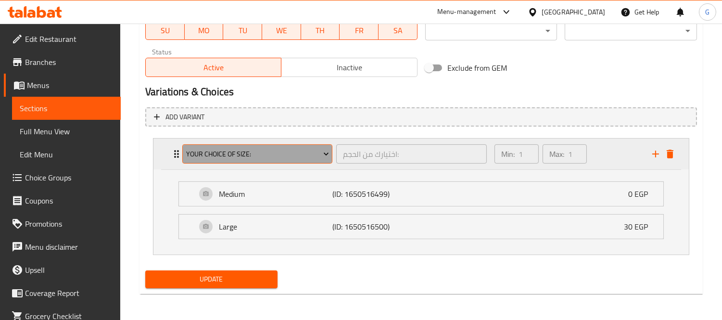
click at [241, 152] on span "Your Choice of Size:" at bounding box center [257, 154] width 143 height 12
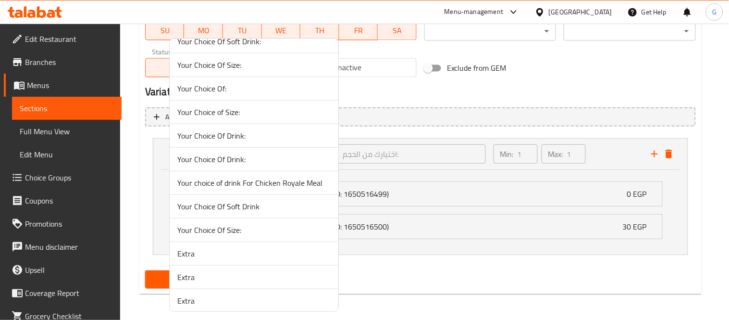
scroll to position [160, 0]
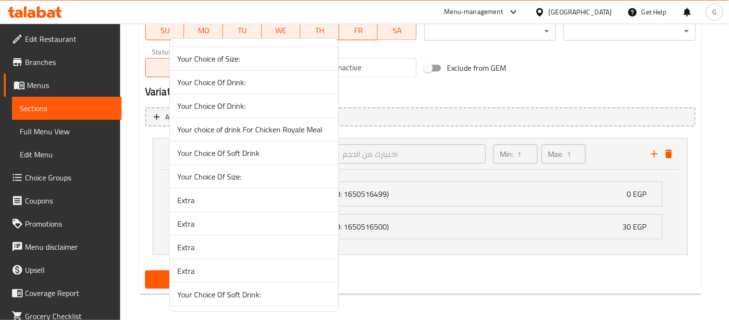
click at [263, 170] on li "Your Choice Of Size:" at bounding box center [254, 177] width 169 height 24
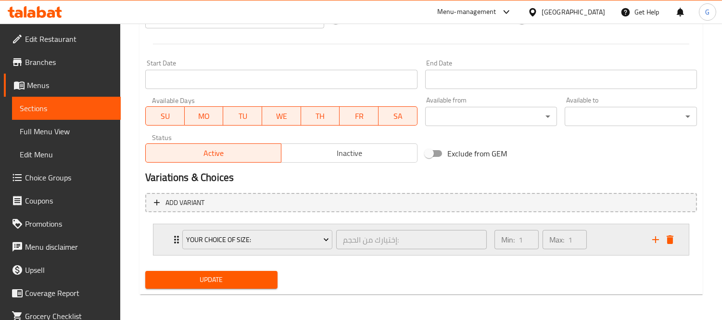
click at [180, 237] on div "Your Choice Of Size:" at bounding box center [257, 239] width 154 height 23
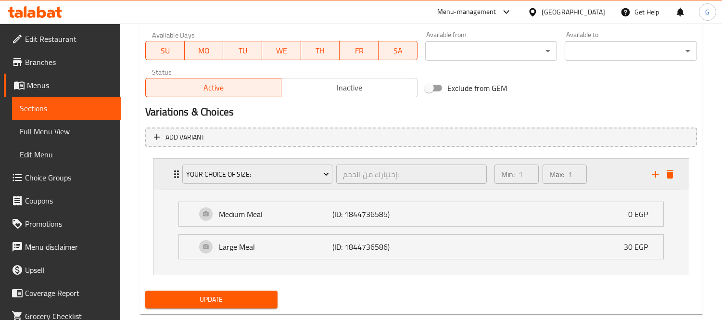
scroll to position [474, 0]
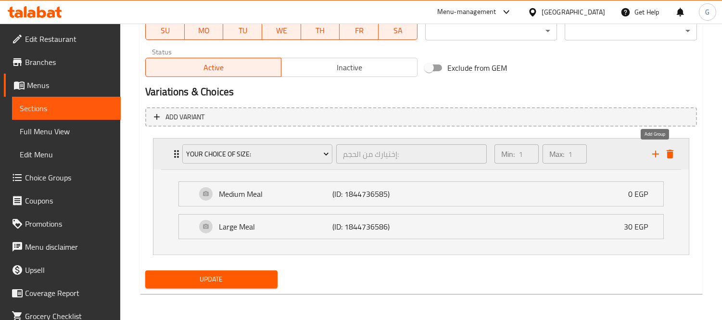
click at [653, 156] on icon "add" at bounding box center [656, 154] width 12 height 12
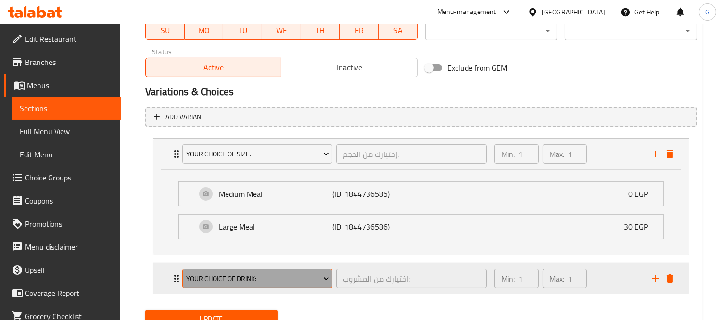
click at [290, 282] on span "Your Choice Of Drink:" at bounding box center [257, 279] width 143 height 12
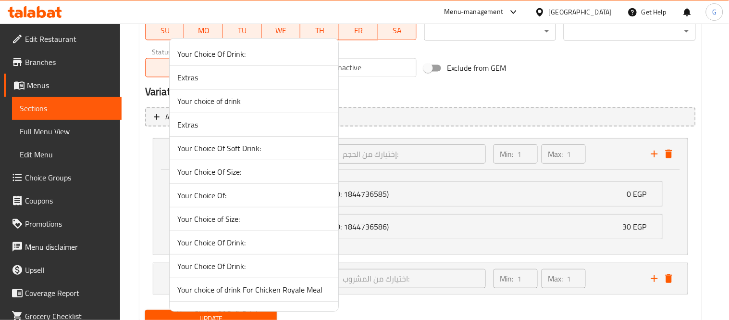
click at [282, 148] on span "Your Choice Of Soft Drink:" at bounding box center [253, 148] width 153 height 12
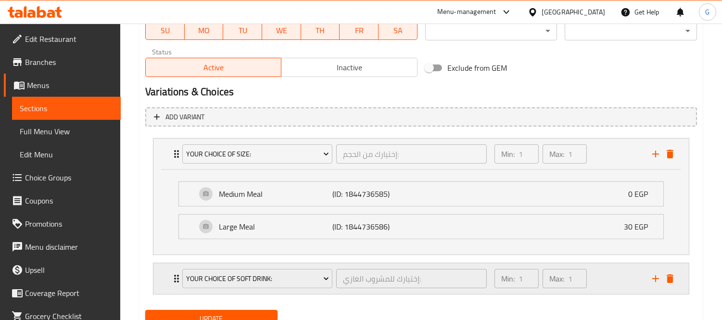
click at [176, 279] on icon "Expand" at bounding box center [177, 279] width 12 height 12
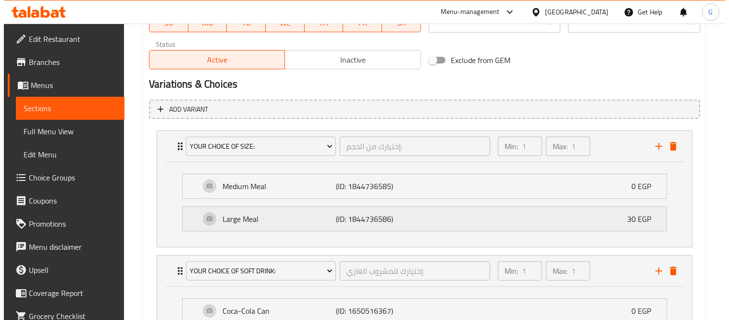
scroll to position [688, 0]
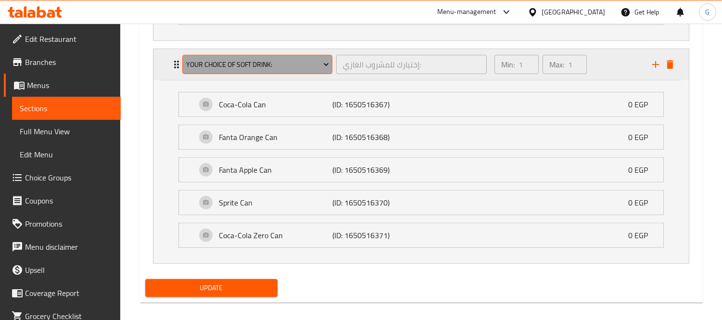
click at [284, 65] on span "Your Choice Of Soft Drink:" at bounding box center [257, 65] width 143 height 12
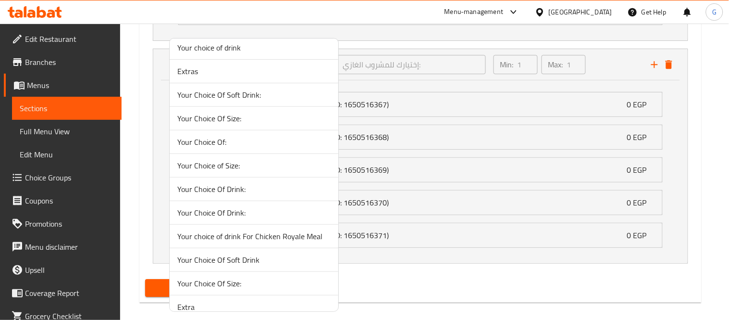
scroll to position [107, 0]
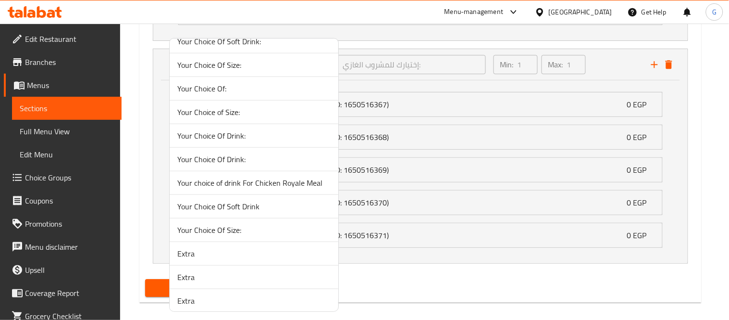
click at [265, 202] on span "Your Choice Of Soft Drink" at bounding box center [253, 207] width 153 height 12
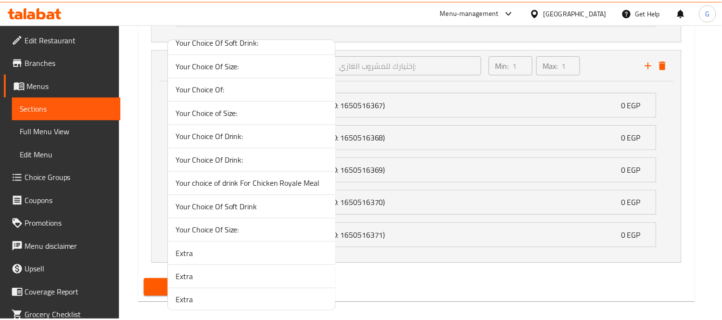
scroll to position [513, 0]
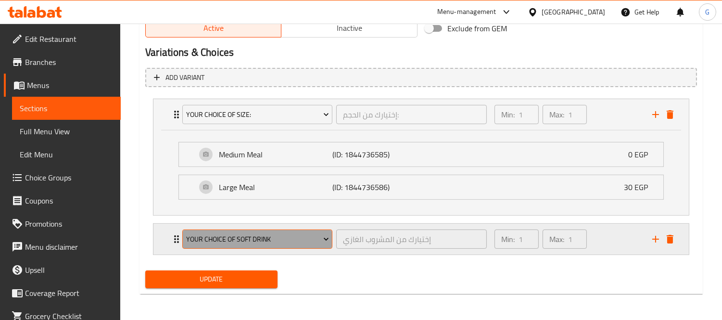
click at [189, 231] on button "Your Choice Of Soft Drink" at bounding box center [257, 238] width 150 height 19
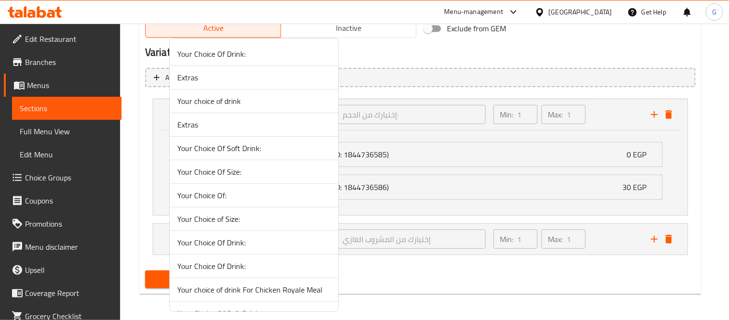
drag, startPoint x: 428, startPoint y: 265, endPoint x: 316, endPoint y: 256, distance: 112.4
click at [427, 264] on div at bounding box center [364, 160] width 729 height 320
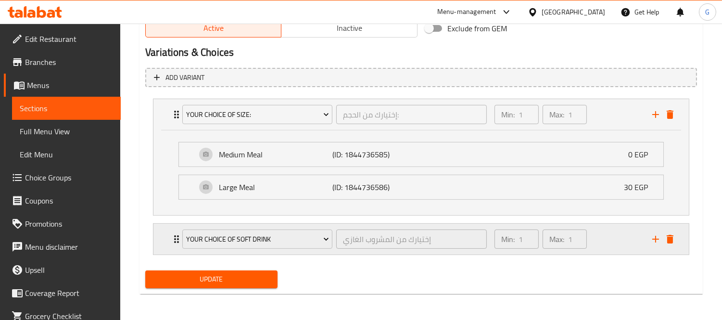
click at [172, 239] on icon "Expand" at bounding box center [177, 239] width 12 height 12
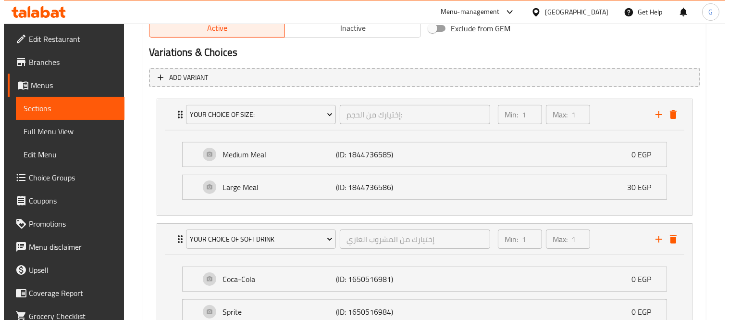
scroll to position [620, 0]
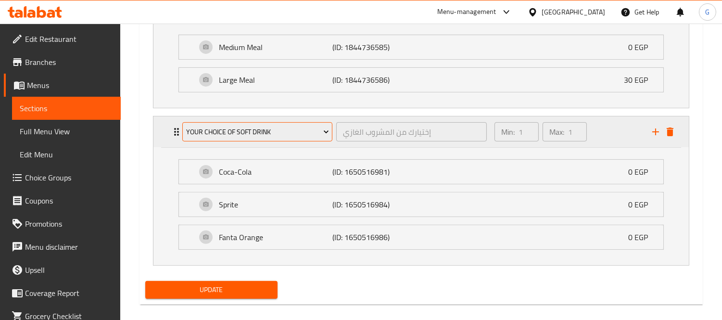
click at [257, 139] on button "Your Choice Of Soft Drink" at bounding box center [257, 131] width 150 height 19
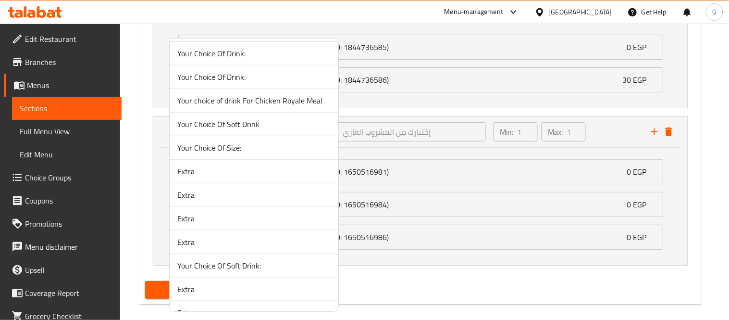
scroll to position [214, 0]
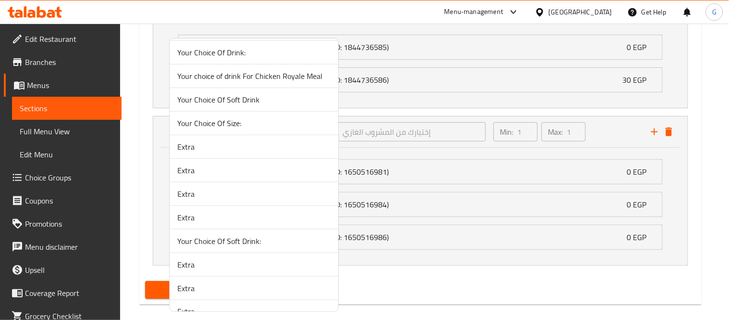
click at [244, 242] on span "Your Choice Of Soft Drink:" at bounding box center [253, 241] width 153 height 12
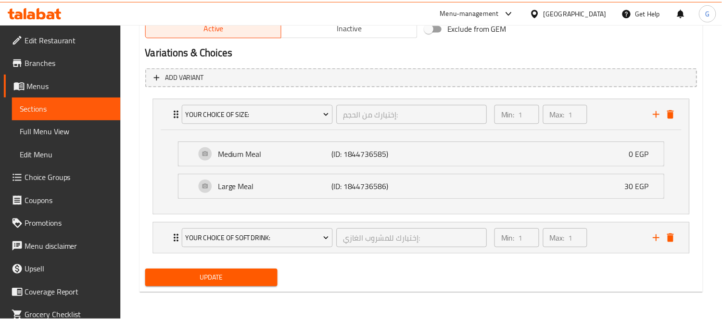
scroll to position [513, 0]
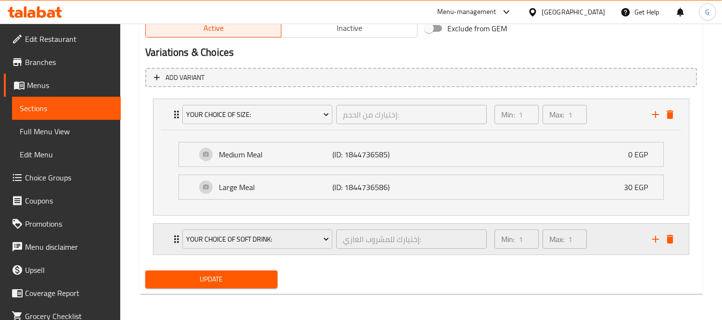
click at [180, 237] on div "Your Choice Of Soft Drink:" at bounding box center [257, 238] width 154 height 23
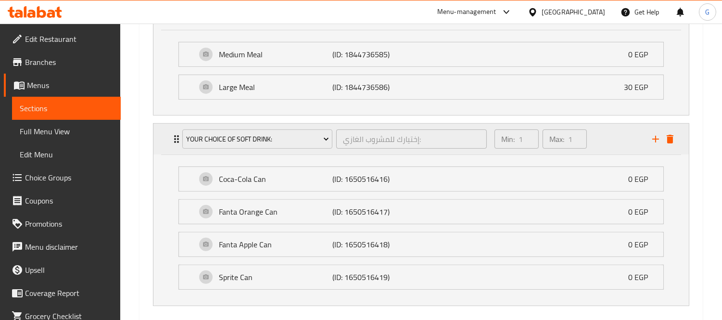
scroll to position [620, 0]
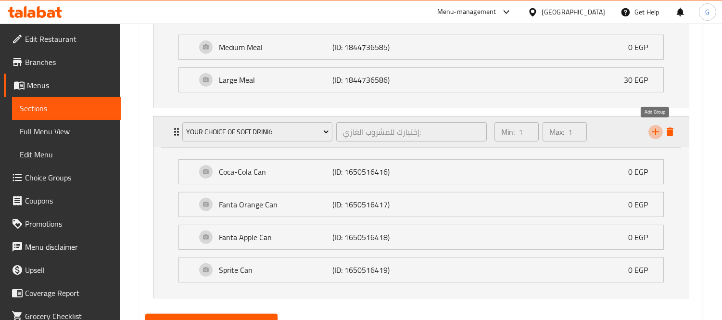
click at [654, 132] on icon "add" at bounding box center [656, 132] width 12 height 12
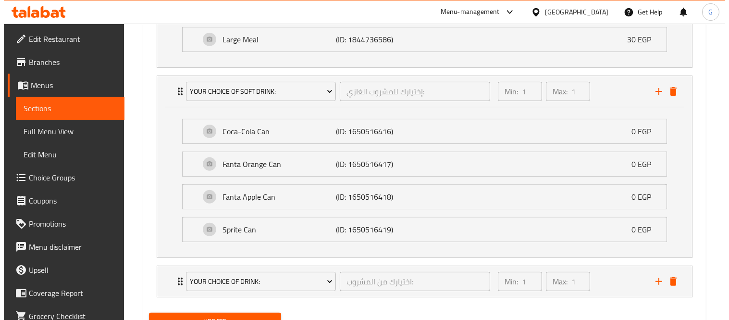
scroll to position [704, 0]
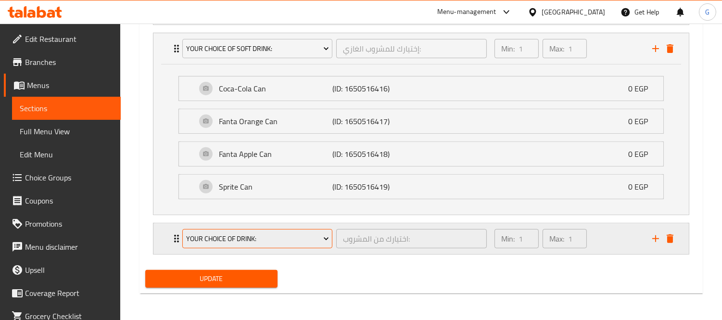
click at [287, 241] on span "Your Choice Of Drink:" at bounding box center [257, 239] width 143 height 12
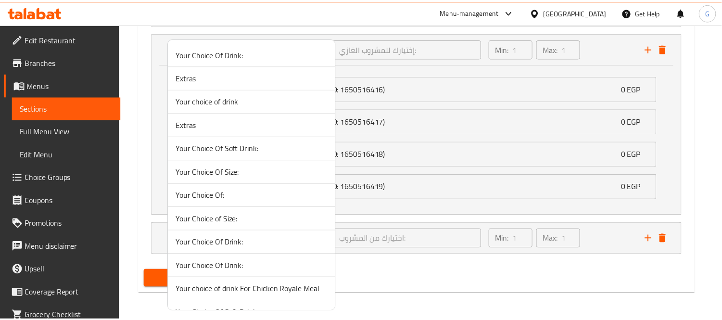
scroll to position [186, 0]
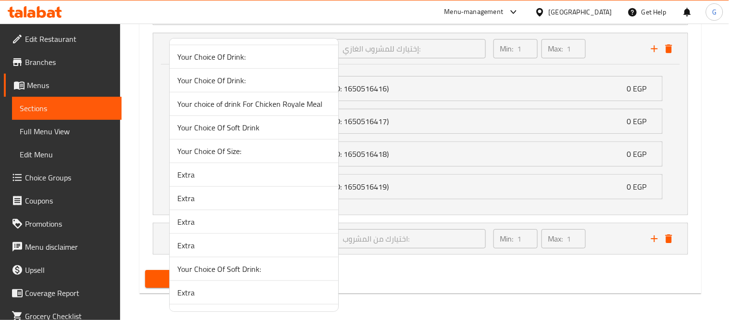
click at [205, 172] on span "Extra" at bounding box center [253, 175] width 153 height 12
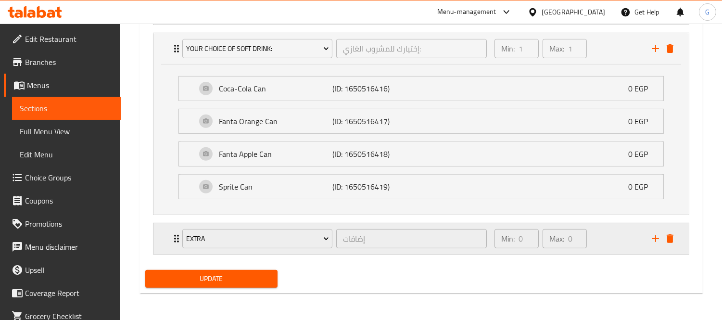
click at [172, 235] on icon "Expand" at bounding box center [177, 239] width 12 height 12
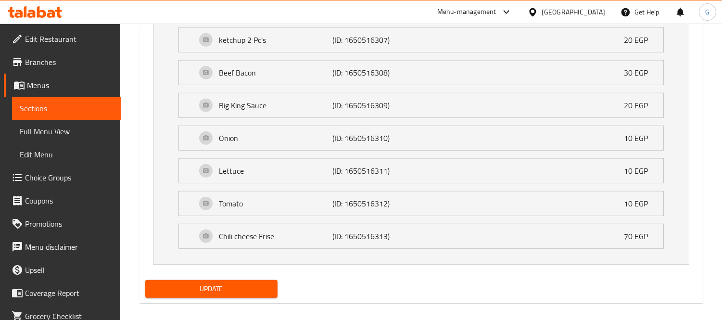
scroll to position [1379, 0]
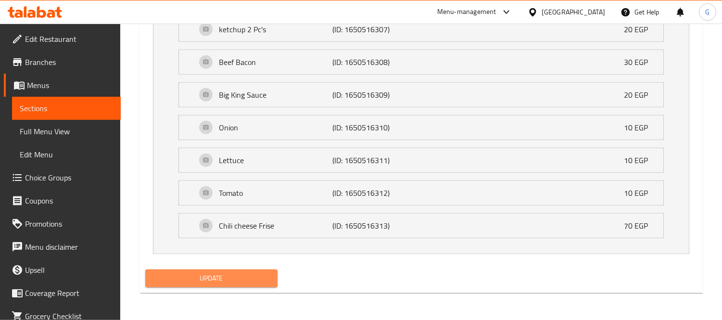
click at [224, 275] on span "Update" at bounding box center [211, 278] width 117 height 12
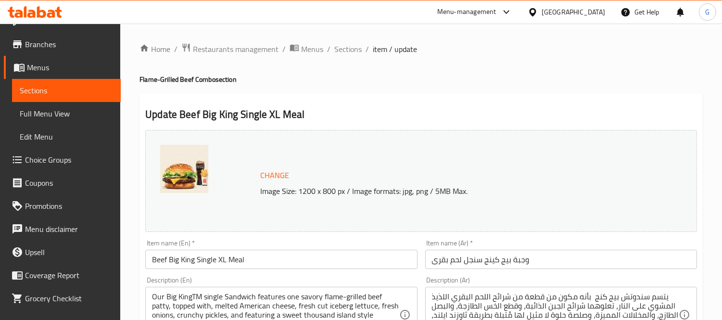
scroll to position [36, 0]
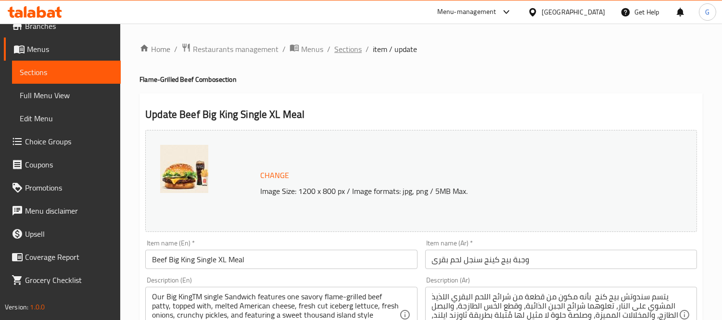
click at [356, 43] on span "Sections" at bounding box center [347, 49] width 27 height 12
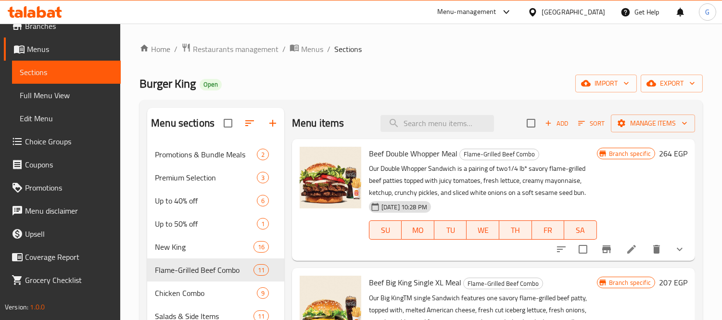
scroll to position [160, 0]
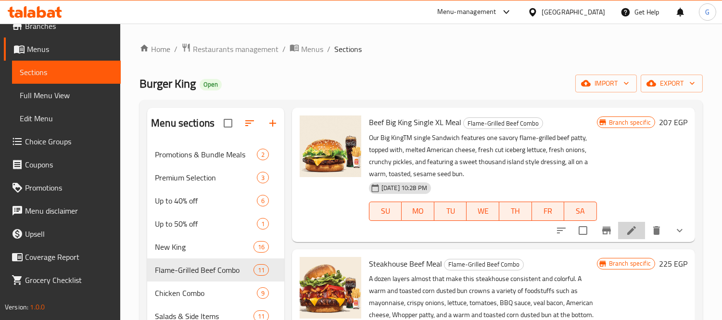
click at [629, 222] on li at bounding box center [631, 230] width 27 height 17
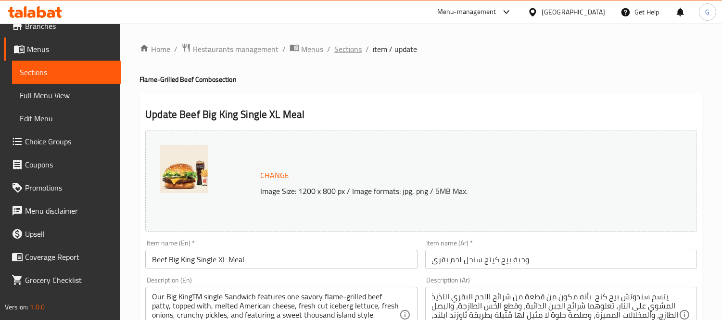
click at [349, 49] on span "Sections" at bounding box center [347, 49] width 27 height 12
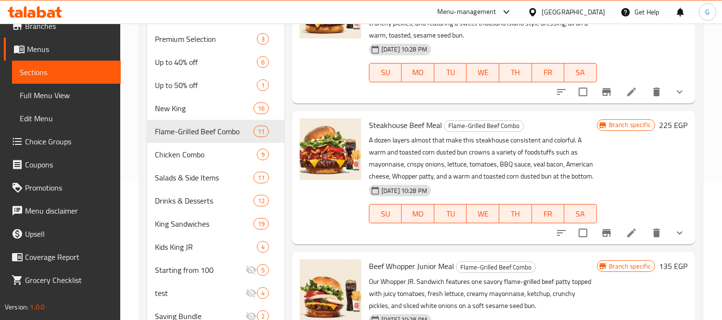
scroll to position [174, 0]
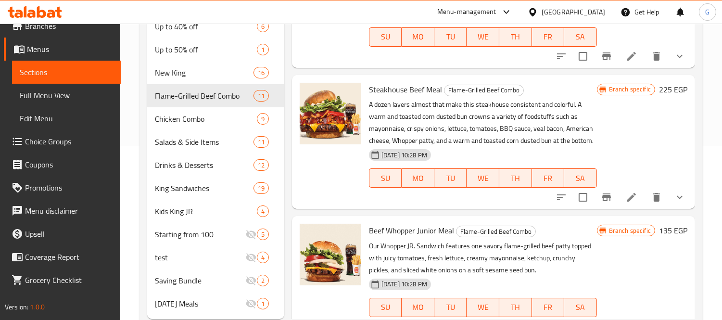
click at [411, 93] on span "Steakhouse Beef Meal" at bounding box center [405, 89] width 73 height 14
copy h6 "Steakhouse Beef Meal"
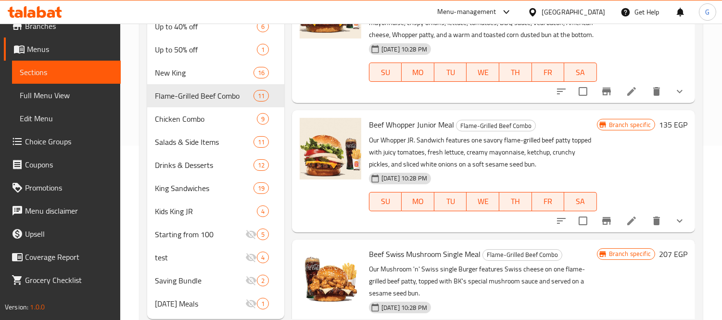
scroll to position [267, 0]
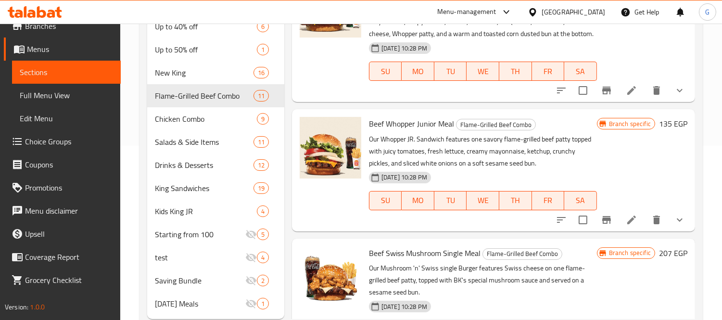
click at [433, 131] on span "Beef Whopper Junior Meal" at bounding box center [411, 123] width 85 height 14
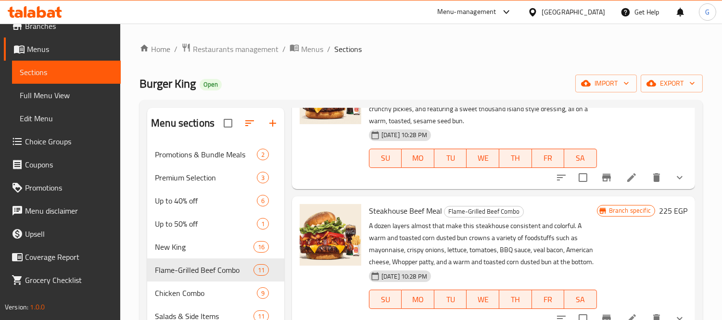
scroll to position [214, 0]
click at [384, 206] on span "Steakhouse Beef Meal" at bounding box center [405, 210] width 73 height 14
copy h6 "Steakhouse Beef Meal"
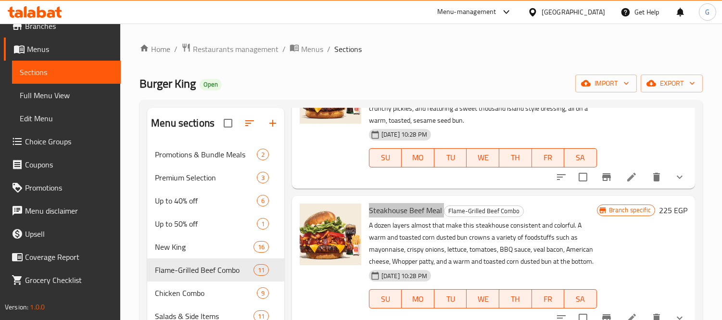
scroll to position [374, 0]
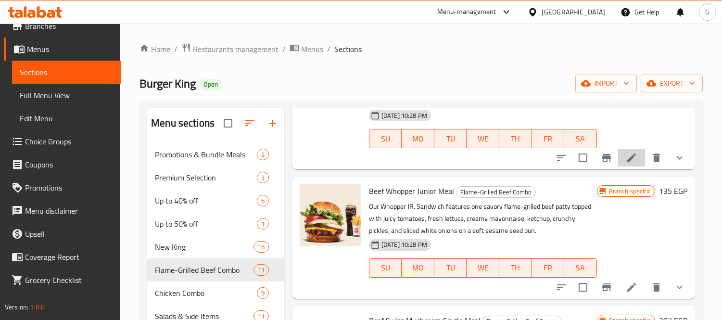
click at [631, 166] on li at bounding box center [631, 157] width 27 height 17
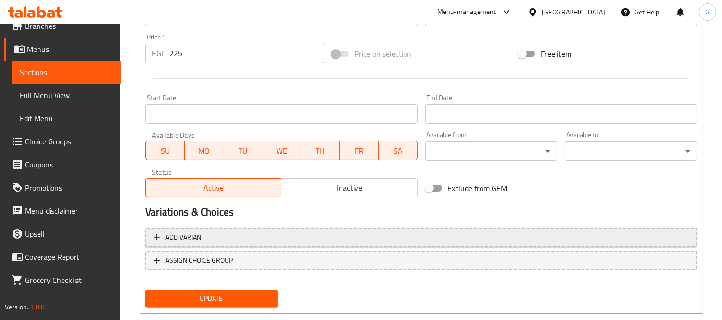
scroll to position [372, 0]
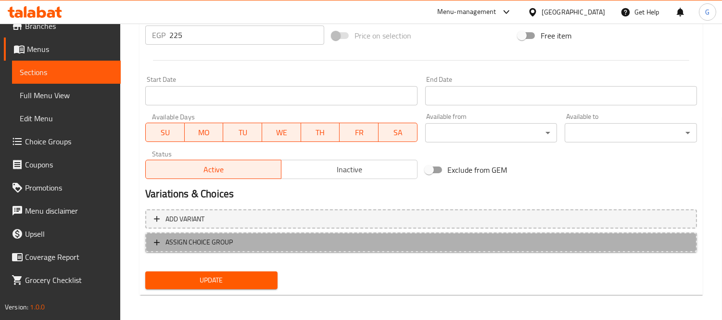
click at [283, 237] on span "ASSIGN CHOICE GROUP" at bounding box center [421, 242] width 534 height 12
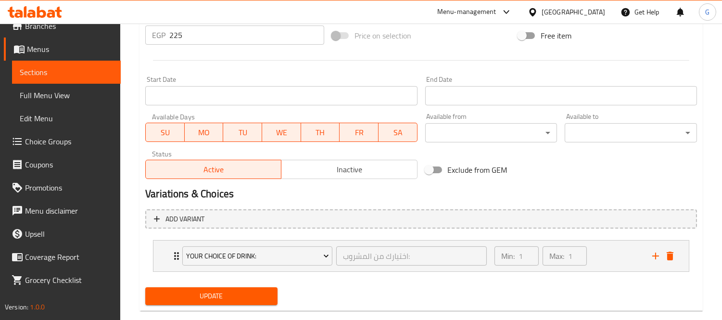
scroll to position [388, 0]
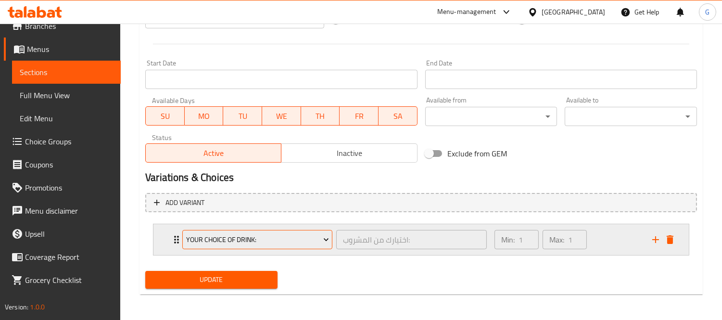
click at [271, 235] on span "Your Choice Of Drink:" at bounding box center [257, 240] width 143 height 12
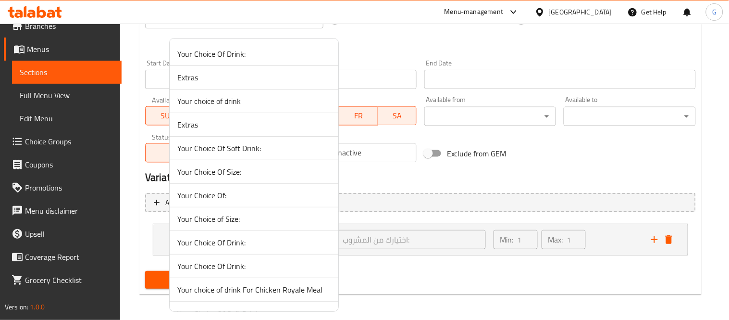
click at [252, 175] on span "Your Choice Of Size:" at bounding box center [253, 172] width 153 height 12
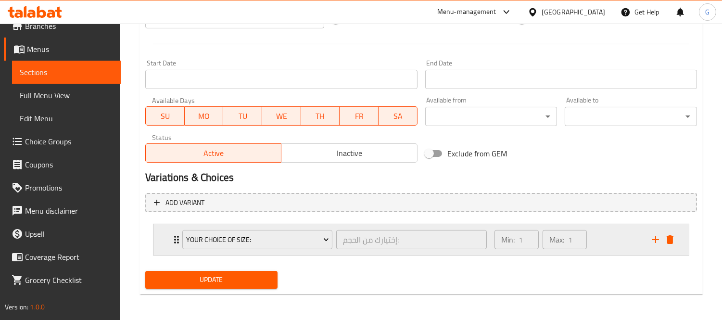
click at [179, 235] on div "Your Choice Of Size: إختيارك من الحجم: ​" at bounding box center [334, 239] width 316 height 31
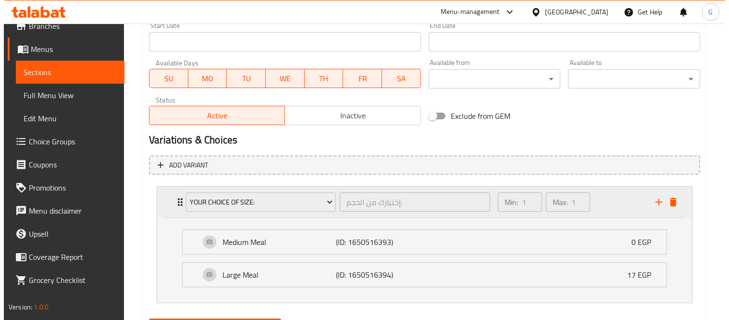
scroll to position [474, 0]
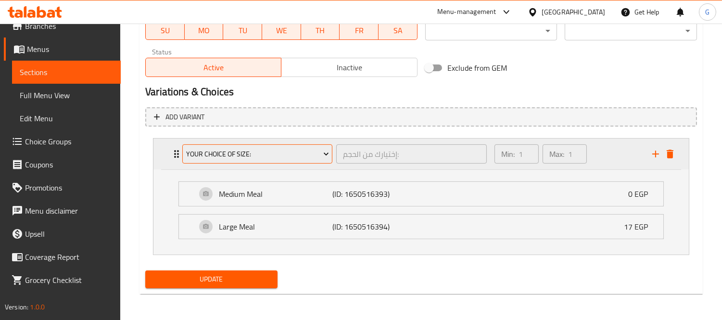
click at [219, 157] on span "Your Choice Of Size:" at bounding box center [257, 154] width 143 height 12
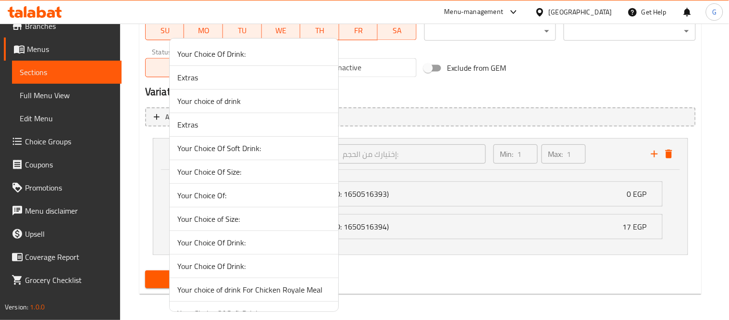
click at [244, 217] on span "Your Choice of Size:" at bounding box center [253, 219] width 153 height 12
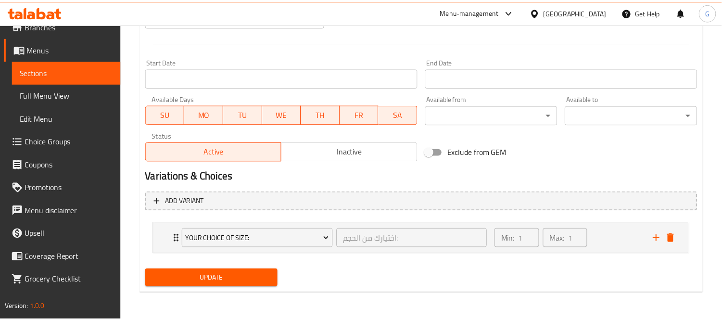
scroll to position [388, 0]
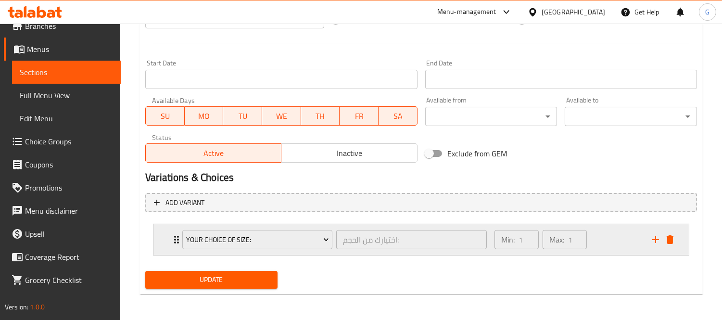
click at [181, 234] on div "Your Choice of Size:" at bounding box center [257, 239] width 154 height 23
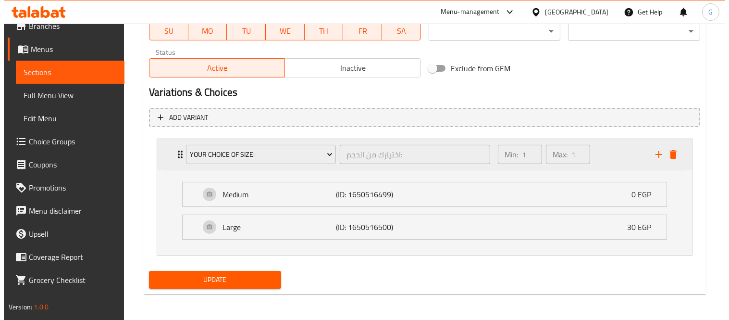
scroll to position [474, 0]
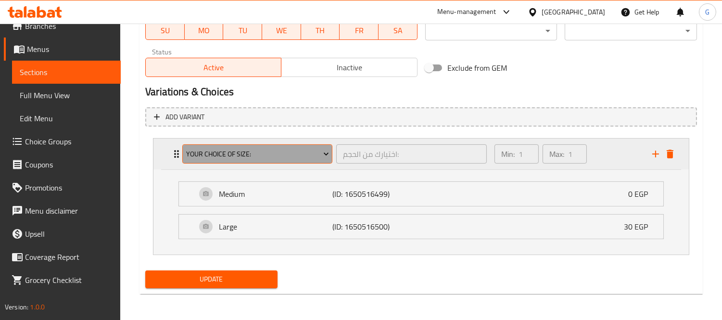
click at [216, 144] on button "Your Choice of Size:" at bounding box center [257, 153] width 150 height 19
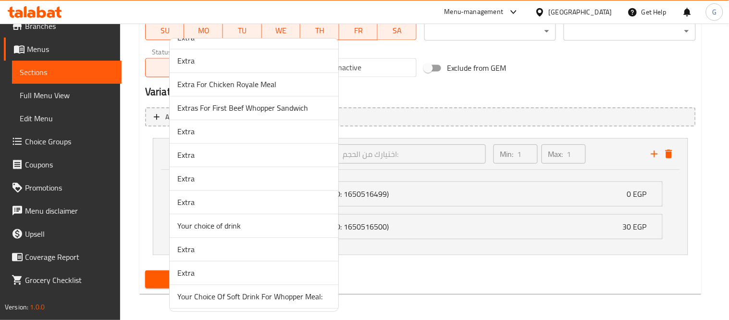
scroll to position [143, 0]
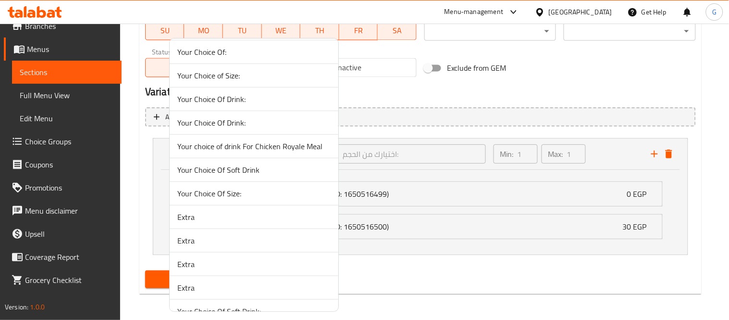
click at [275, 77] on span "Your Choice of Size:" at bounding box center [253, 76] width 153 height 12
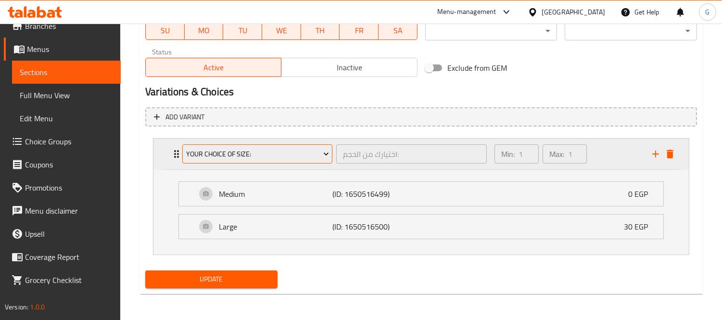
click at [217, 160] on button "Your Choice of Size:" at bounding box center [257, 153] width 150 height 19
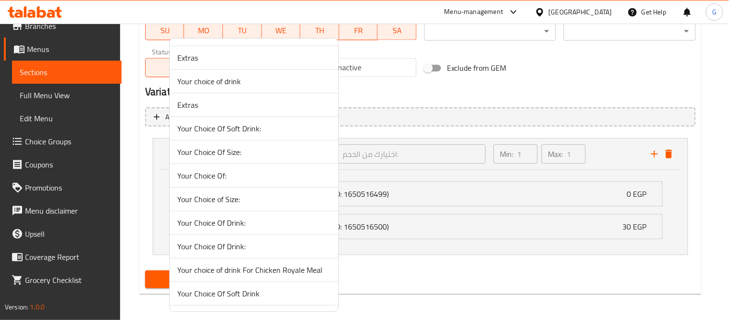
scroll to position [53, 0]
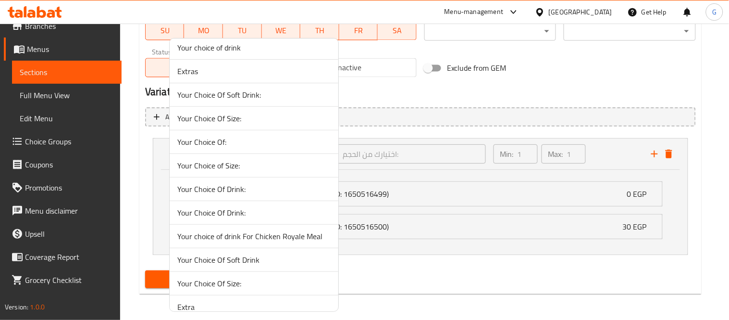
click at [215, 163] on span "Your Choice of Size:" at bounding box center [253, 166] width 153 height 12
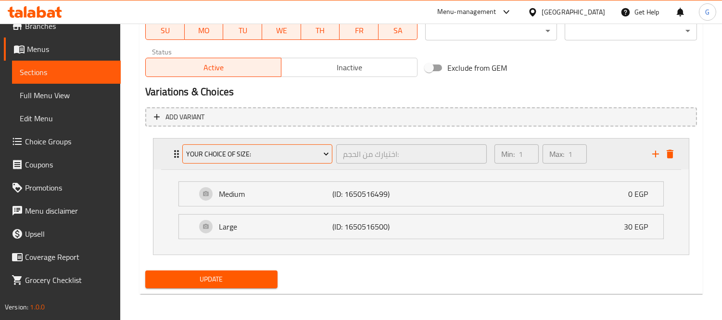
click at [238, 151] on span "Your Choice of Size:" at bounding box center [257, 154] width 143 height 12
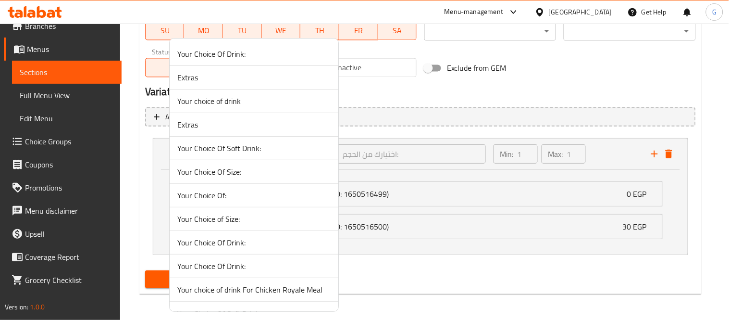
click at [470, 108] on div at bounding box center [364, 160] width 729 height 320
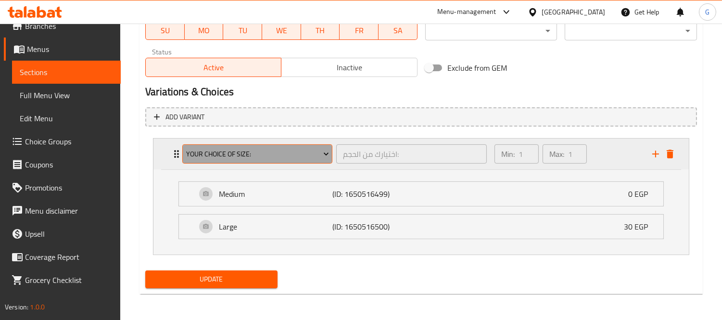
click at [253, 151] on span "Your Choice of Size:" at bounding box center [257, 154] width 143 height 12
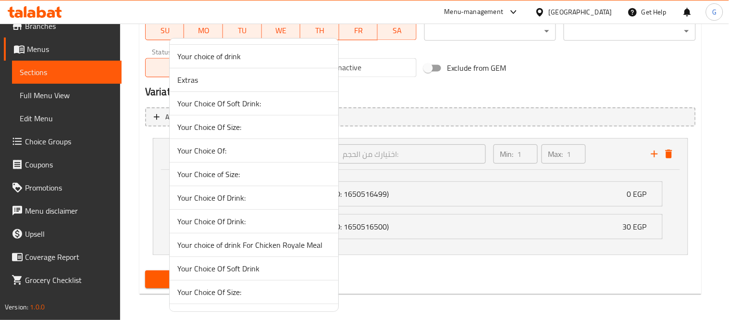
scroll to position [107, 0]
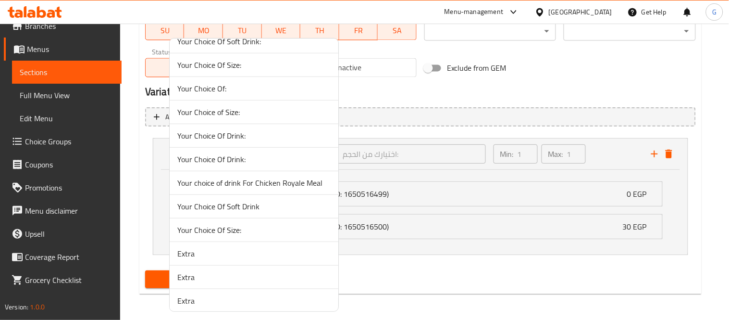
click at [277, 239] on li "Your Choice Of Size:" at bounding box center [254, 230] width 169 height 24
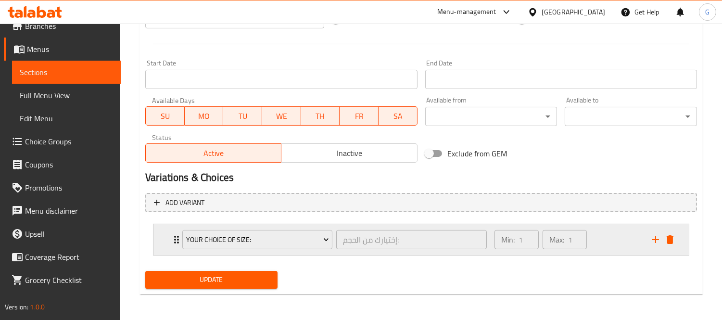
click at [172, 232] on div "Your Choice Of Size: إختيارك من الحجم: ​ Min: 1 ​ Max: 1 ​" at bounding box center [424, 239] width 506 height 31
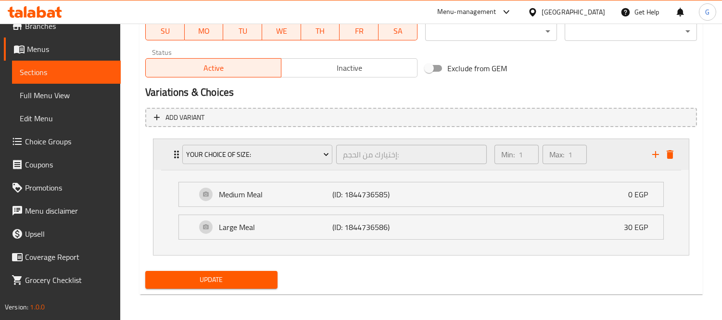
scroll to position [474, 0]
click at [654, 152] on icon "add" at bounding box center [656, 154] width 12 height 12
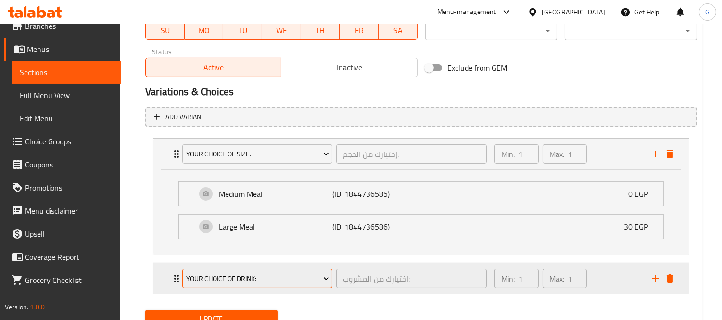
click at [248, 275] on span "Your Choice Of Drink:" at bounding box center [257, 279] width 143 height 12
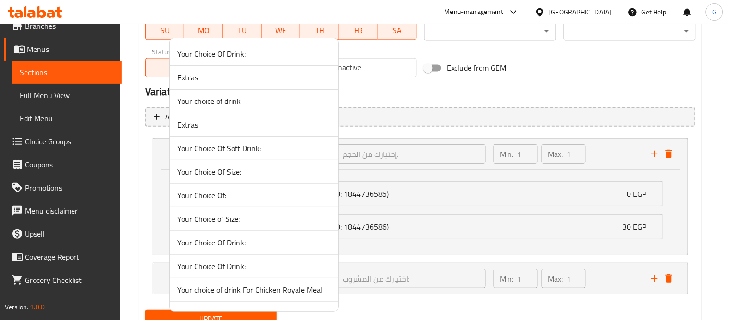
click at [268, 144] on span "Your Choice Of Soft Drink:" at bounding box center [253, 148] width 153 height 12
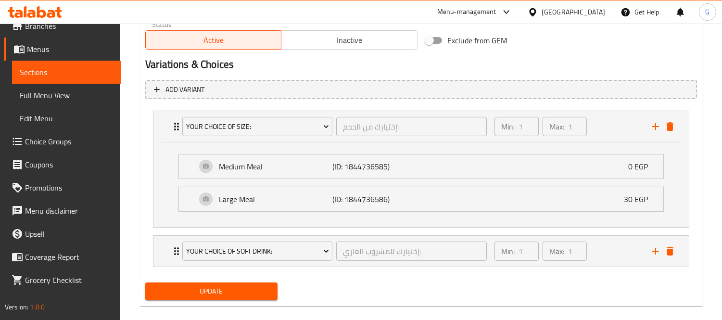
scroll to position [513, 0]
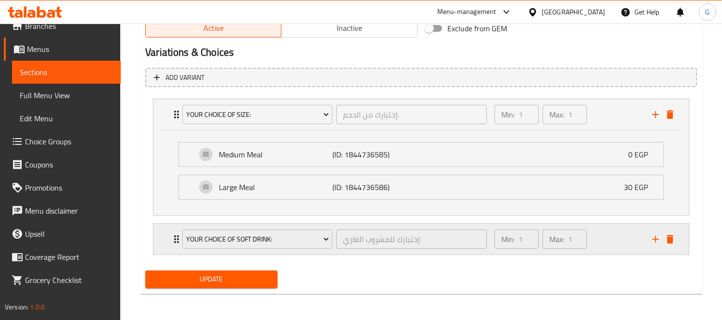
click at [176, 237] on div "Your Choice Of Soft Drink: إختيارك للمشروب الغازي: ​" at bounding box center [334, 239] width 316 height 31
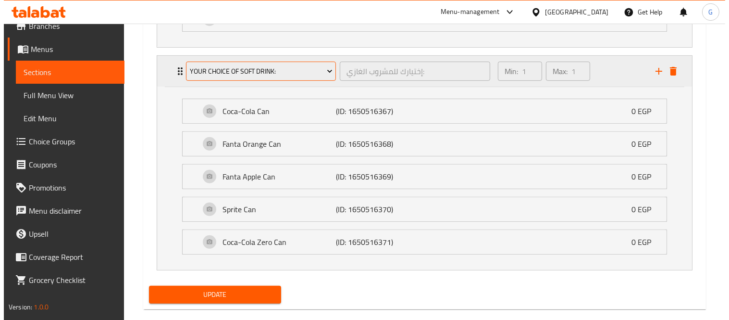
scroll to position [696, 0]
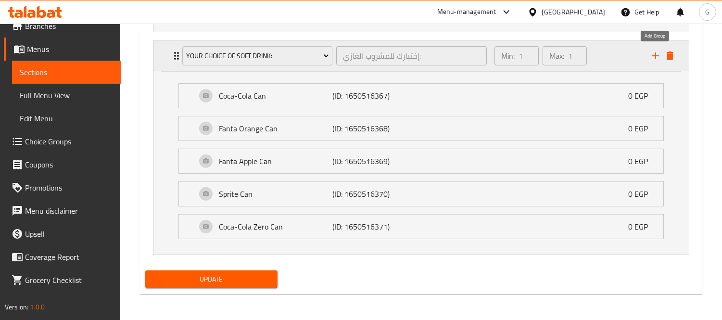
click at [651, 58] on icon "add" at bounding box center [656, 56] width 12 height 12
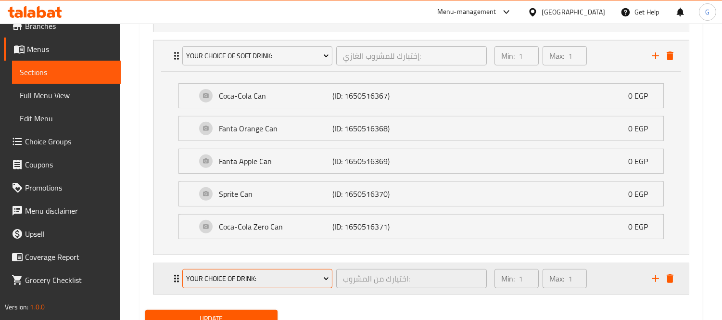
click at [233, 280] on span "Your Choice Of Drink:" at bounding box center [257, 279] width 143 height 12
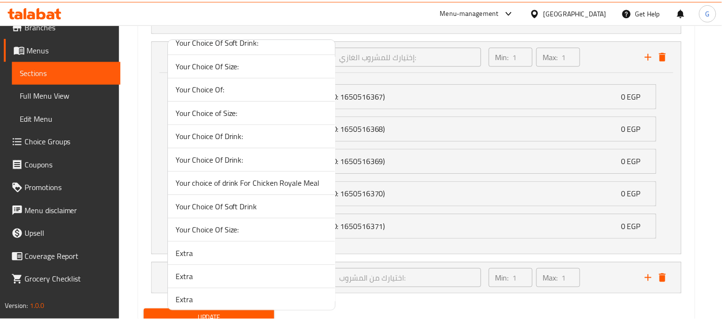
scroll to position [160, 0]
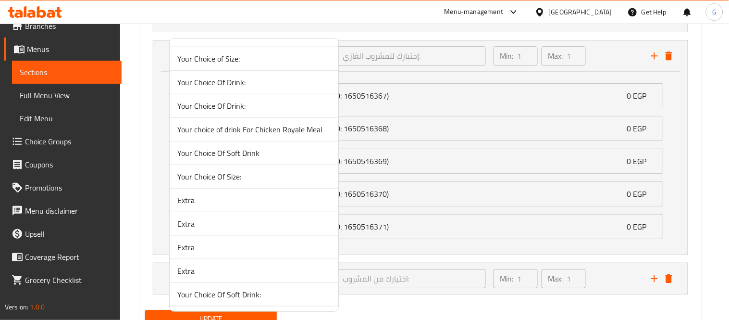
click at [220, 204] on span "Extra" at bounding box center [253, 200] width 153 height 12
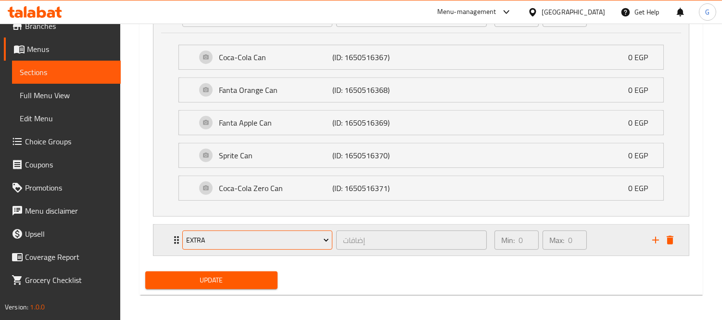
scroll to position [736, 0]
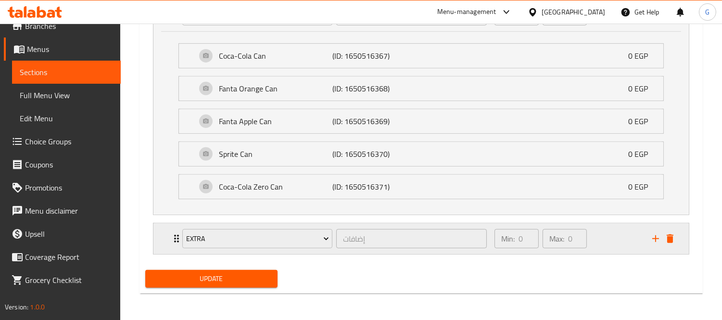
click at [176, 241] on div "Extra إضافات ​" at bounding box center [334, 238] width 316 height 31
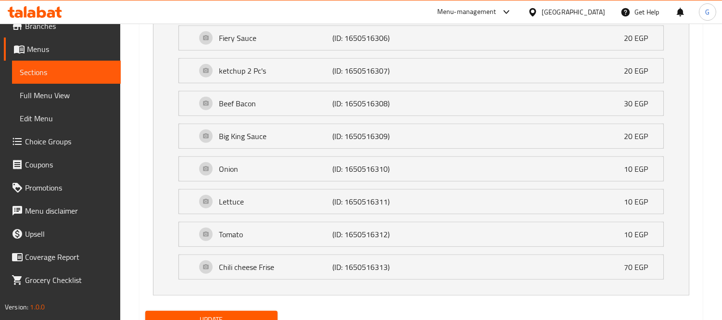
scroll to position [1412, 0]
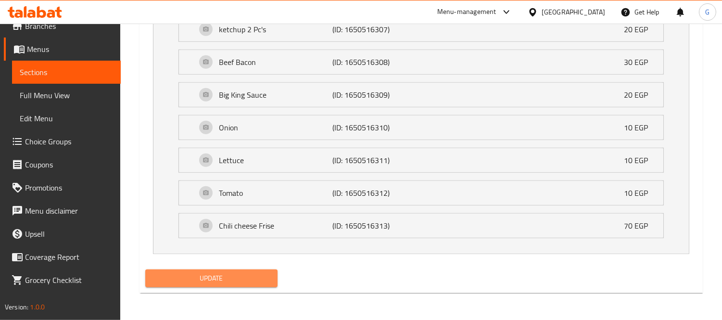
click at [232, 278] on span "Update" at bounding box center [211, 278] width 117 height 12
click at [220, 268] on div "Update" at bounding box center [211, 277] width 140 height 25
click at [216, 280] on span "Update" at bounding box center [211, 278] width 117 height 12
click at [213, 271] on button "Update" at bounding box center [211, 278] width 132 height 18
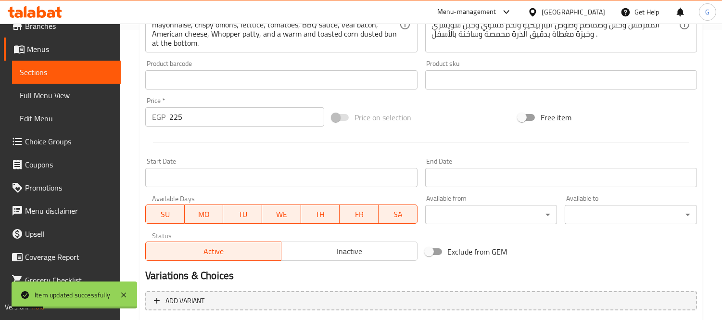
scroll to position [0, 0]
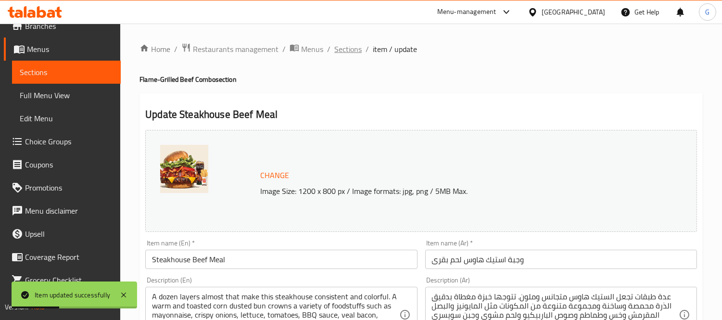
click at [355, 53] on span "Sections" at bounding box center [347, 49] width 27 height 12
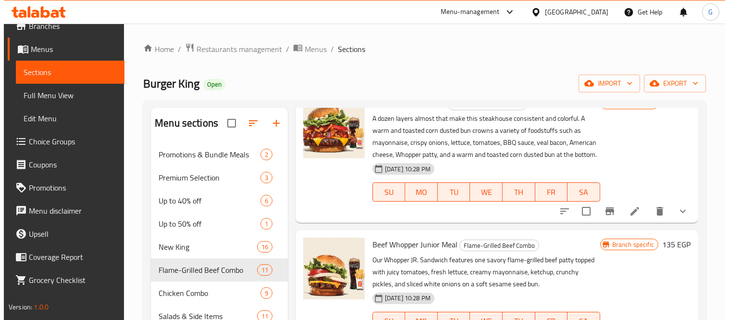
scroll to position [427, 0]
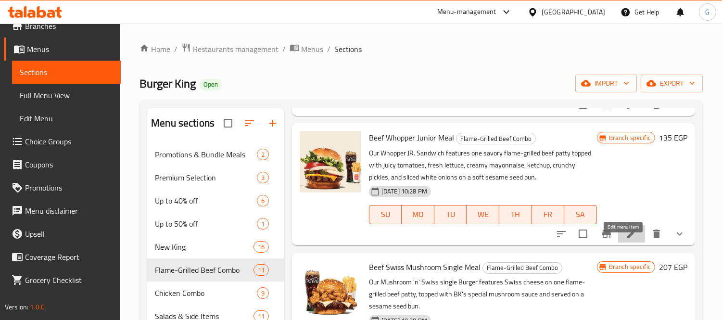
drag, startPoint x: 25, startPoint y: 128, endPoint x: 618, endPoint y: 244, distance: 605.2
click at [626, 239] on icon at bounding box center [632, 234] width 12 height 12
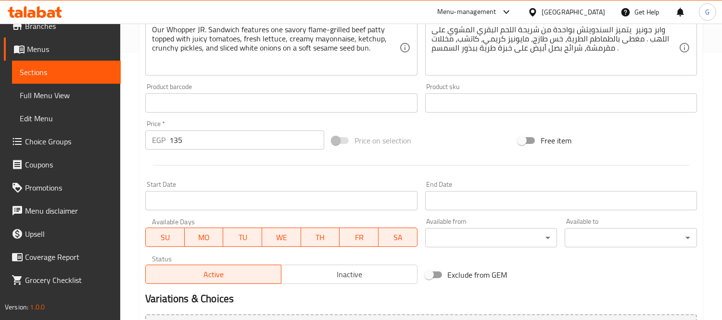
scroll to position [372, 0]
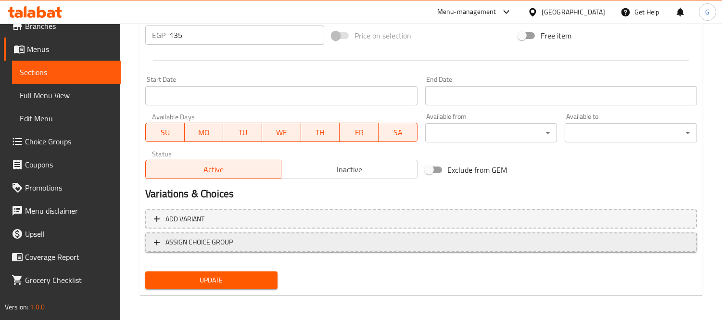
click at [388, 248] on button "ASSIGN CHOICE GROUP" at bounding box center [421, 242] width 552 height 20
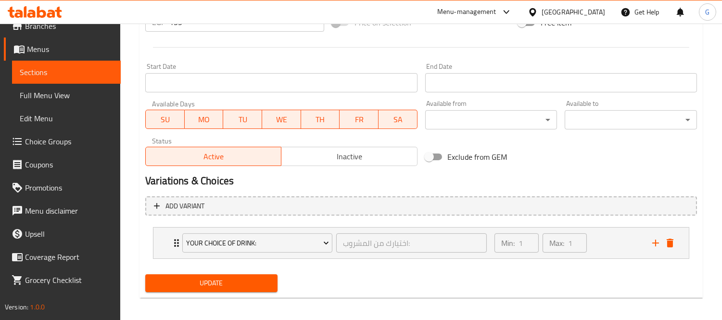
scroll to position [388, 0]
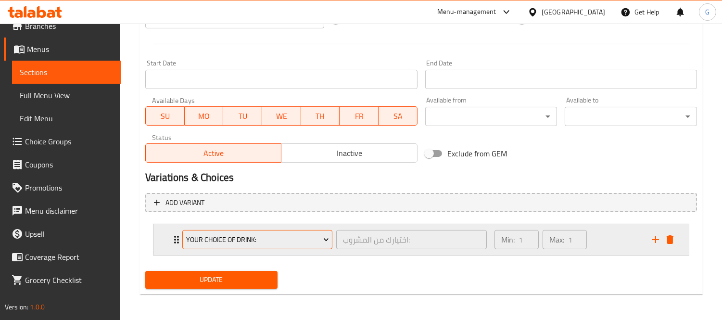
click at [282, 236] on span "Your Choice Of Drink:" at bounding box center [257, 240] width 143 height 12
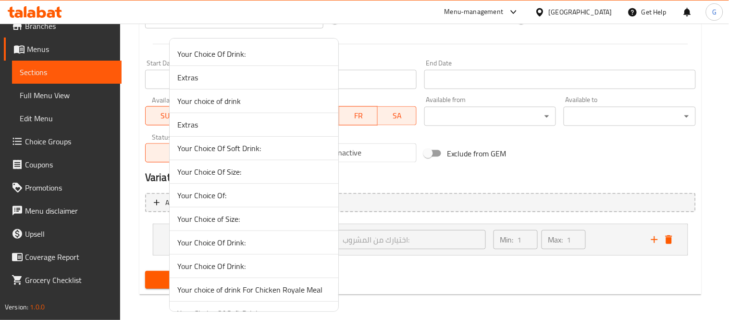
click at [262, 222] on span "Your Choice of Size:" at bounding box center [253, 219] width 153 height 12
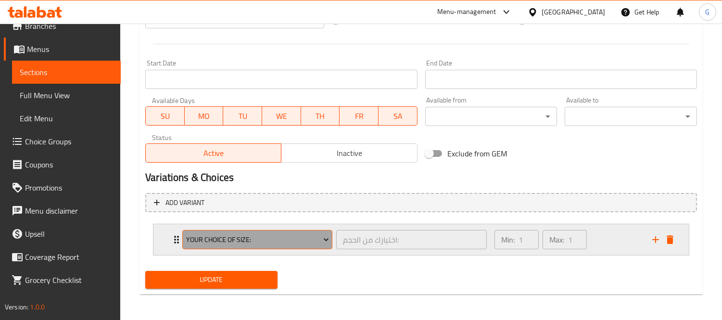
click at [195, 235] on span "Your Choice of Size:" at bounding box center [257, 240] width 143 height 12
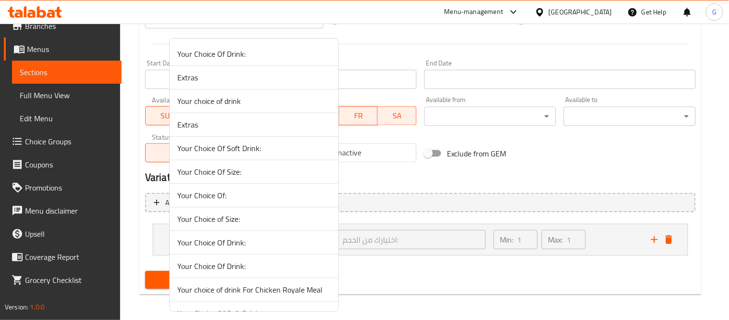
click at [540, 169] on div at bounding box center [364, 160] width 729 height 320
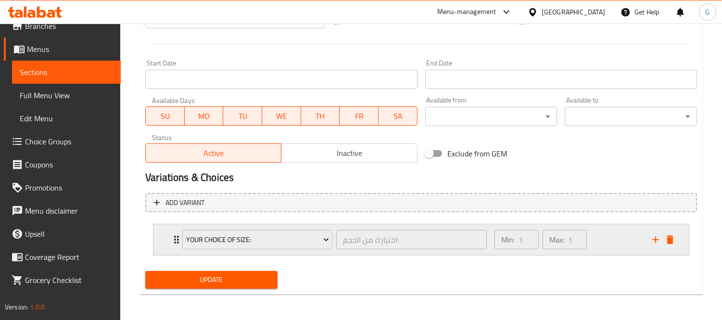
click at [169, 232] on div "Your Choice of Size: اختيارك من الحجم: ​ Min: 1 ​ Max: 1 ​" at bounding box center [420, 239] width 535 height 31
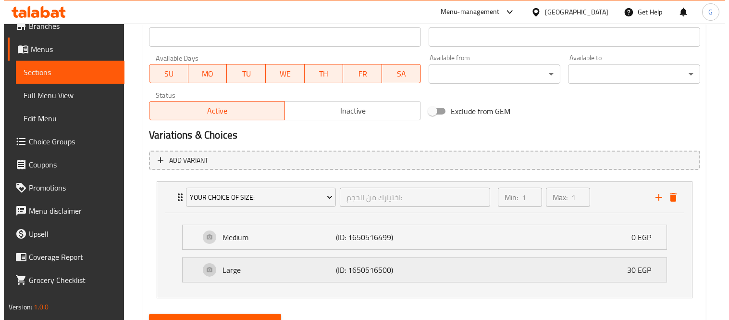
scroll to position [474, 0]
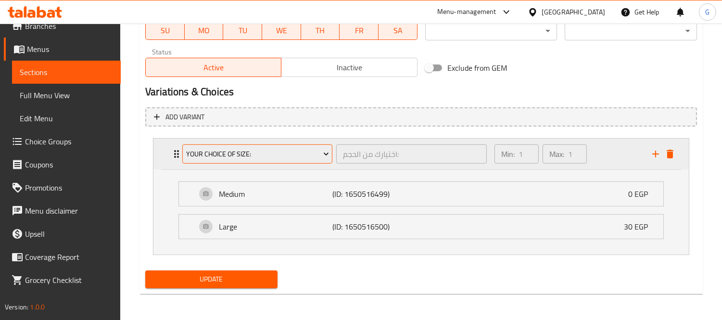
click at [221, 153] on span "Your Choice of Size:" at bounding box center [257, 154] width 143 height 12
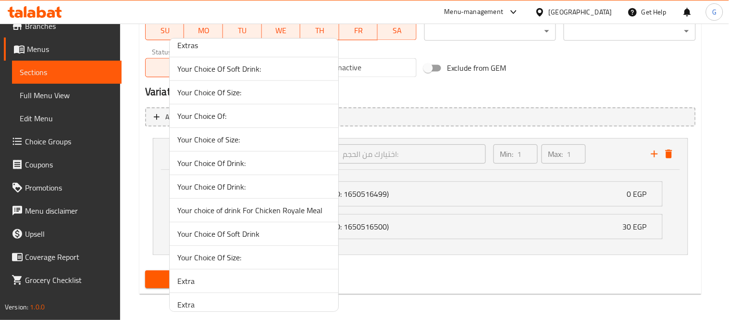
scroll to position [107, 0]
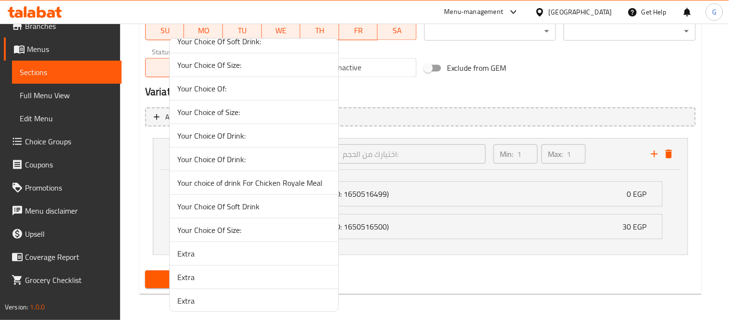
click at [257, 228] on span "Your Choice Of Size:" at bounding box center [253, 230] width 153 height 12
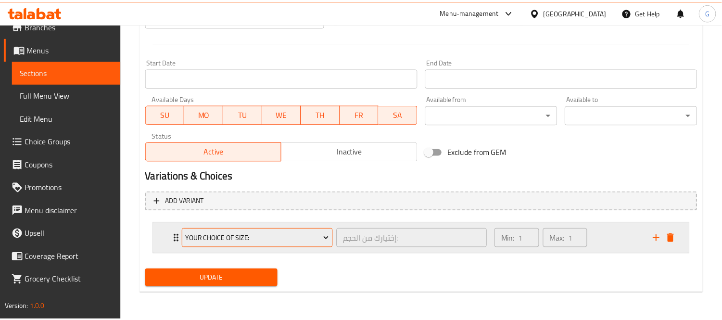
scroll to position [388, 0]
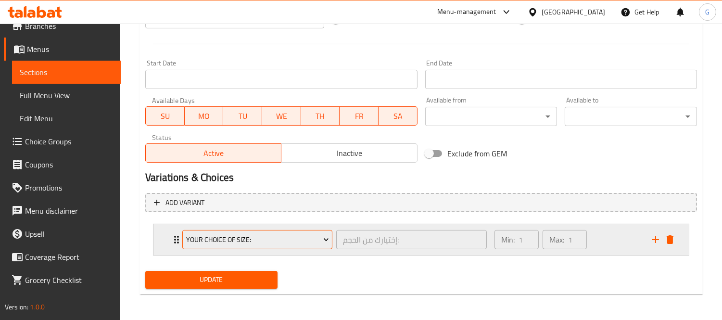
click at [243, 240] on span "Your Choice Of Size:" at bounding box center [257, 240] width 143 height 12
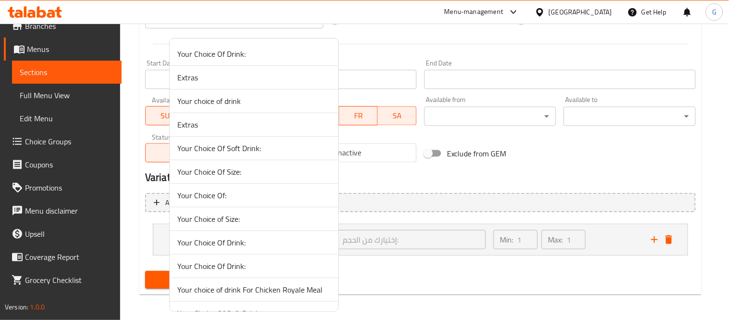
drag, startPoint x: 435, startPoint y: 261, endPoint x: 420, endPoint y: 257, distance: 15.9
click at [435, 261] on div at bounding box center [364, 160] width 729 height 320
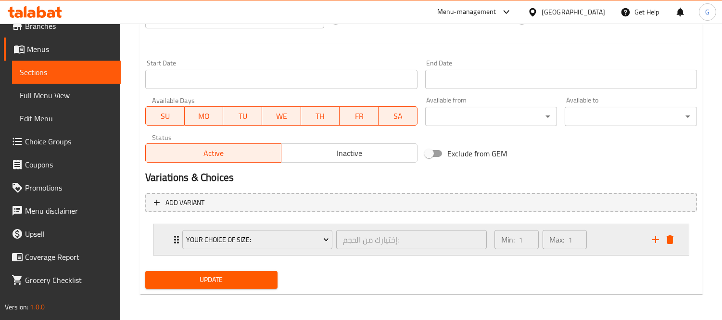
click at [176, 234] on icon "Expand" at bounding box center [177, 240] width 12 height 12
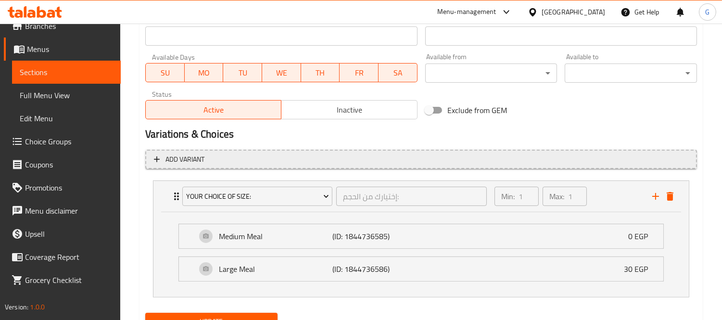
scroll to position [474, 0]
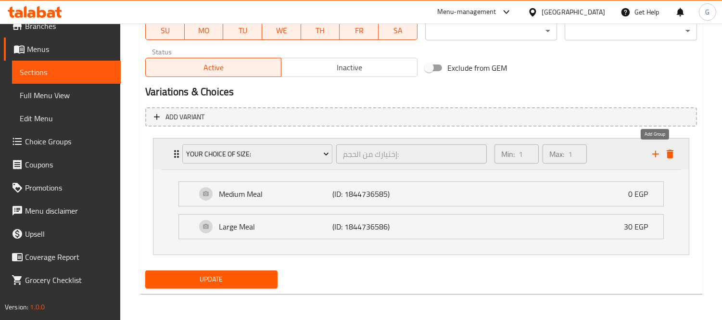
click at [653, 150] on icon "add" at bounding box center [656, 154] width 12 height 12
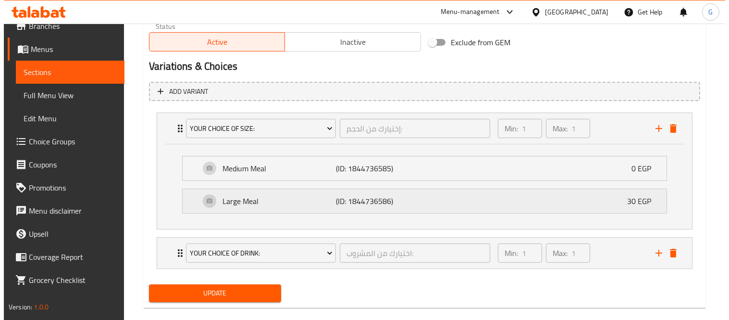
scroll to position [513, 0]
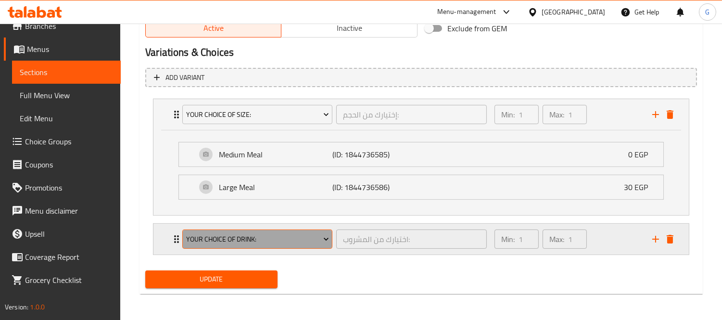
click at [291, 236] on span "Your Choice Of Drink:" at bounding box center [257, 239] width 143 height 12
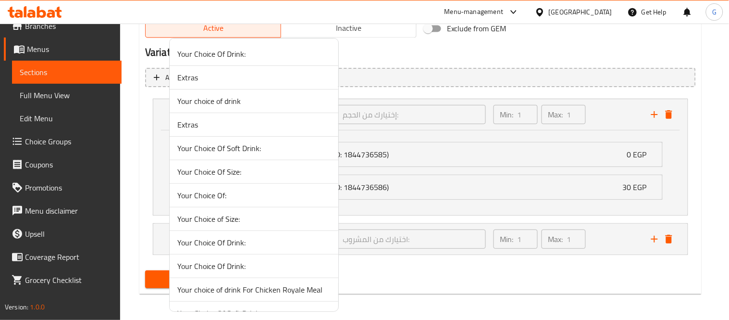
click at [277, 146] on span "Your Choice Of Soft Drink:" at bounding box center [253, 148] width 153 height 12
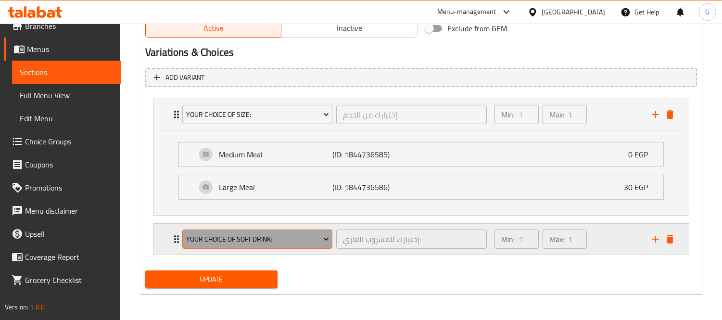
click at [184, 239] on button "Your Choice Of Soft Drink:" at bounding box center [257, 238] width 150 height 19
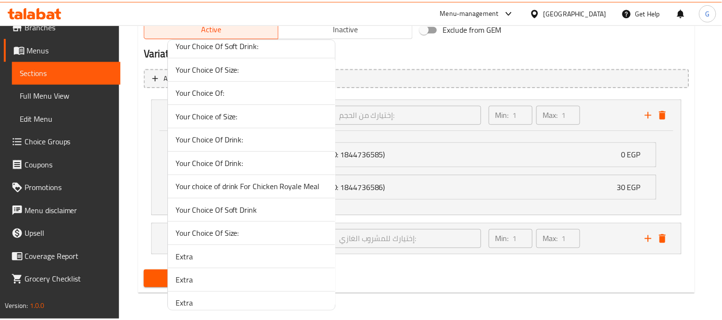
scroll to position [107, 0]
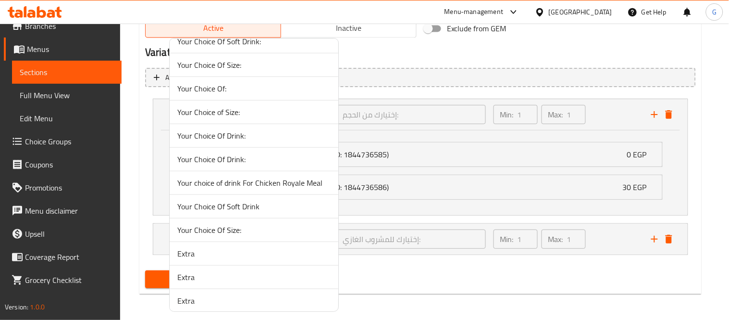
drag, startPoint x: 277, startPoint y: 200, endPoint x: 241, endPoint y: 215, distance: 38.6
click at [273, 201] on span "Your Choice Of Soft Drink" at bounding box center [253, 207] width 153 height 12
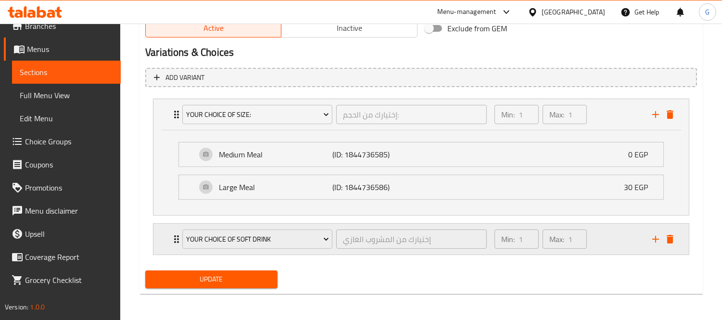
click at [174, 240] on icon "Expand" at bounding box center [177, 239] width 12 height 12
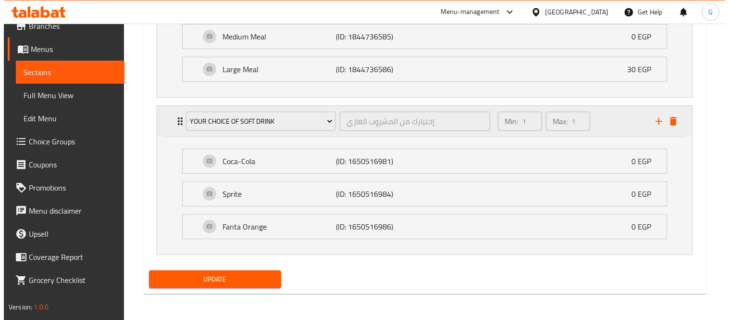
scroll to position [631, 0]
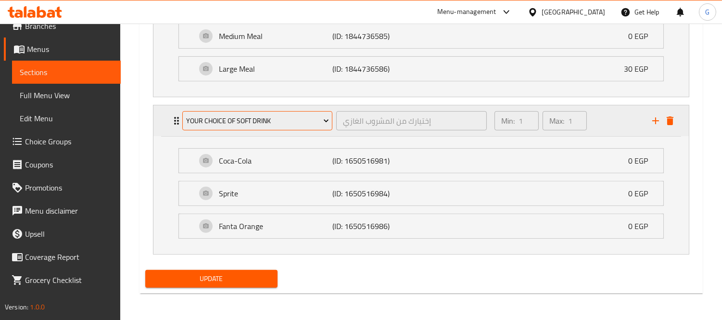
click at [222, 115] on span "Your Choice Of Soft Drink" at bounding box center [257, 121] width 143 height 12
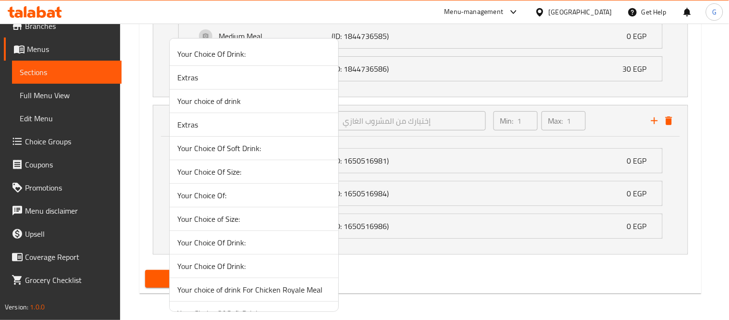
click at [256, 150] on span "Your Choice Of Soft Drink:" at bounding box center [253, 148] width 153 height 12
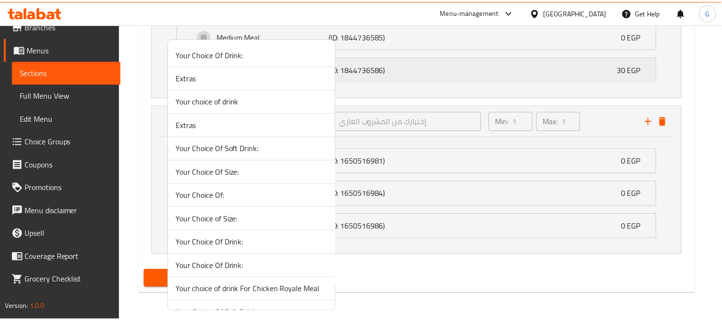
scroll to position [513, 0]
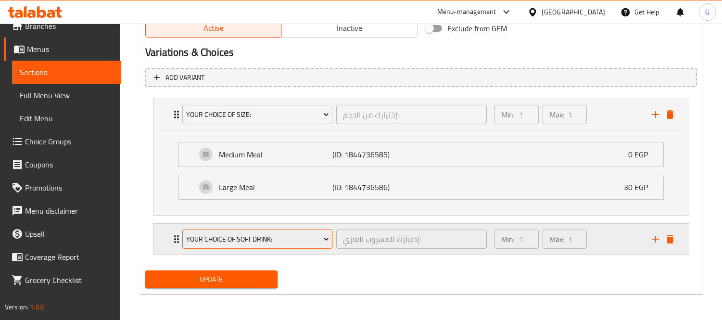
click at [193, 236] on span "Your Choice Of Soft Drink:" at bounding box center [257, 239] width 143 height 12
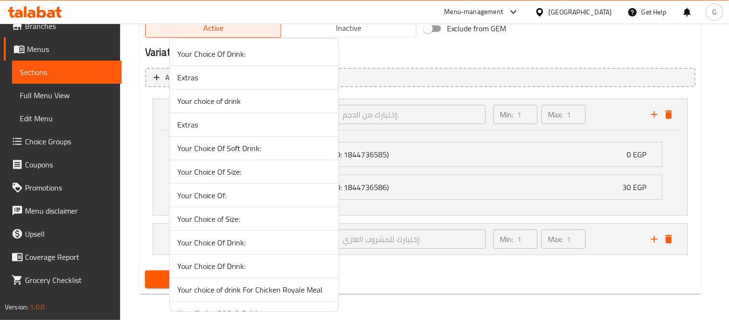
drag, startPoint x: 534, startPoint y: 294, endPoint x: 450, endPoint y: 271, distance: 87.1
click at [503, 282] on div at bounding box center [364, 160] width 729 height 320
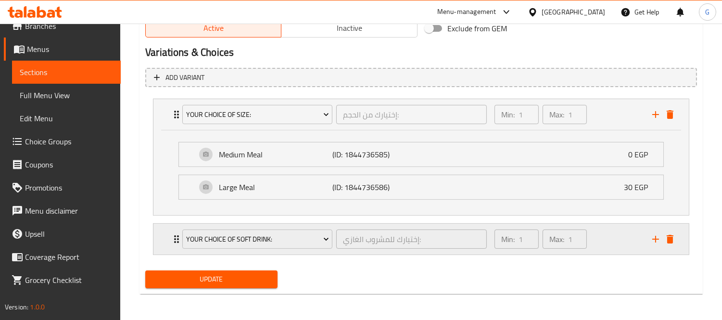
click at [173, 237] on icon "Expand" at bounding box center [177, 239] width 12 height 12
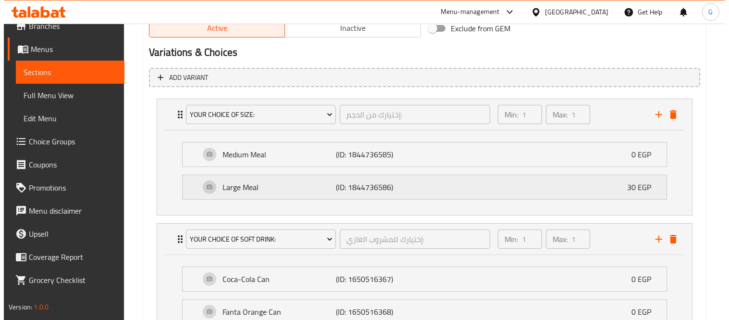
scroll to position [696, 0]
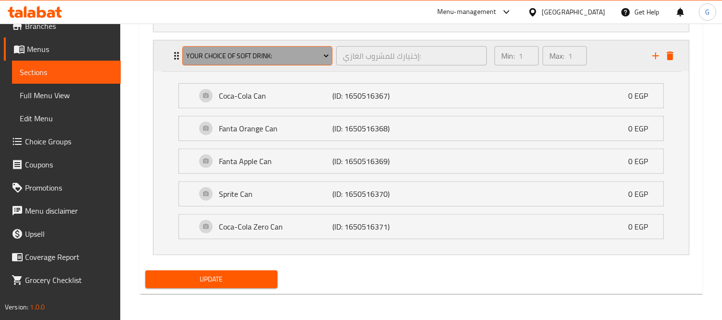
click at [258, 53] on span "Your Choice Of Soft Drink:" at bounding box center [257, 56] width 143 height 12
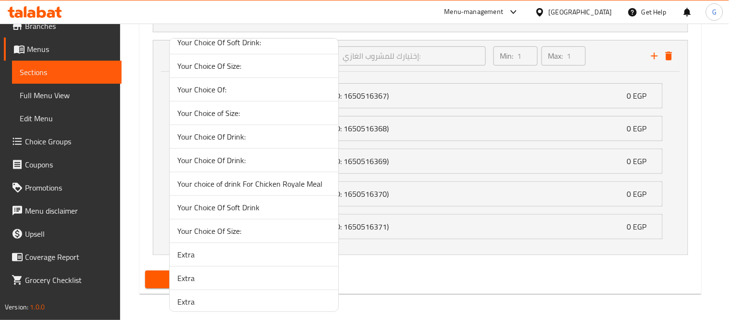
scroll to position [107, 0]
click at [257, 208] on span "Your Choice Of Soft Drink" at bounding box center [253, 207] width 153 height 12
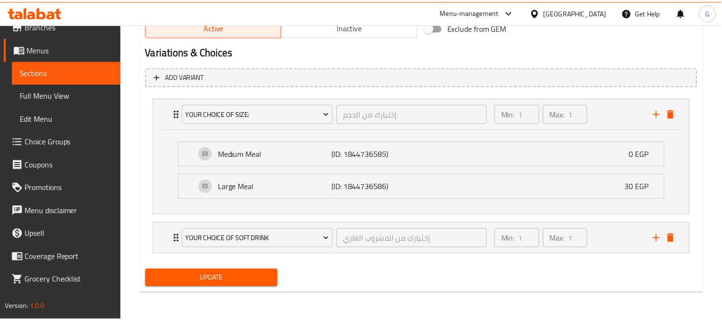
scroll to position [513, 0]
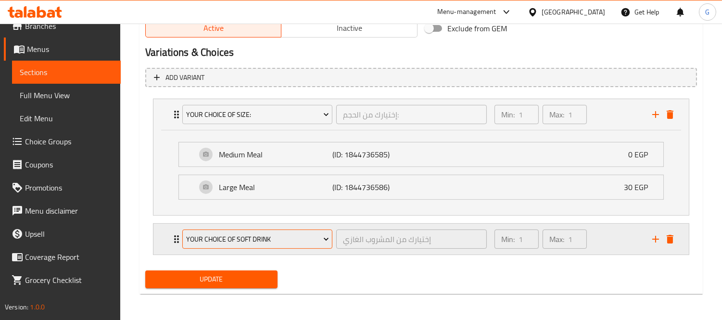
click at [203, 237] on span "Your Choice Of Soft Drink" at bounding box center [257, 239] width 143 height 12
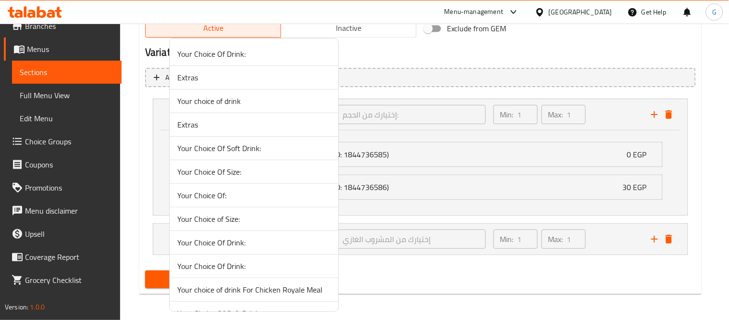
click at [526, 282] on div at bounding box center [364, 160] width 729 height 320
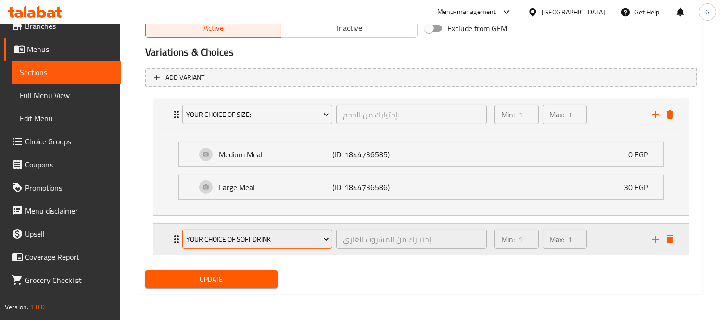
click at [187, 233] on span "Your Choice Of Soft Drink" at bounding box center [257, 239] width 143 height 12
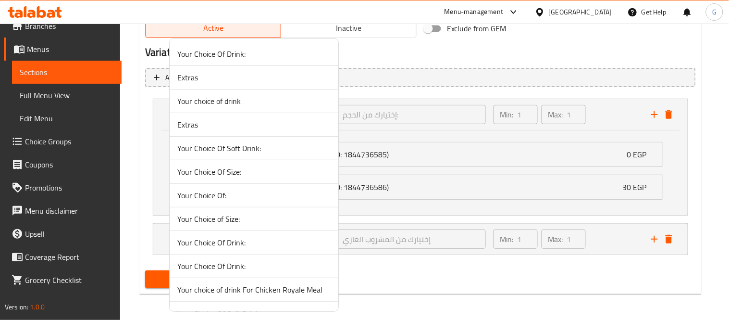
click at [135, 238] on div at bounding box center [364, 160] width 729 height 320
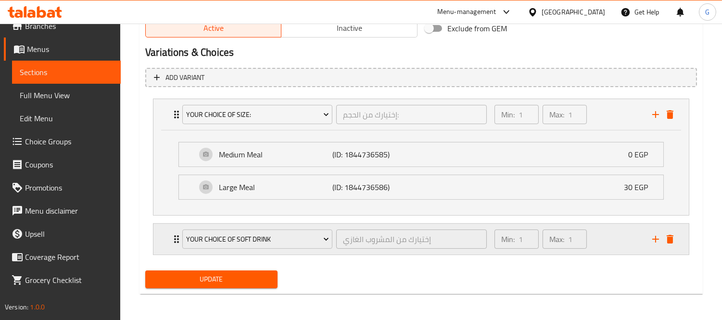
click at [171, 224] on div "Your Choice Of Soft Drink إختيارك من المشروب الغازي ​ Min: 1 ​ Max: 1 ​" at bounding box center [424, 239] width 506 height 31
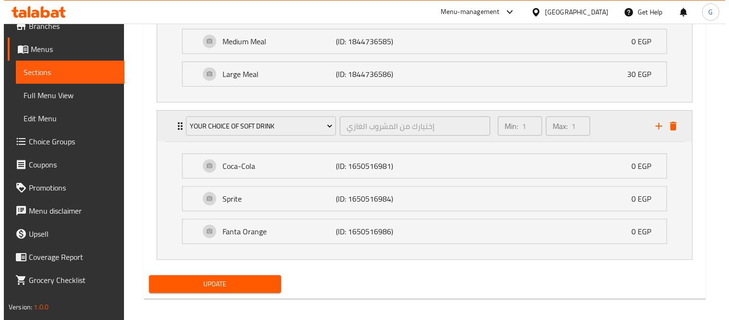
scroll to position [631, 0]
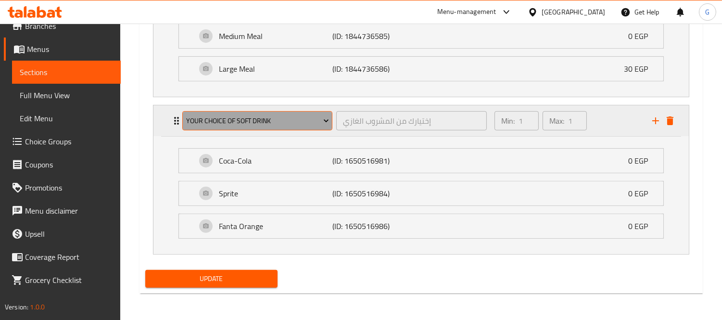
click at [244, 124] on span "Your Choice Of Soft Drink" at bounding box center [257, 121] width 143 height 12
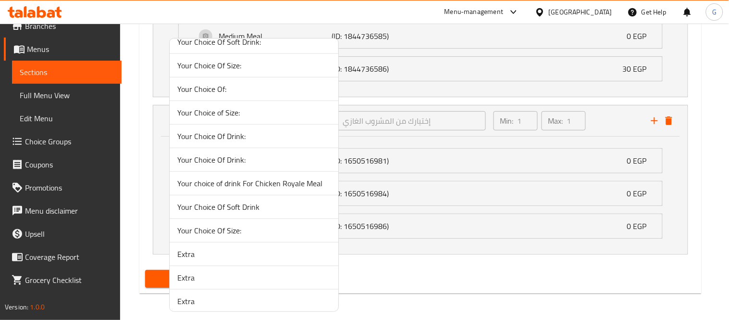
scroll to position [107, 0]
click at [192, 206] on span "Your Choice Of Soft Drink" at bounding box center [253, 207] width 153 height 12
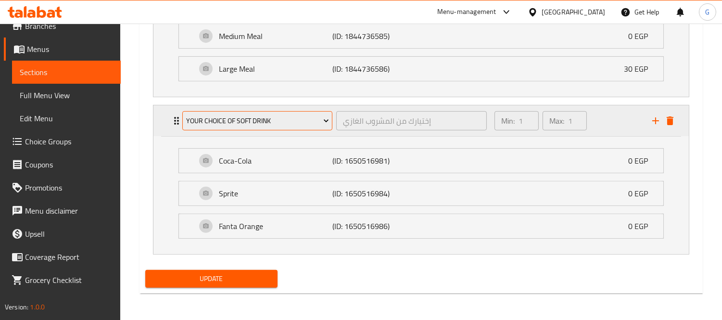
click at [186, 115] on span "Your Choice Of Soft Drink" at bounding box center [257, 121] width 143 height 12
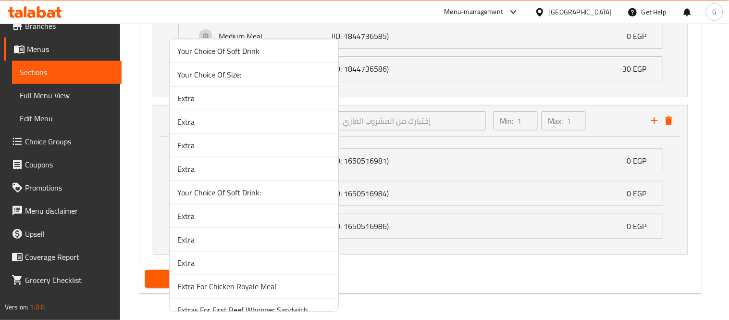
scroll to position [320, 0]
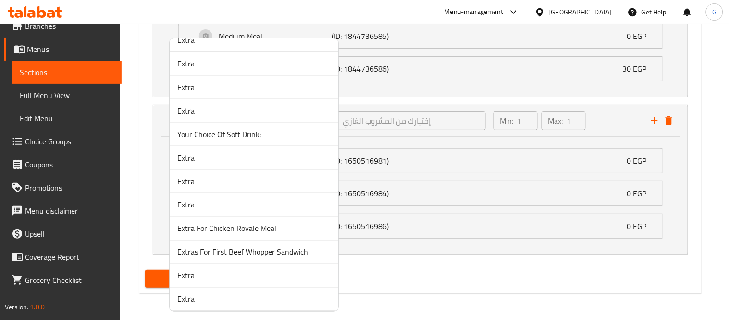
click at [227, 137] on span "Your Choice Of Soft Drink:" at bounding box center [253, 134] width 153 height 12
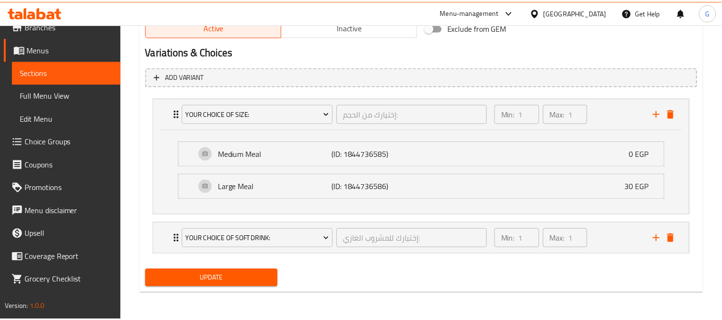
scroll to position [513, 0]
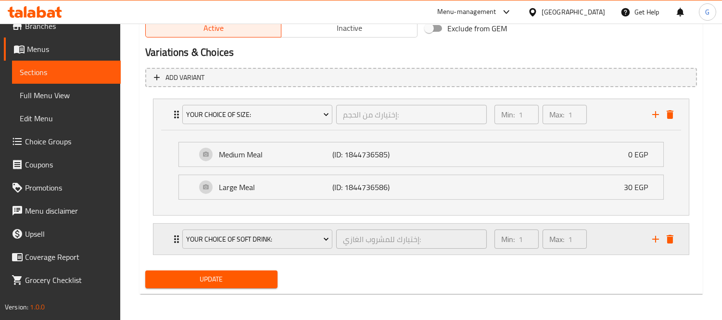
click at [171, 229] on div "Your Choice Of Soft Drink: إختيارك للمشروب الغازي: ​ Min: 1 ​ Max: 1 ​" at bounding box center [424, 239] width 506 height 31
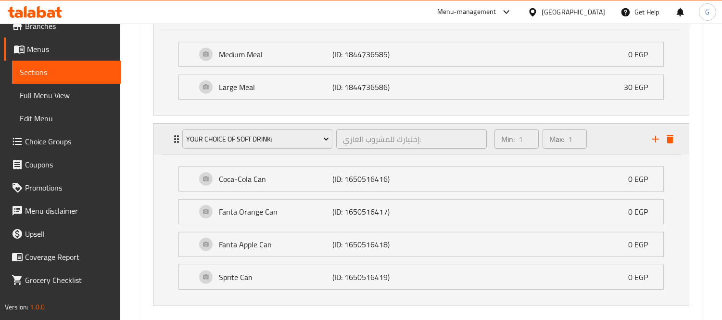
scroll to position [631, 0]
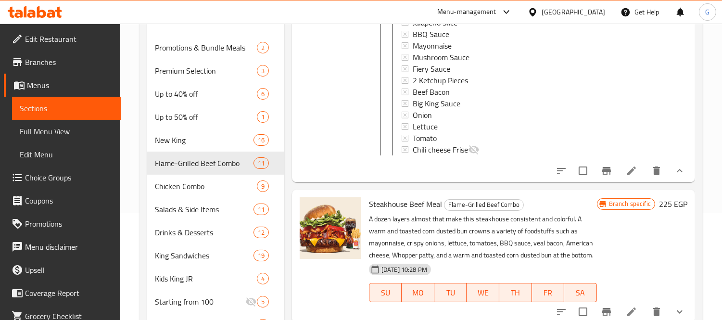
scroll to position [588, 0]
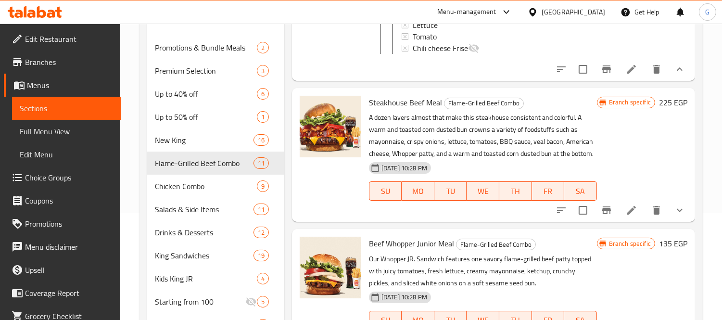
click at [416, 110] on span "Steakhouse Beef Meal" at bounding box center [405, 102] width 73 height 14
copy h6 "Steakhouse Beef Meal"
